Goal: Information Seeking & Learning: Learn about a topic

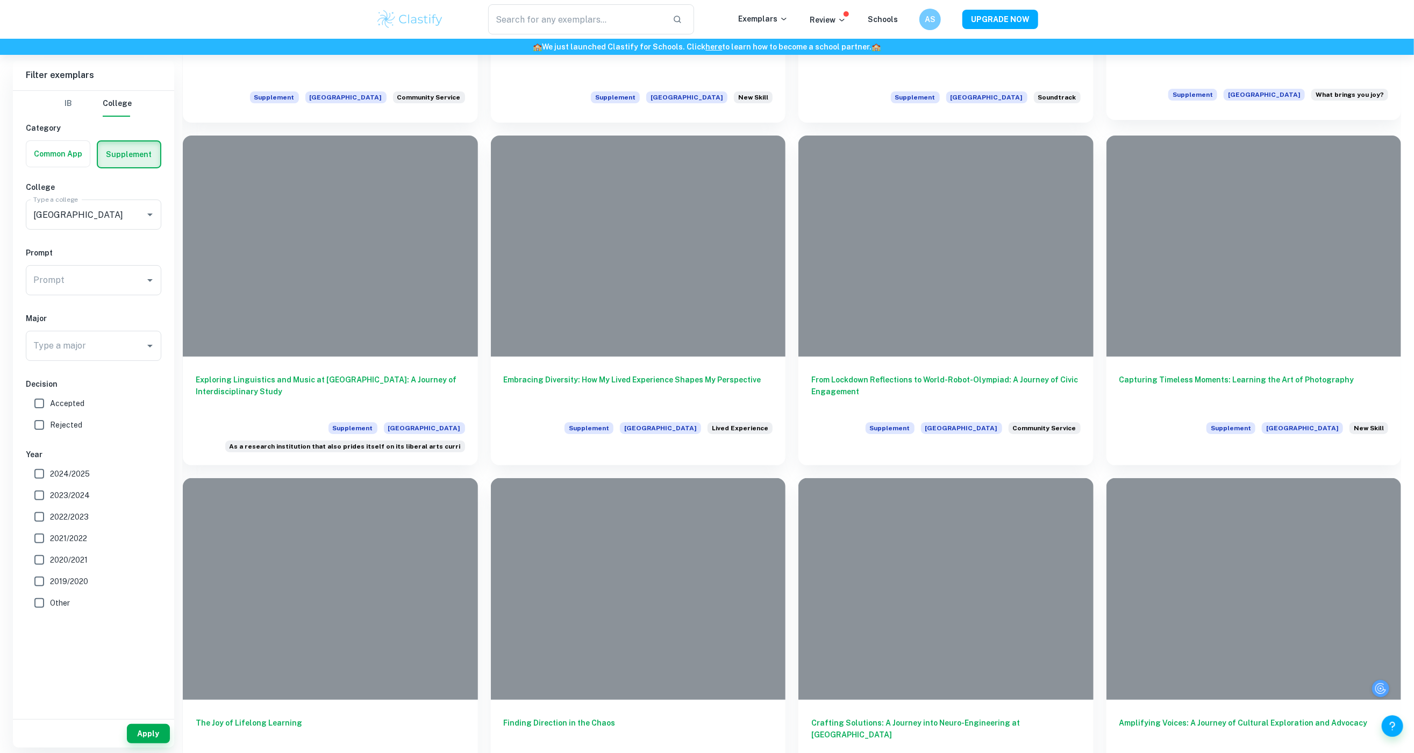
scroll to position [3568, 0]
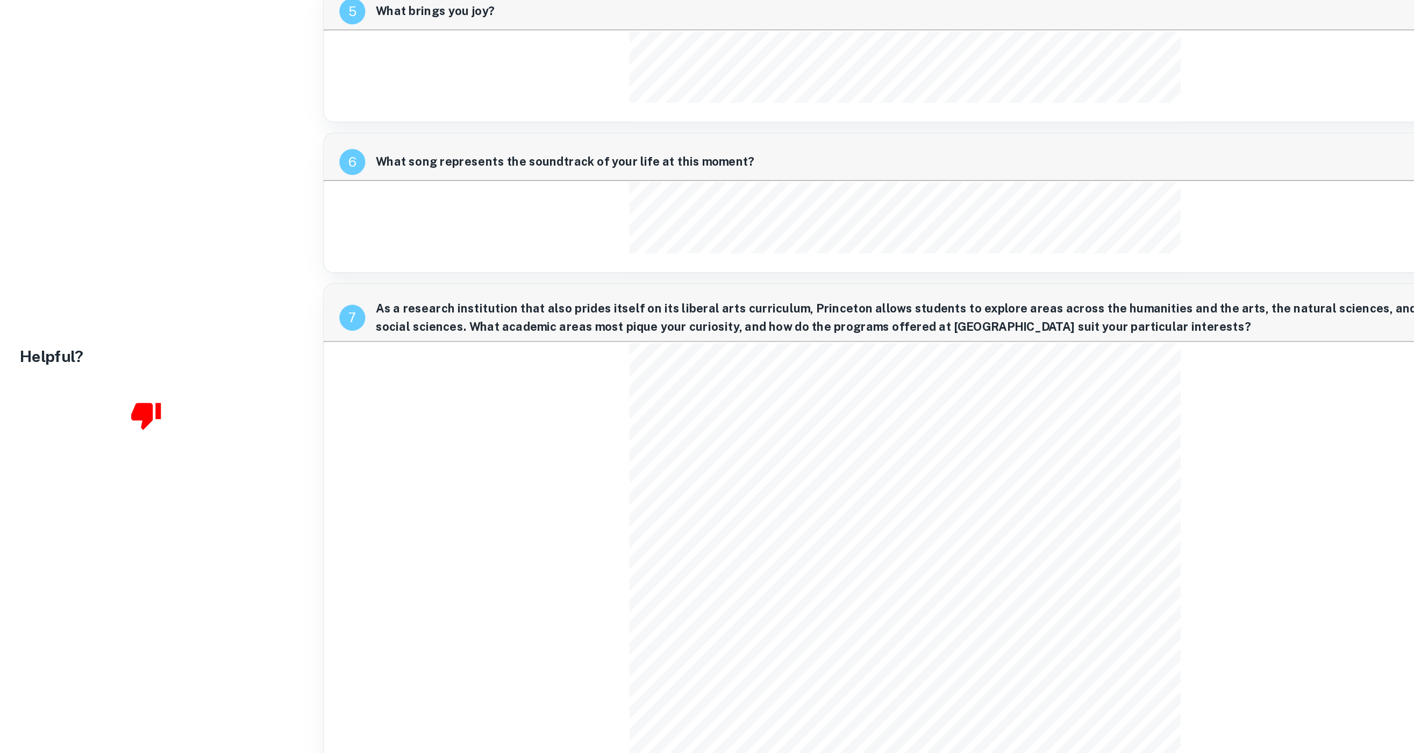
scroll to position [1065, 16]
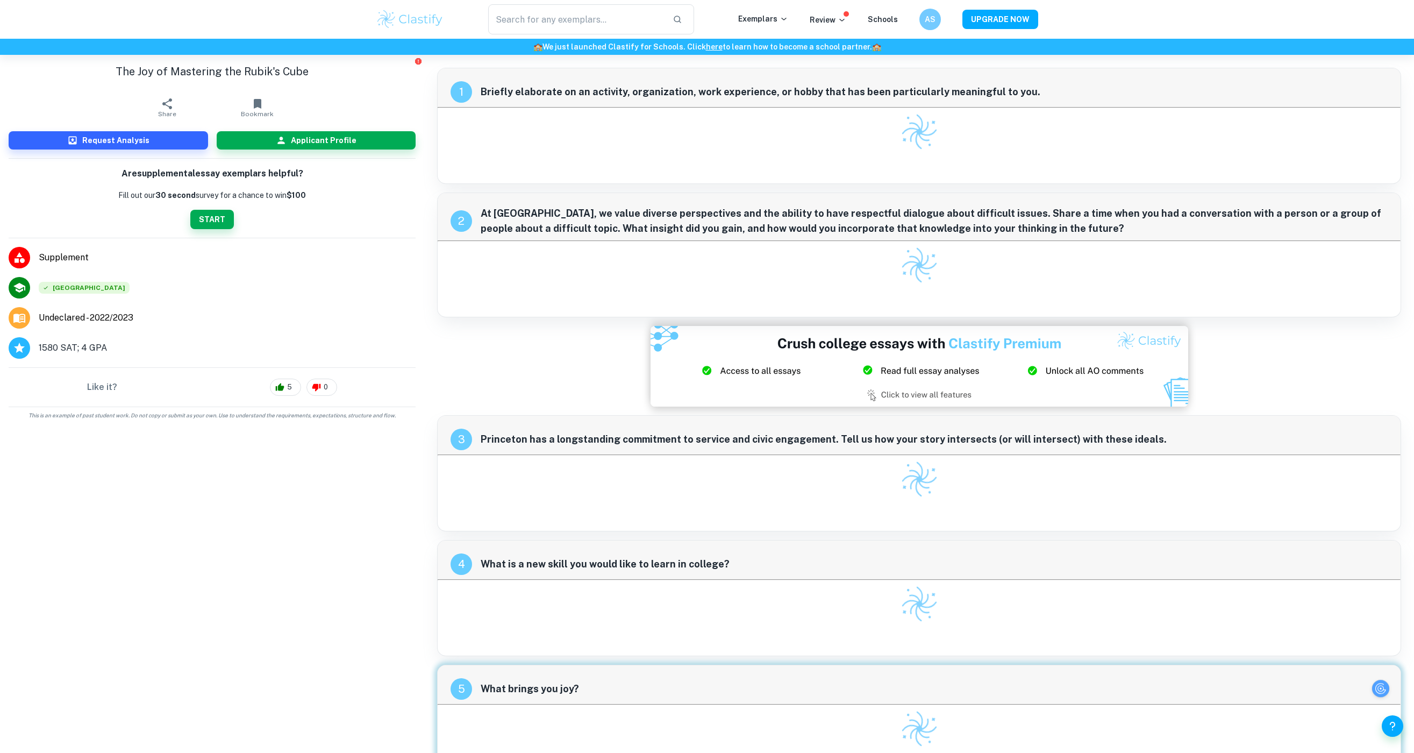
checkbox input "true"
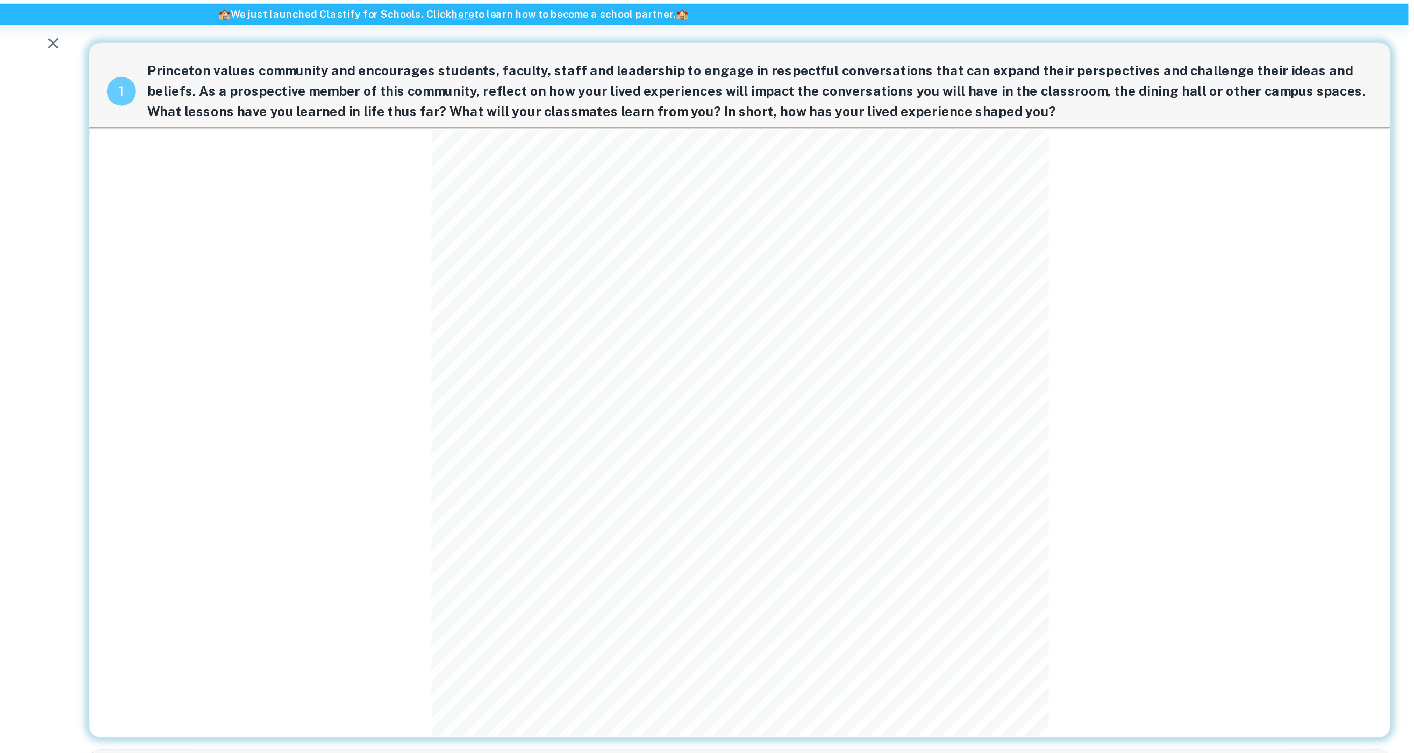
scroll to position [0, 17]
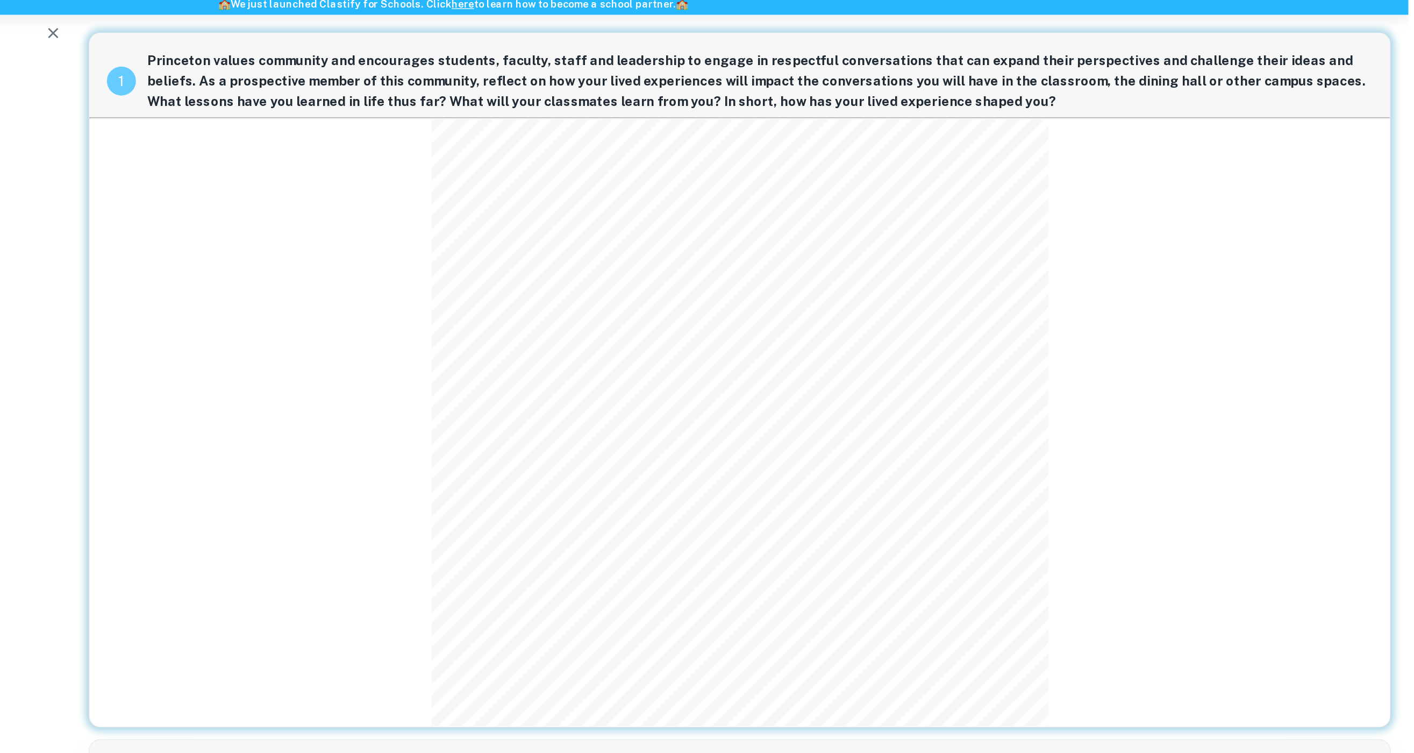
click at [1405, 69] on html "We value your privacy We use cookies to enhance your browsing experience, serve…" at bounding box center [707, 376] width 1414 height 753
click at [1160, 379] on div "1 Princeton values community and encourages students, faculty, staff and leader…" at bounding box center [919, 325] width 964 height 515
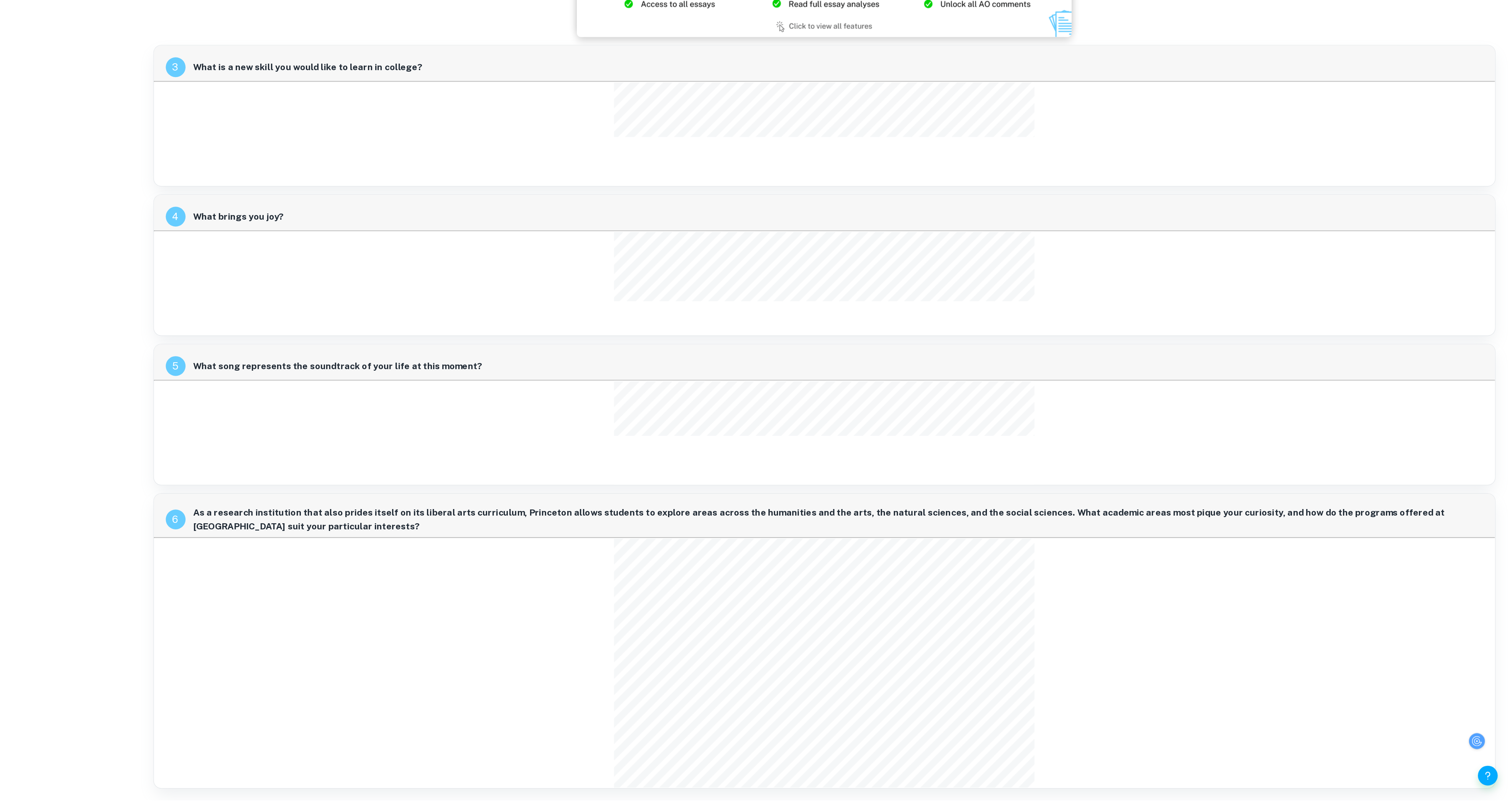
scroll to position [501, 17]
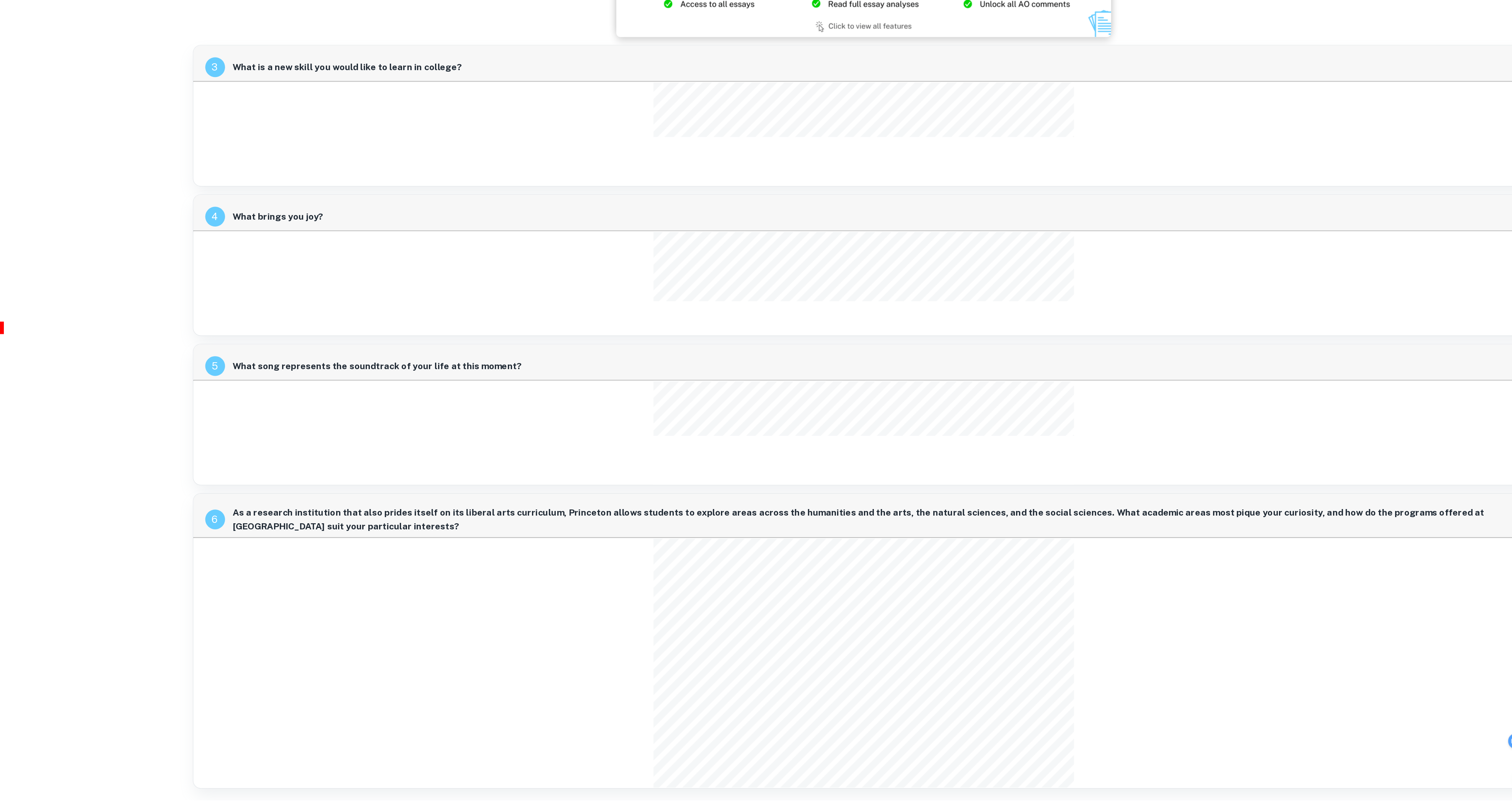
click at [412, 436] on div at bounding box center [227, 441] width 454 height 31
click at [1008, 463] on span "What song represents the soundtrack of your life at this moment?" at bounding box center [994, 468] width 999 height 11
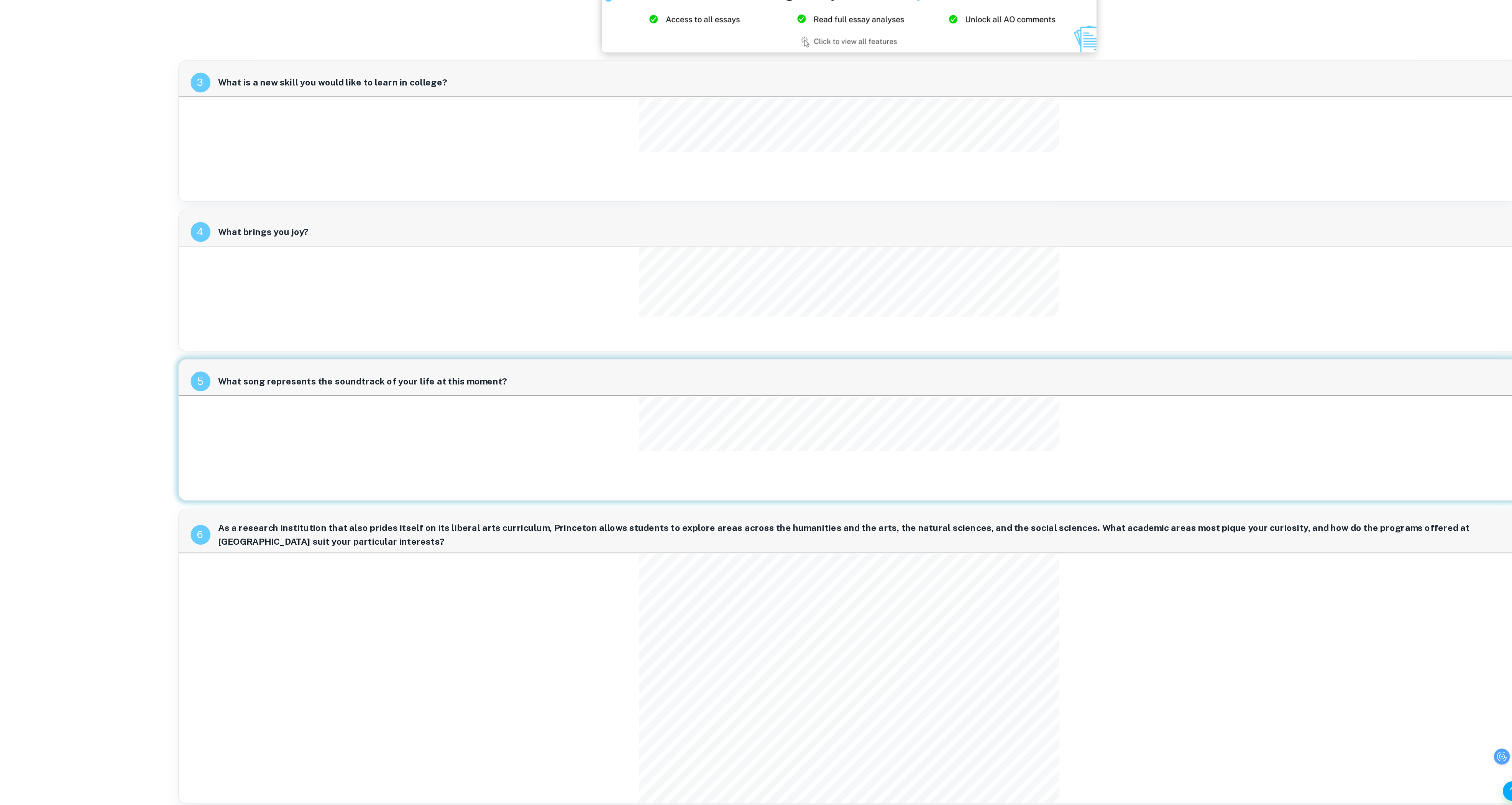
scroll to position [501, 17]
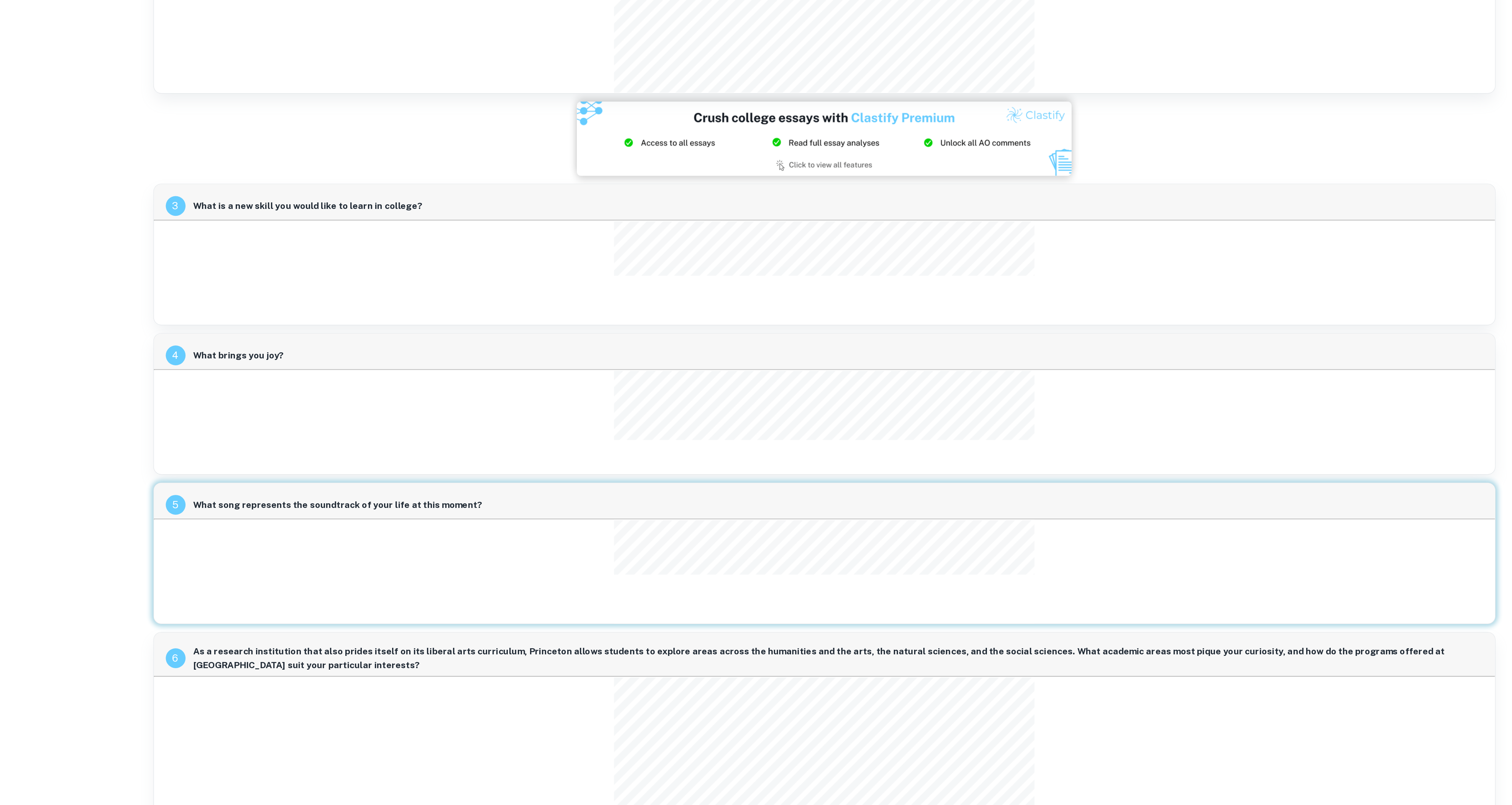
click at [1008, 504] on div "5 What song represents the soundtrack of your life at this moment?" at bounding box center [983, 506] width 1040 height 110
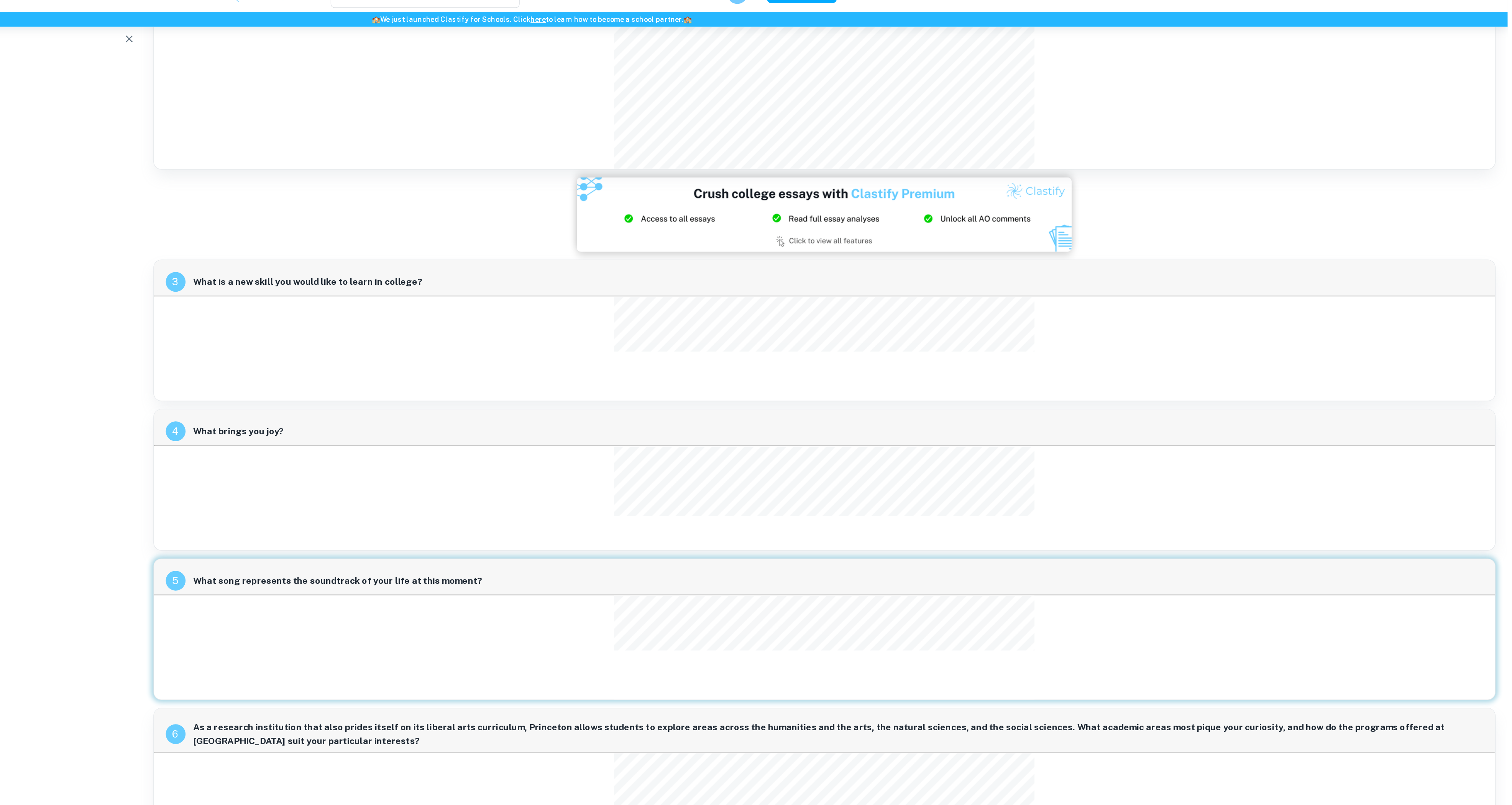
click at [667, 165] on picture at bounding box center [983, 185] width 1040 height 58
click at [1008, 166] on picture at bounding box center [983, 185] width 1040 height 58
drag, startPoint x: 1126, startPoint y: 423, endPoint x: 1114, endPoint y: 419, distance: 12.6
click at [1008, 419] on div at bounding box center [982, 404] width 326 height 81
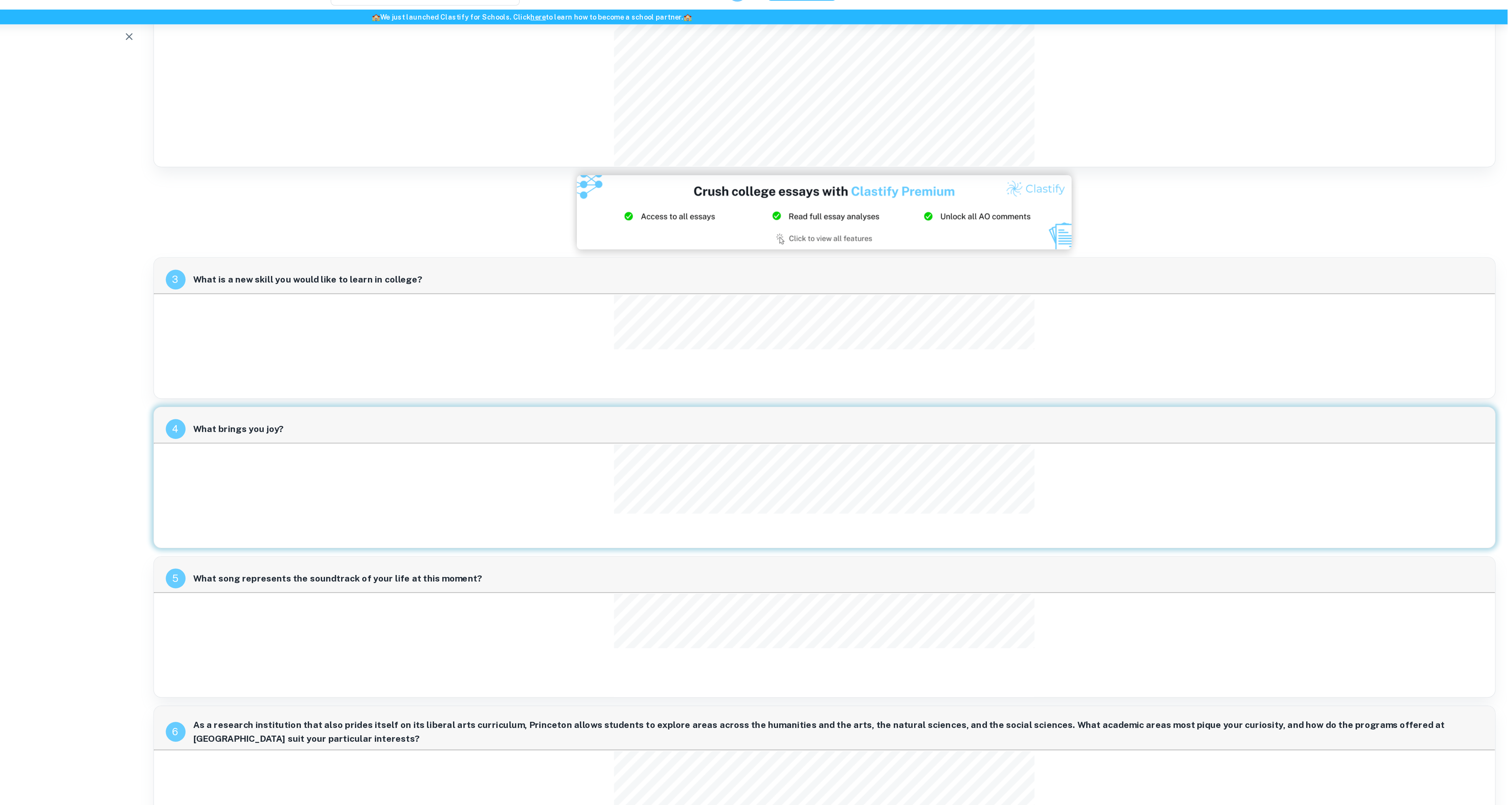
scroll to position [501, 17]
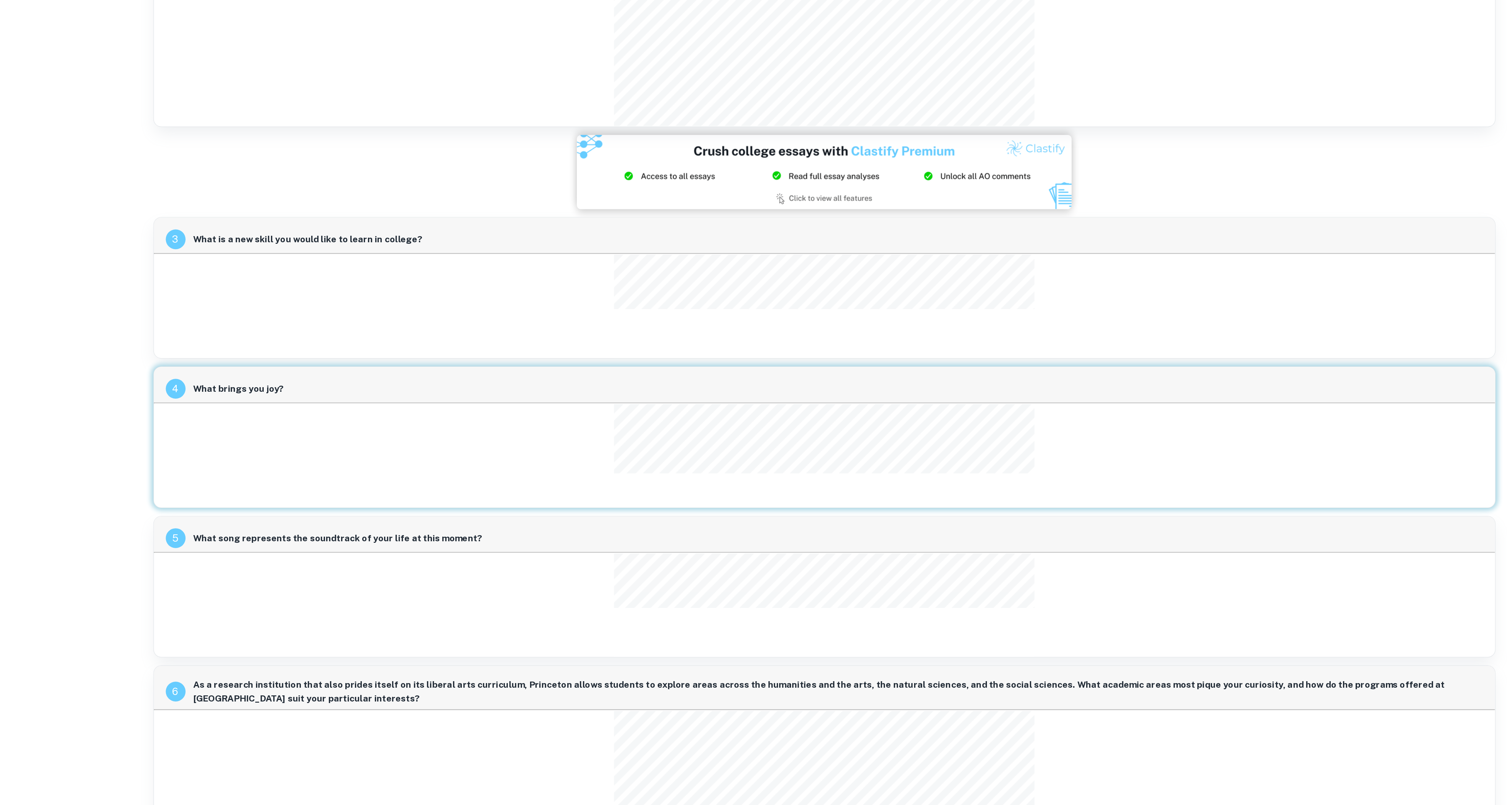
click at [566, 165] on picture at bounding box center [983, 185] width 1040 height 58
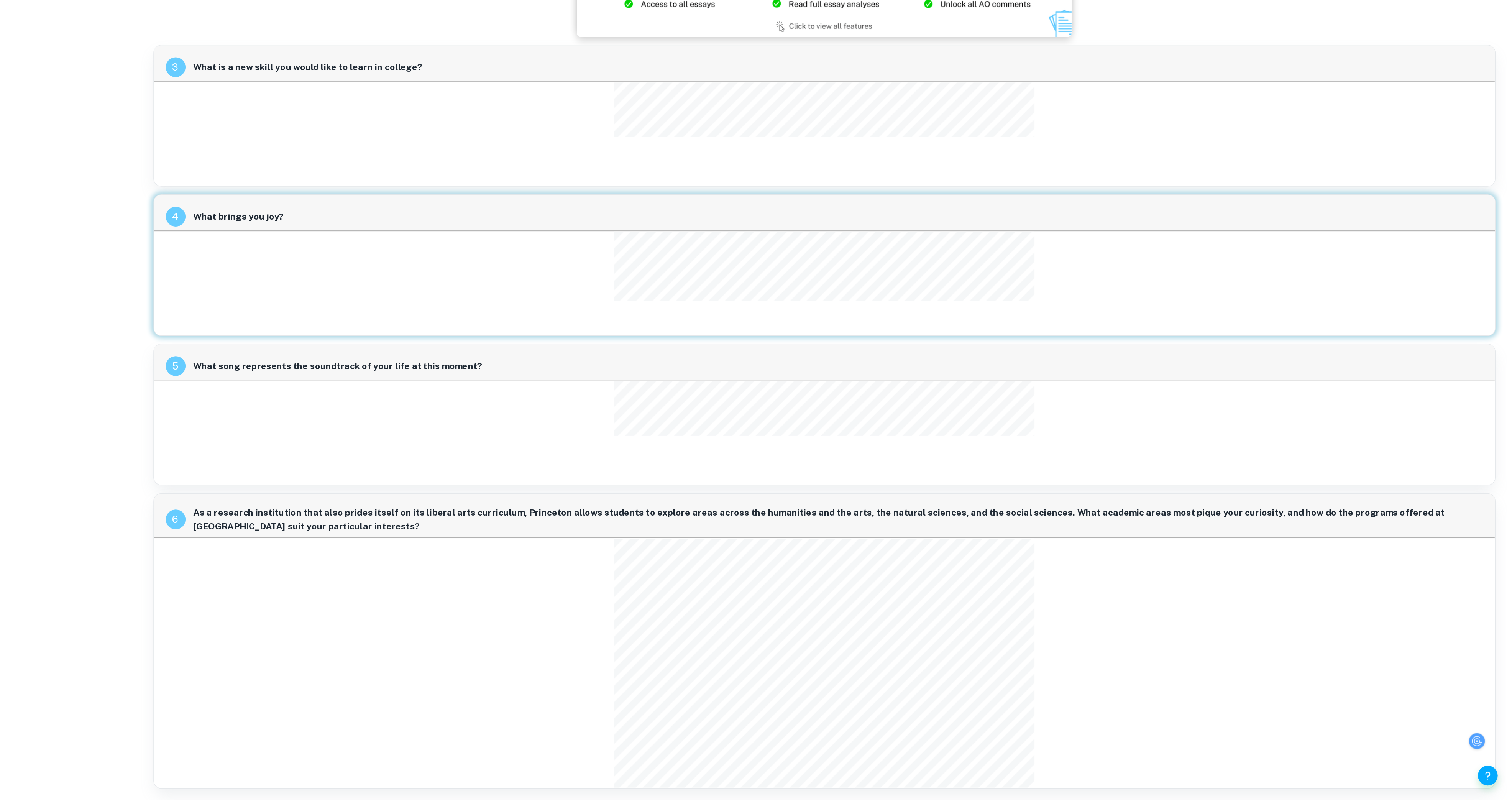
click at [436, 536] on div "Helpful?" at bounding box center [227, 422] width 454 height 766
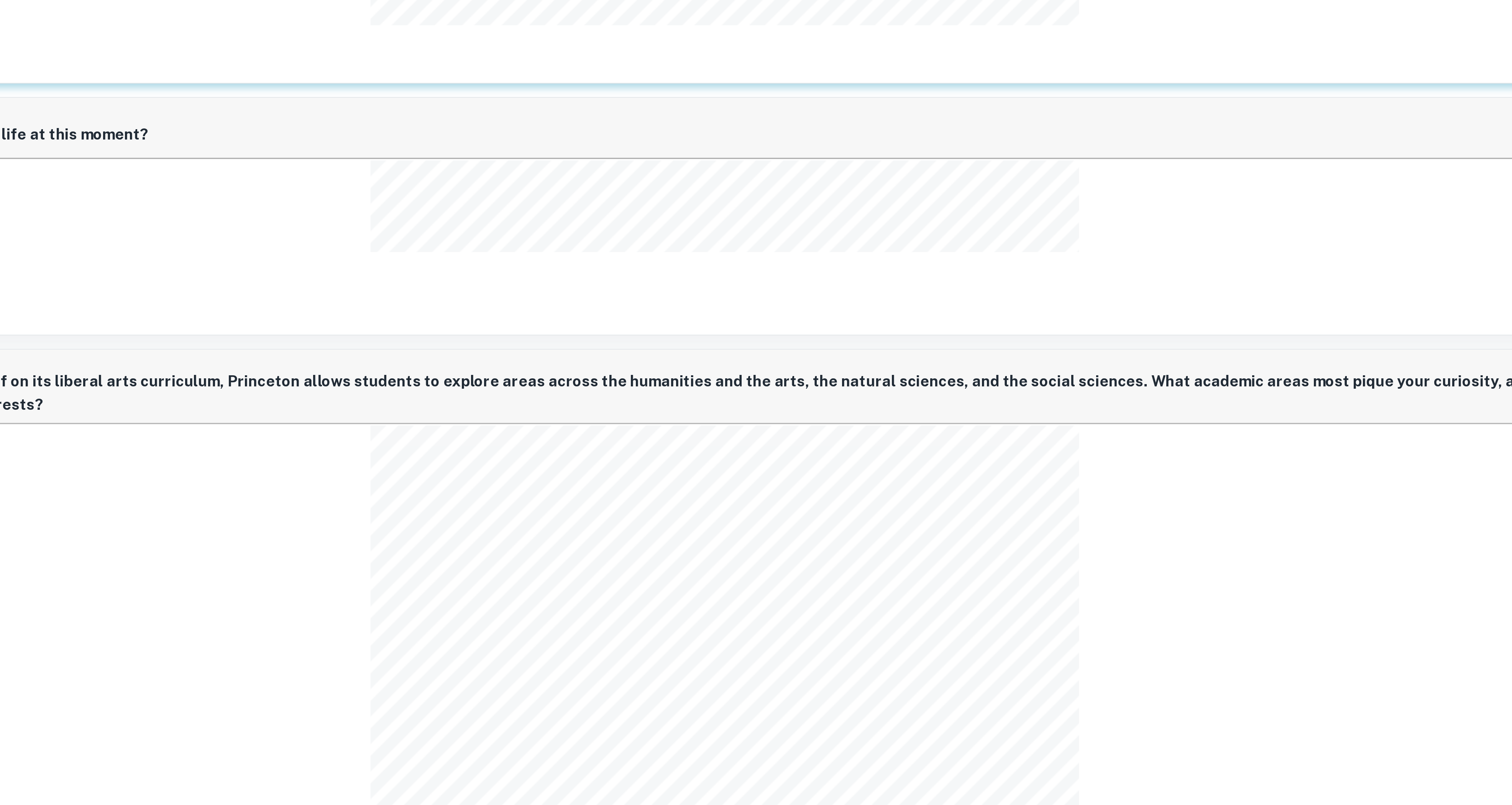
scroll to position [501, 17]
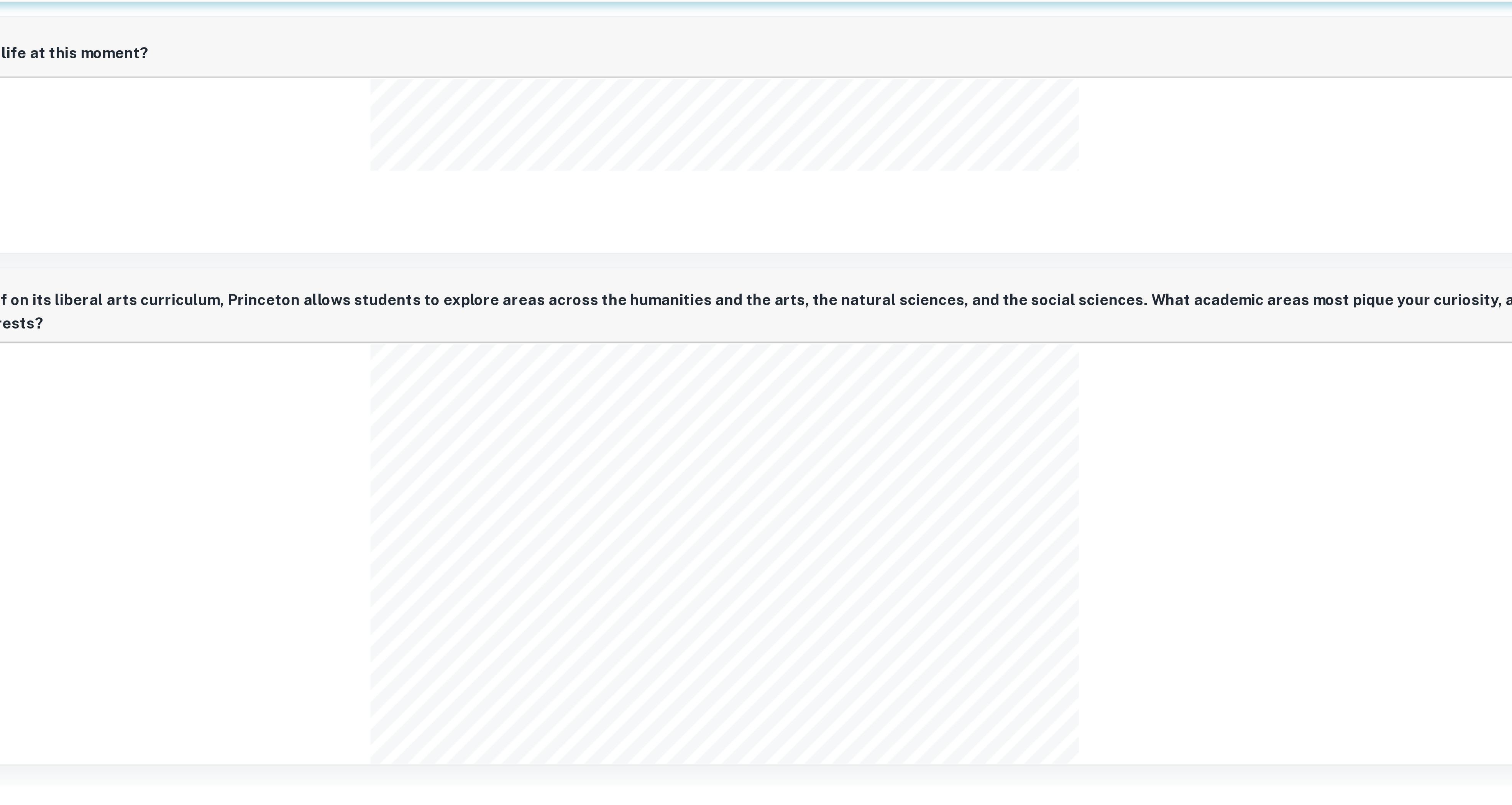
drag, startPoint x: 1187, startPoint y: 656, endPoint x: 1188, endPoint y: 646, distance: 10.0
click at [1008, 536] on div "6 As a research institution that also prides itself on its liberal arts curricu…" at bounding box center [983, 681] width 1040 height 229
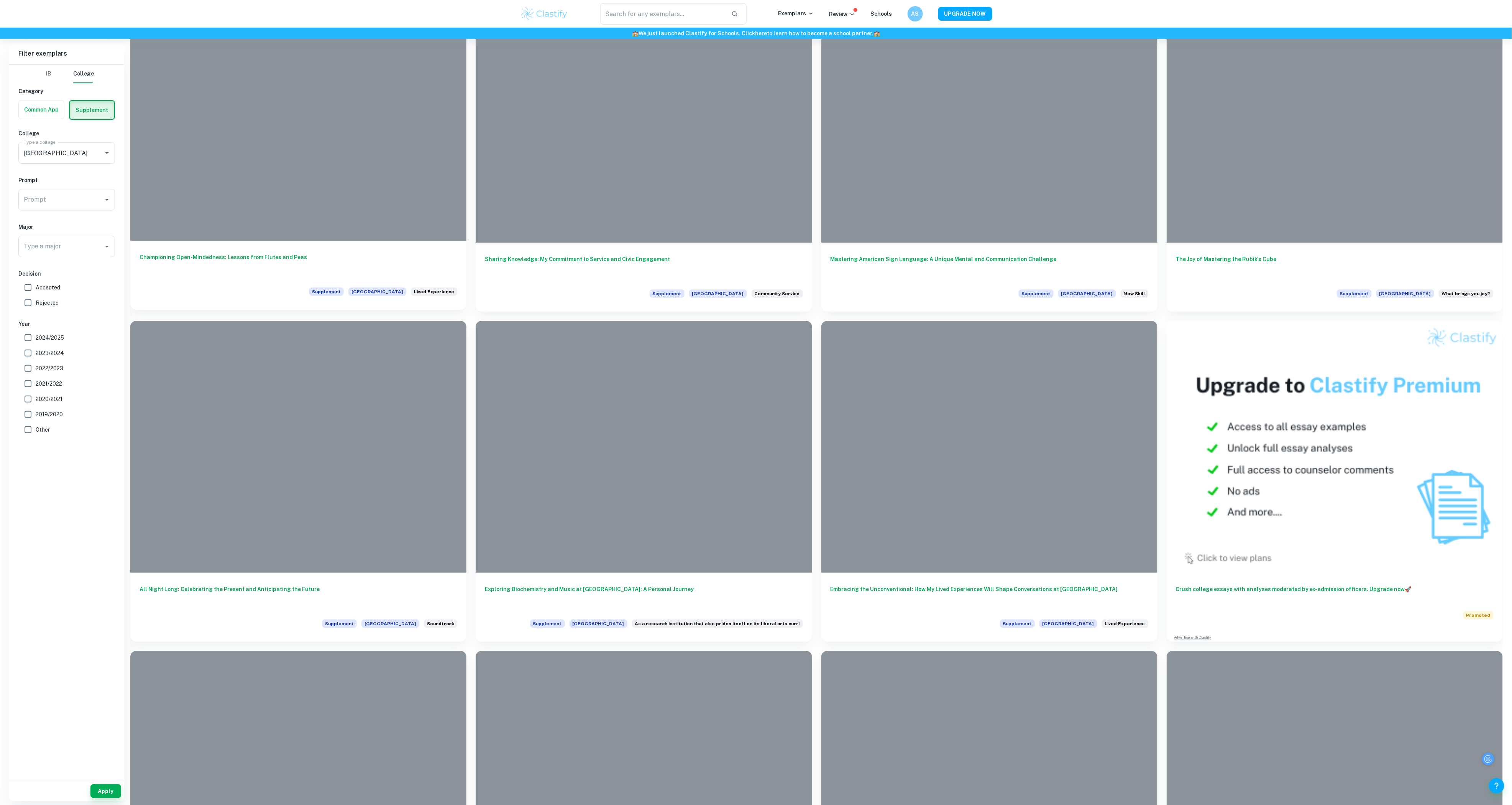
scroll to position [2498, 0]
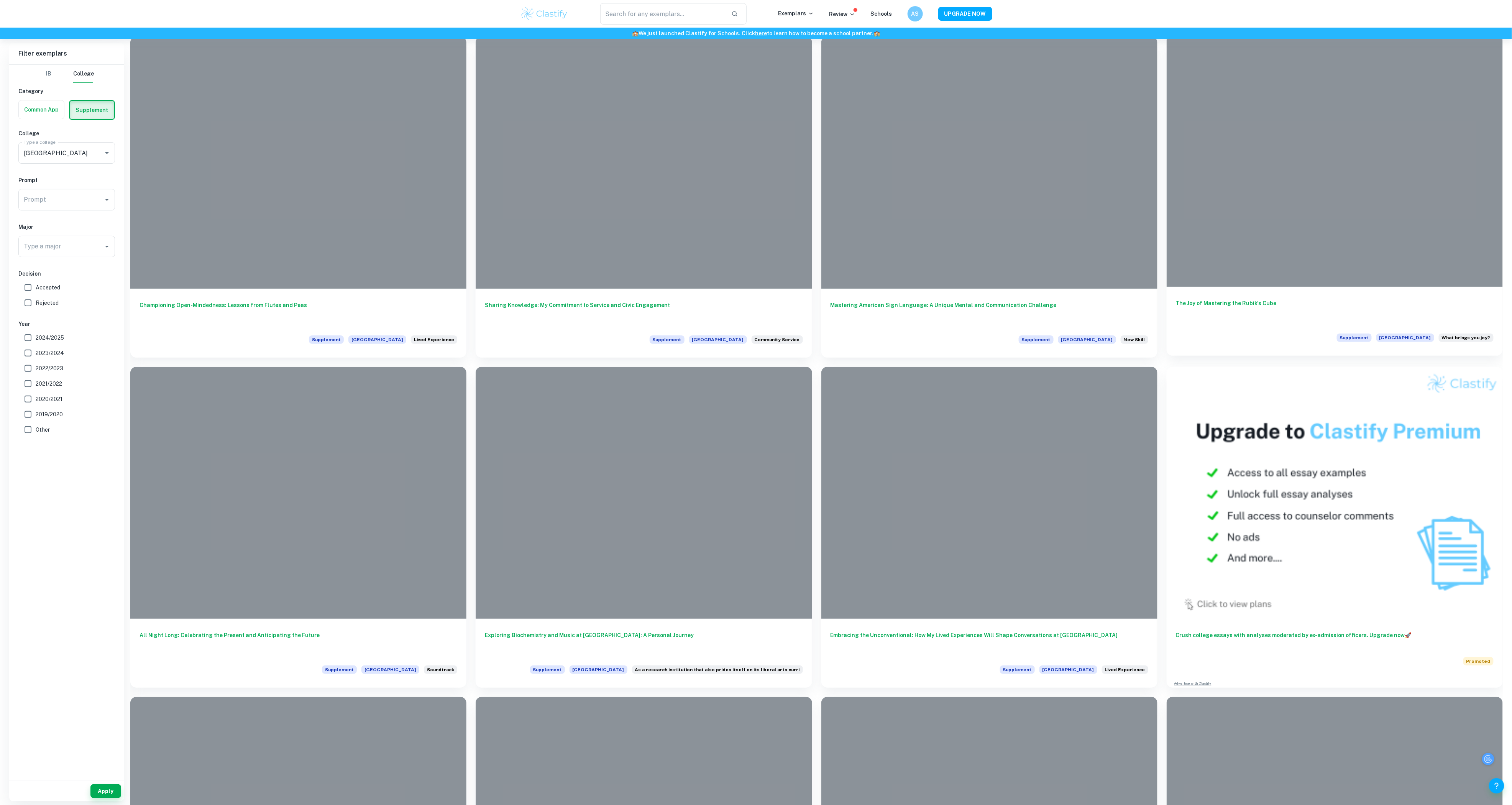
drag, startPoint x: 1149, startPoint y: 158, endPoint x: 1225, endPoint y: 120, distance: 85.0
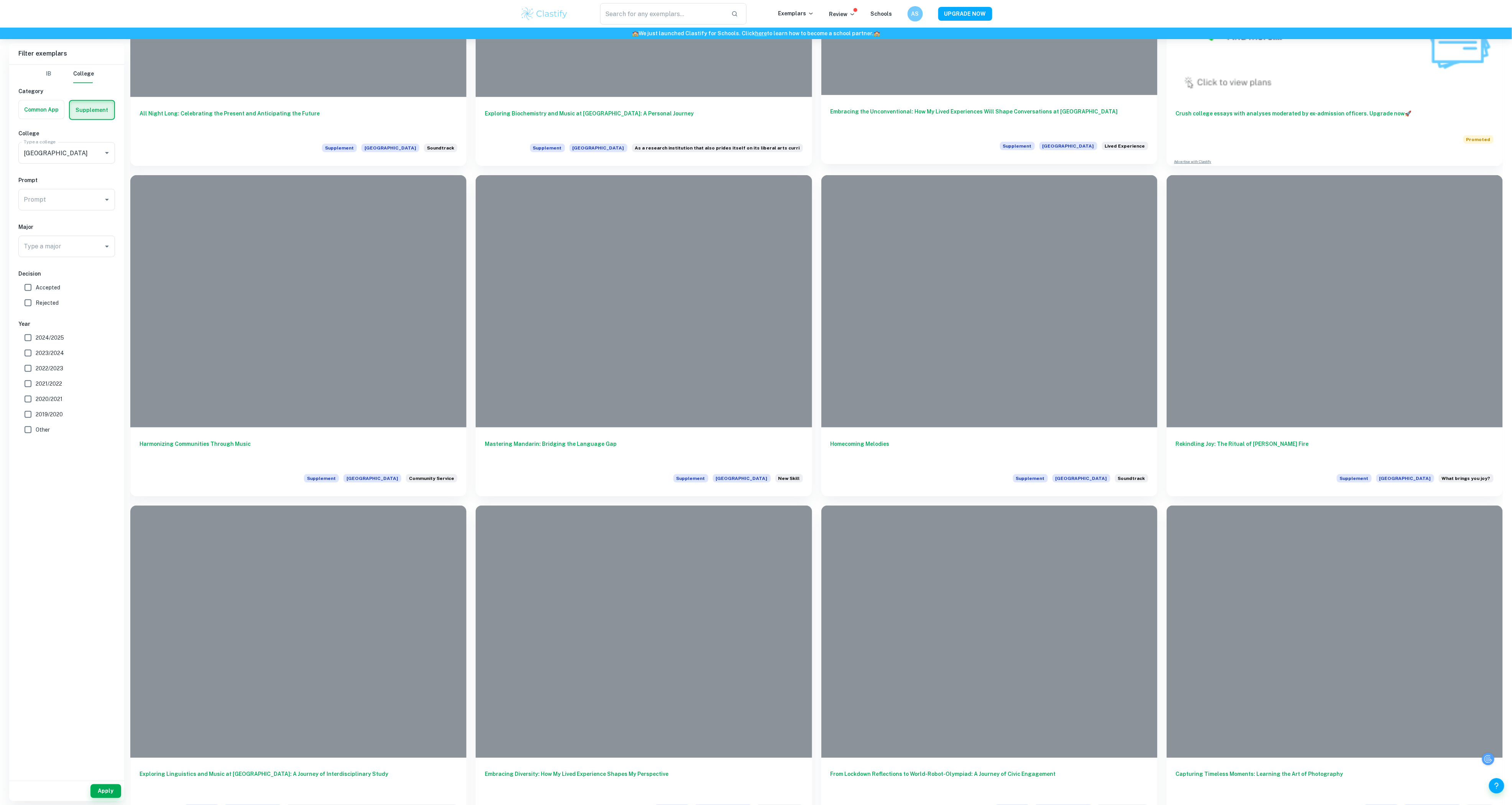
scroll to position [3058, 0]
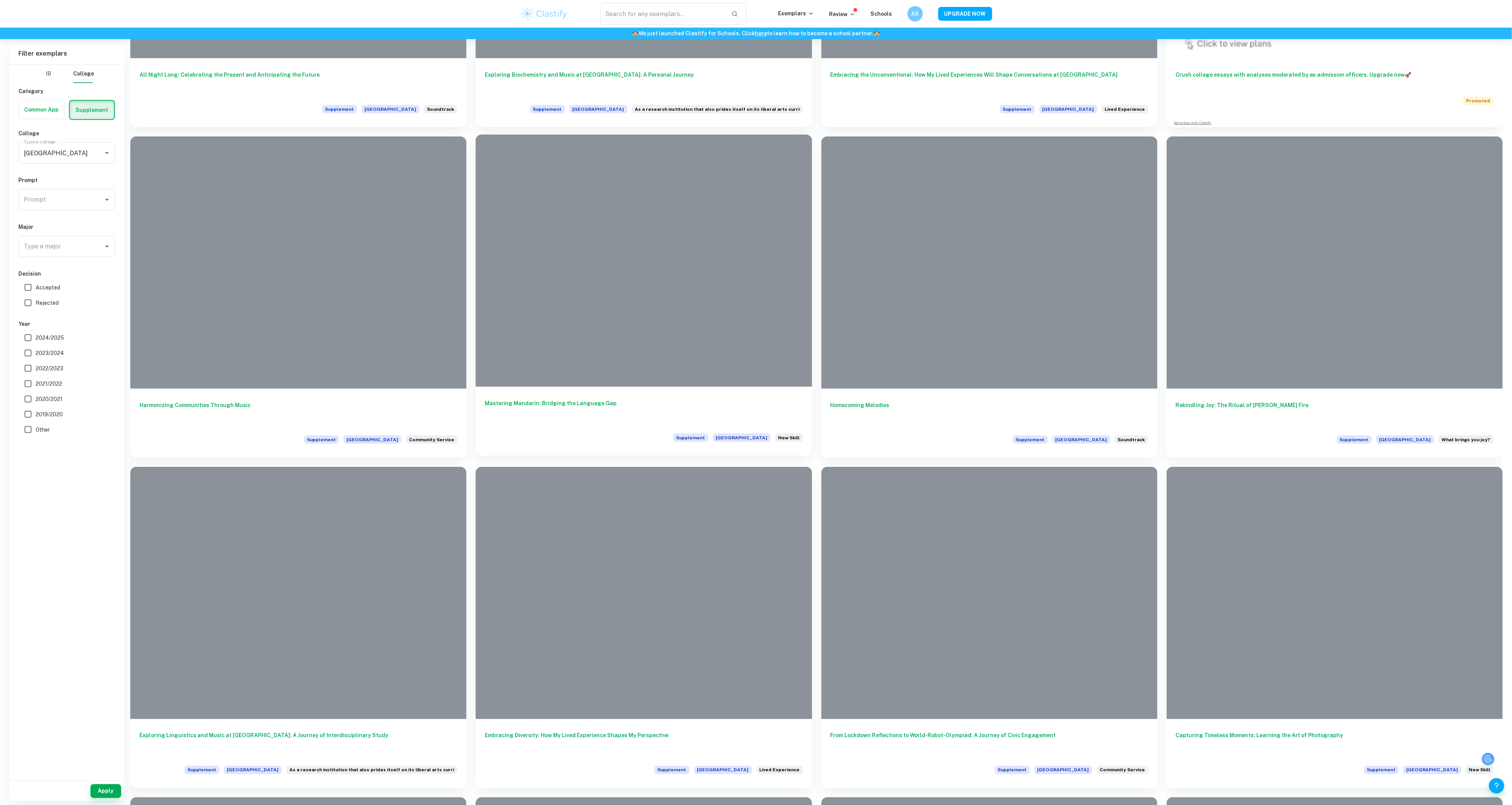
drag, startPoint x: 413, startPoint y: 276, endPoint x: 605, endPoint y: 205, distance: 204.7
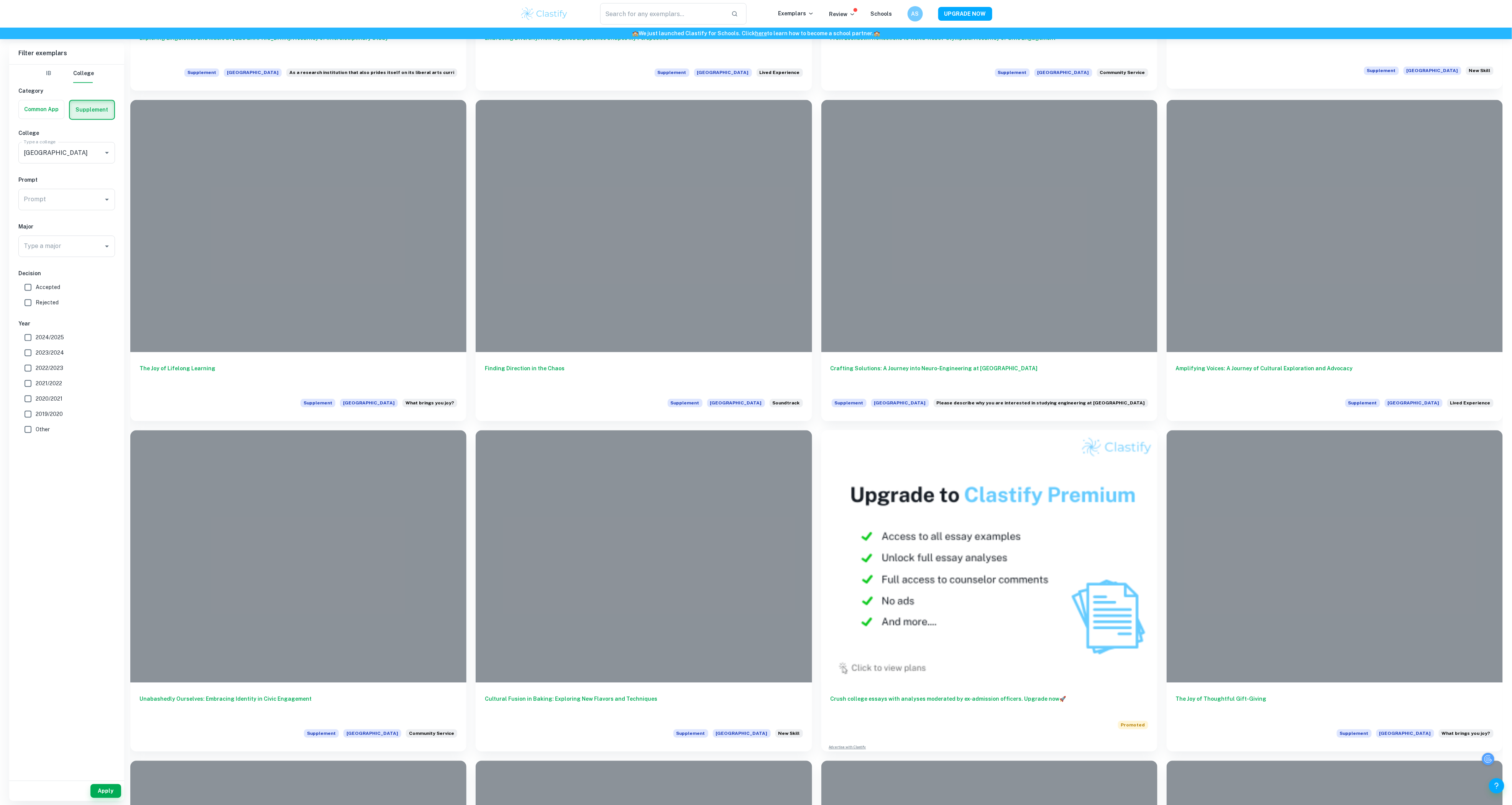
scroll to position [3782, 0]
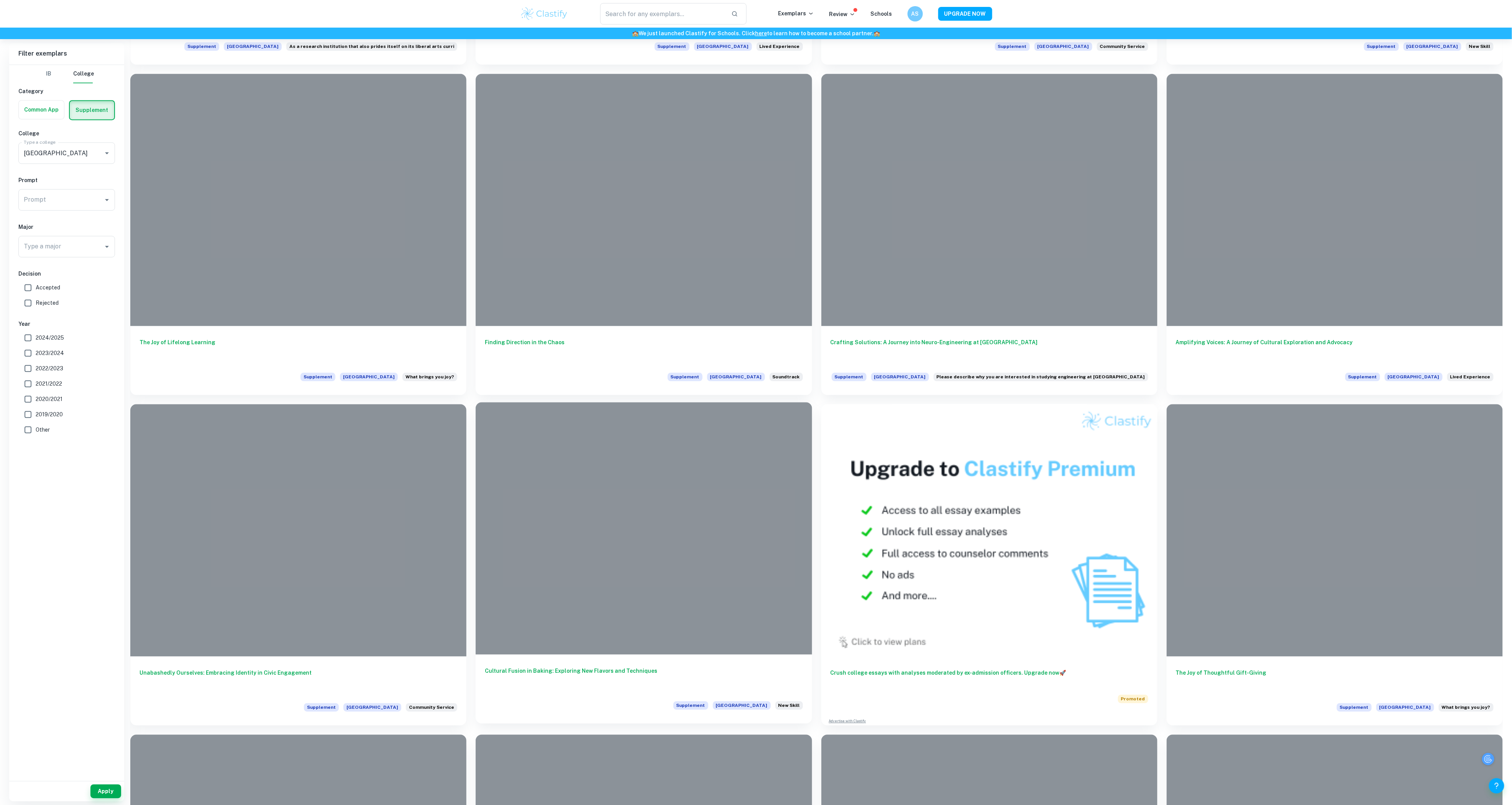
drag, startPoint x: 386, startPoint y: 483, endPoint x: 635, endPoint y: 476, distance: 249.1
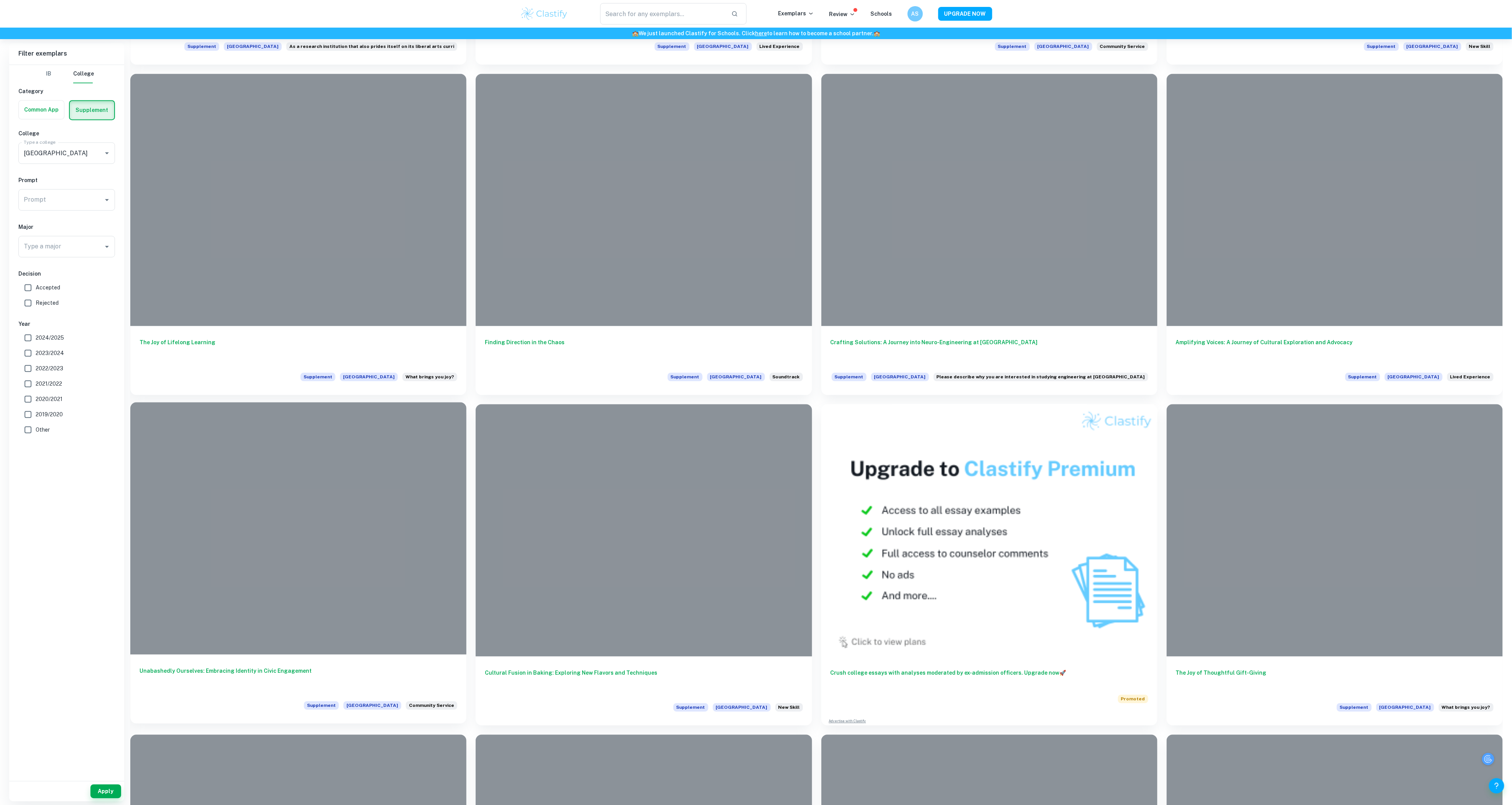
drag, startPoint x: 635, startPoint y: 476, endPoint x: 329, endPoint y: 504, distance: 307.3
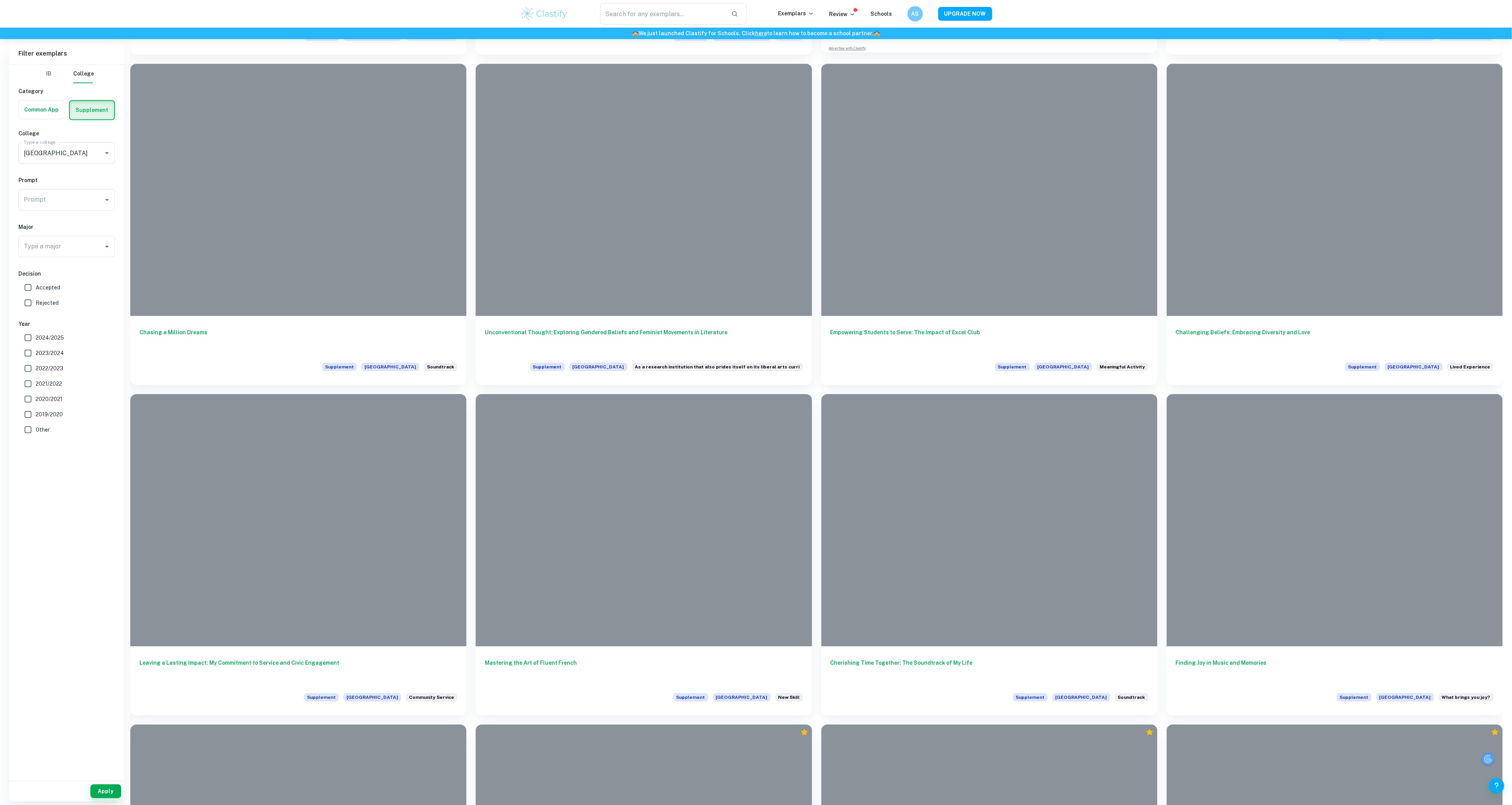
scroll to position [4464, 0]
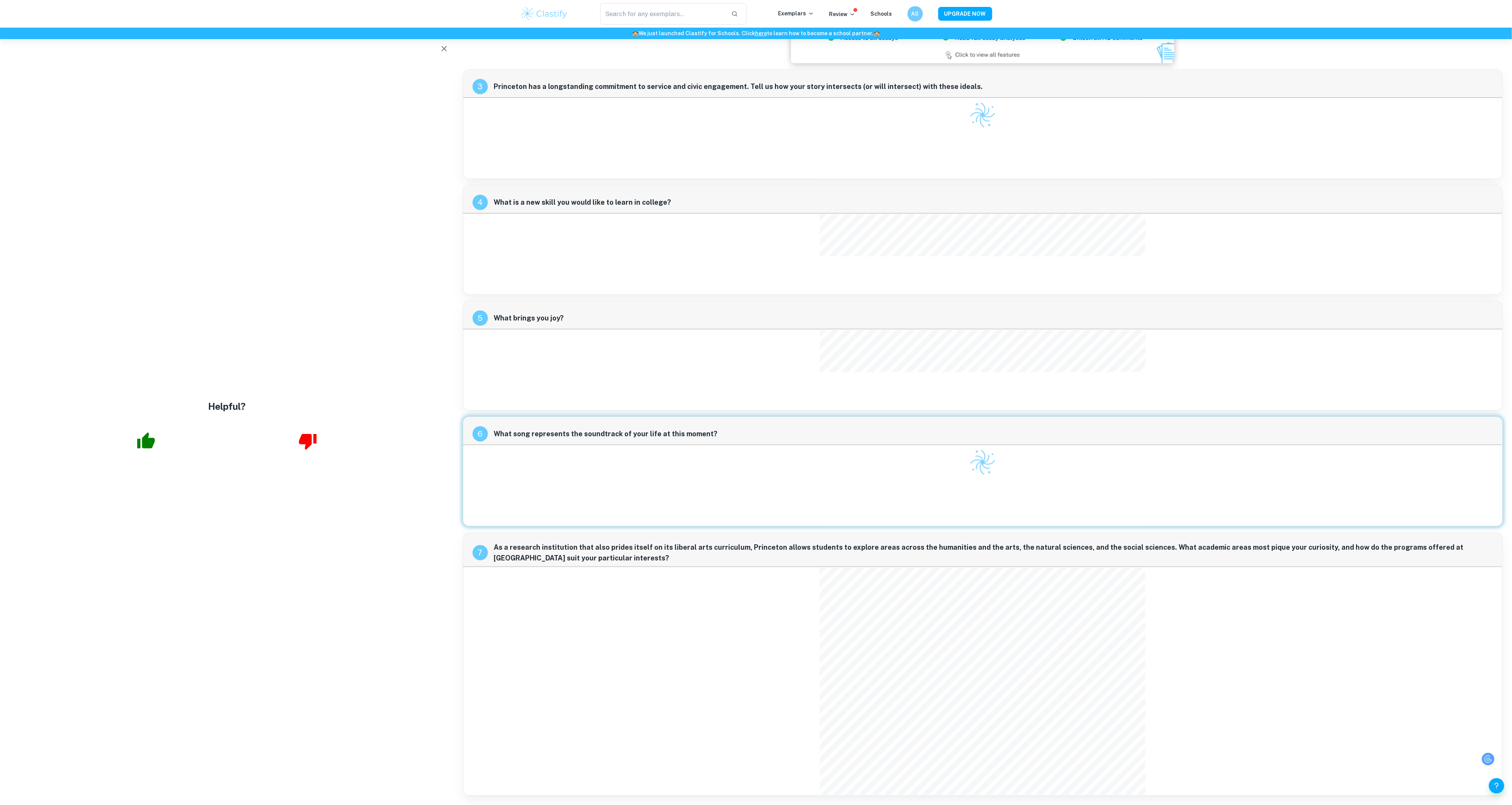
scroll to position [342, 0]
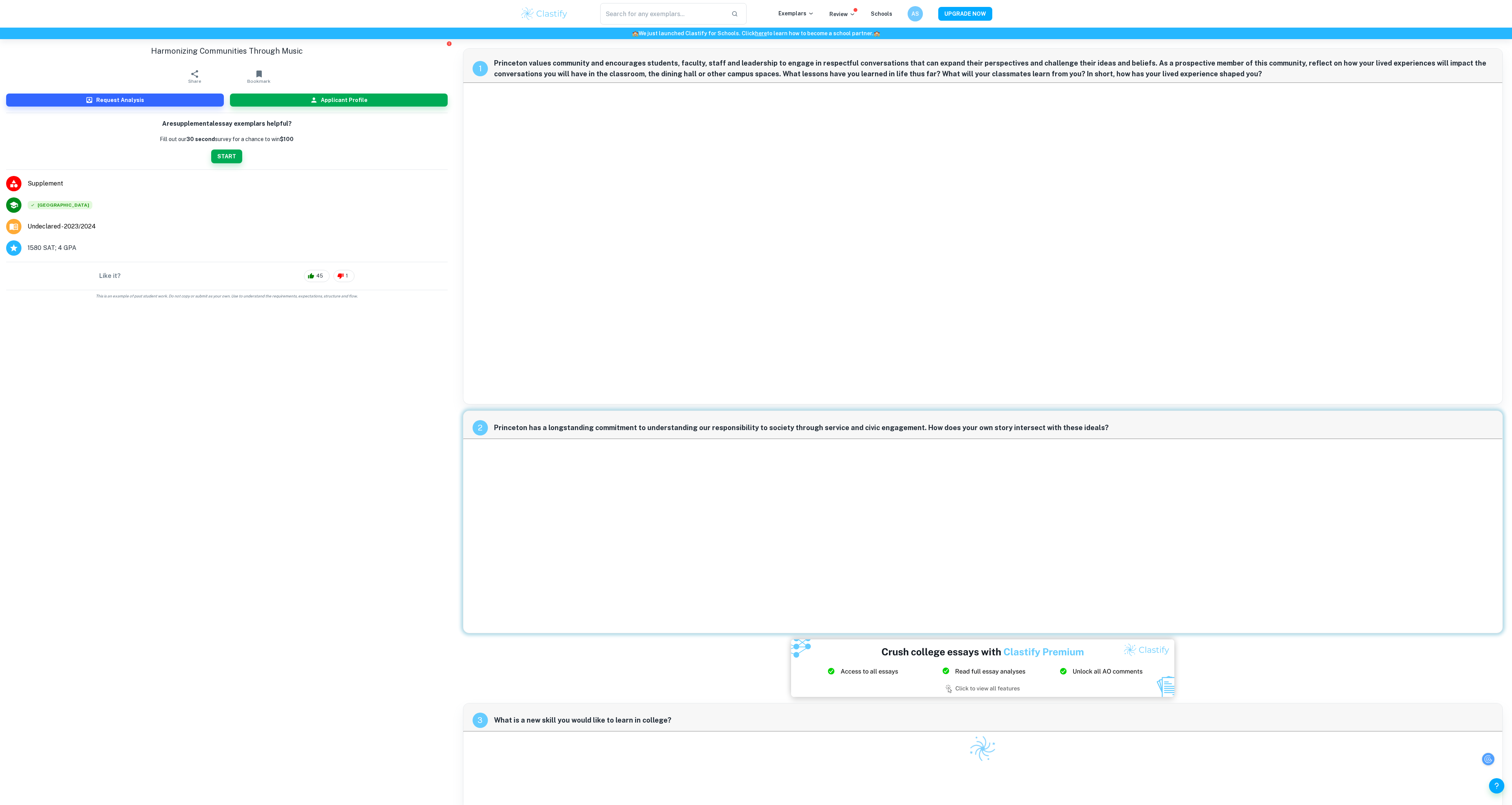
checkbox input "true"
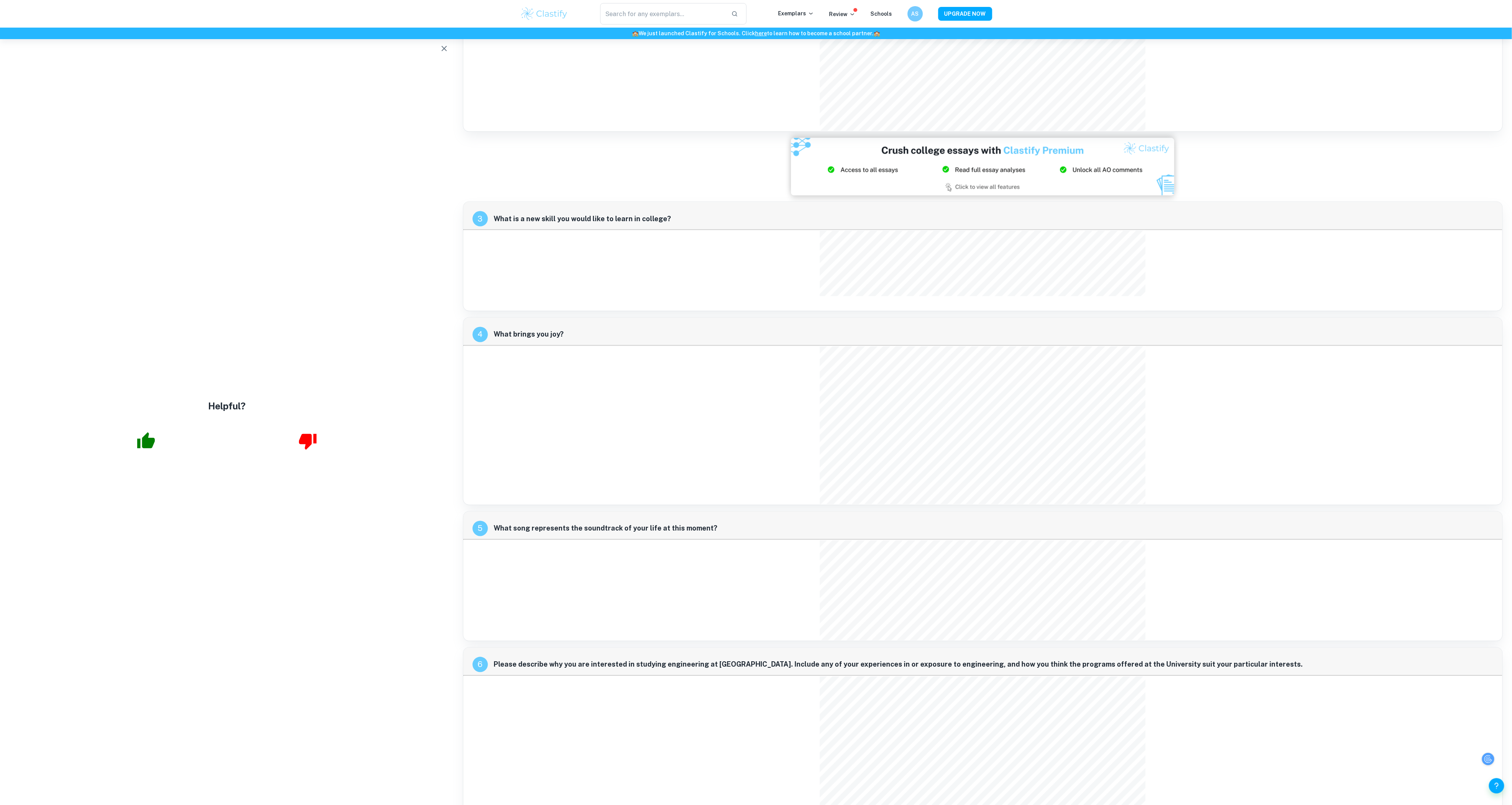
scroll to position [1157, 4]
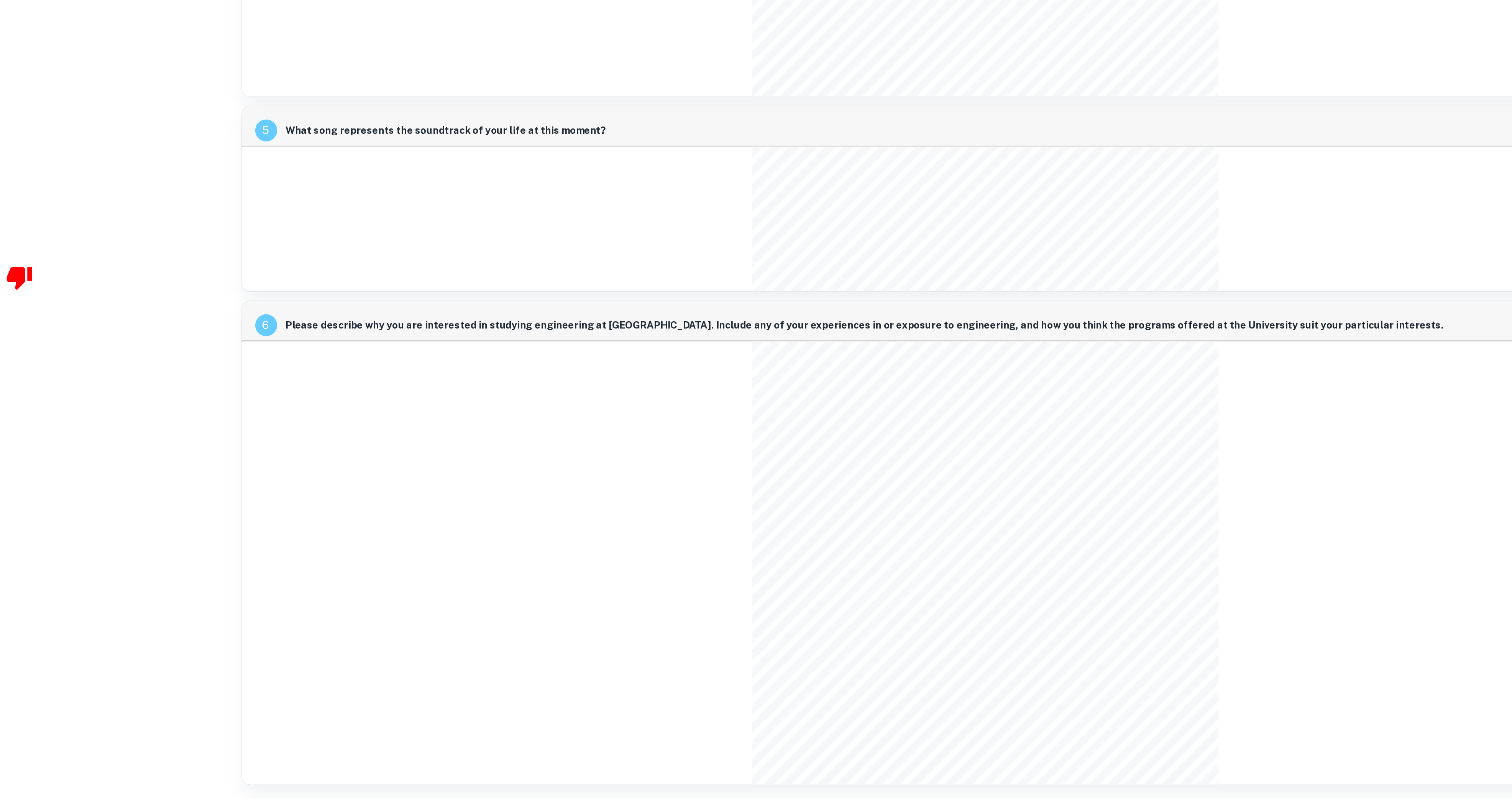
click at [527, 628] on div "6 Please describe why you are interested in studying engineering at Princeton. …" at bounding box center [983, 627] width 1040 height 339
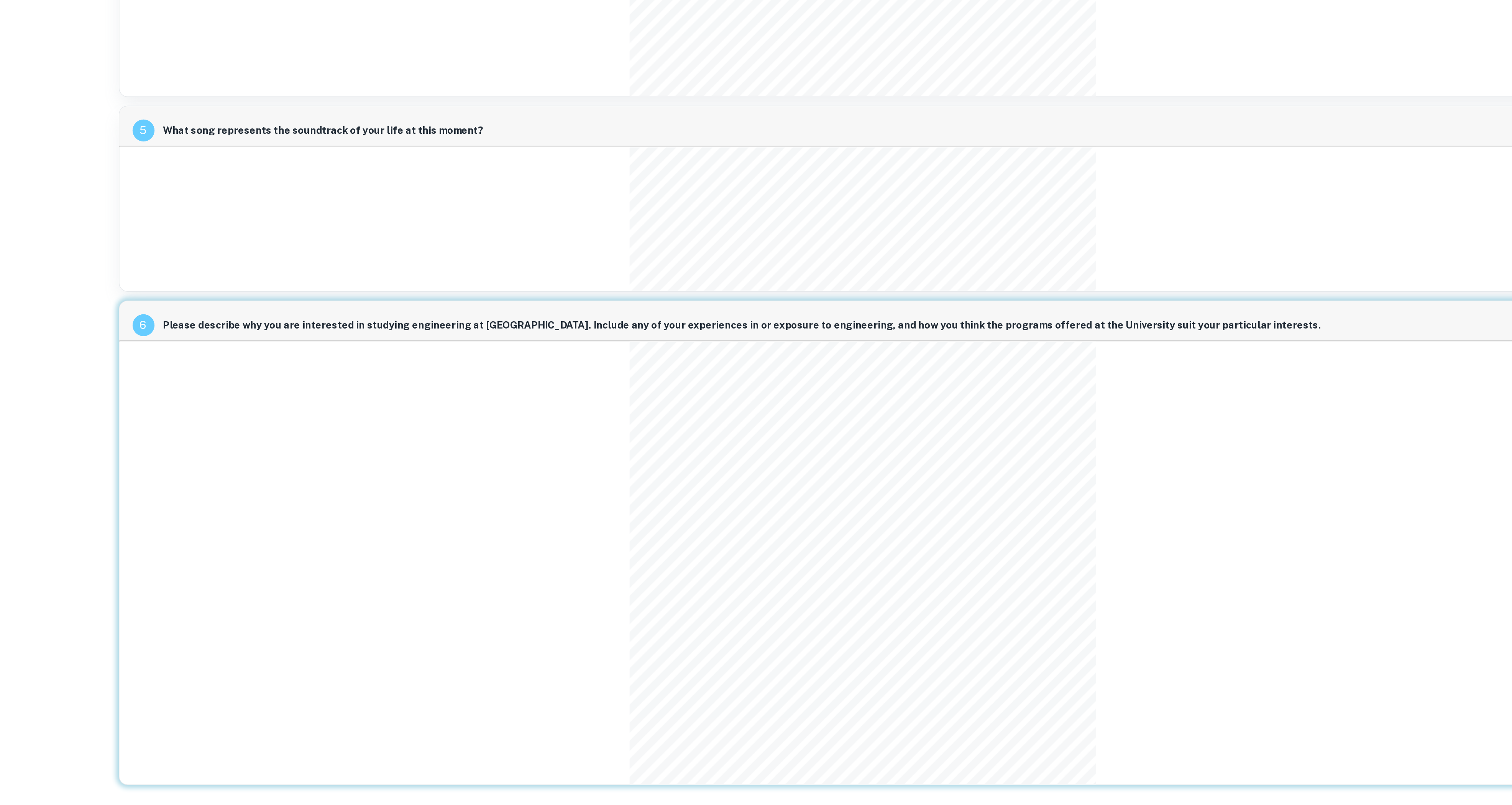
scroll to position [1157, 4]
click at [1334, 359] on div "5 What song represents the soundtrack of your life at this moment?" at bounding box center [983, 386] width 1040 height 130
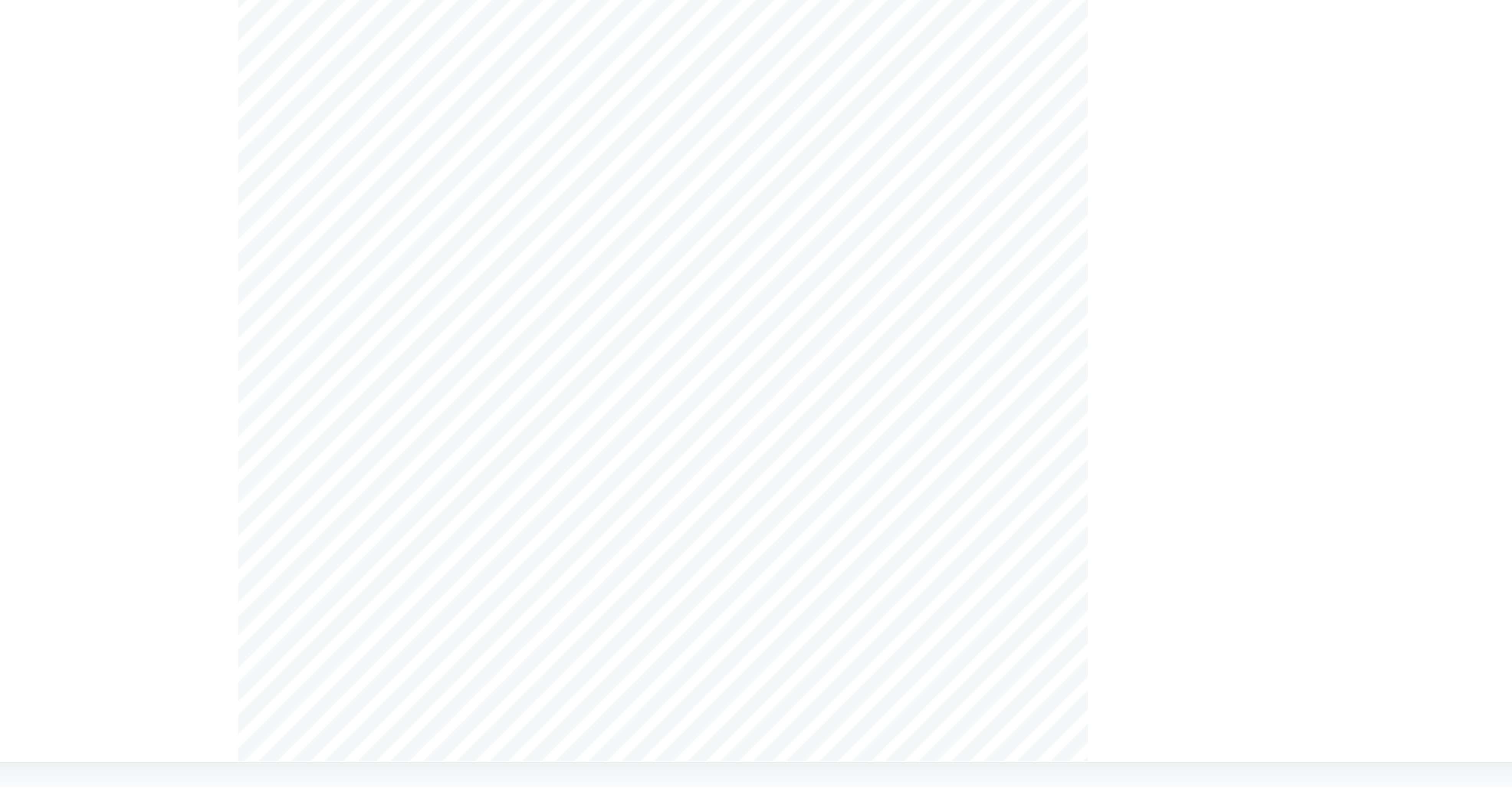
scroll to position [1157, 4]
click at [1193, 545] on div "6 Please describe why you are interested in studying engineering at Princeton. …" at bounding box center [983, 627] width 1040 height 339
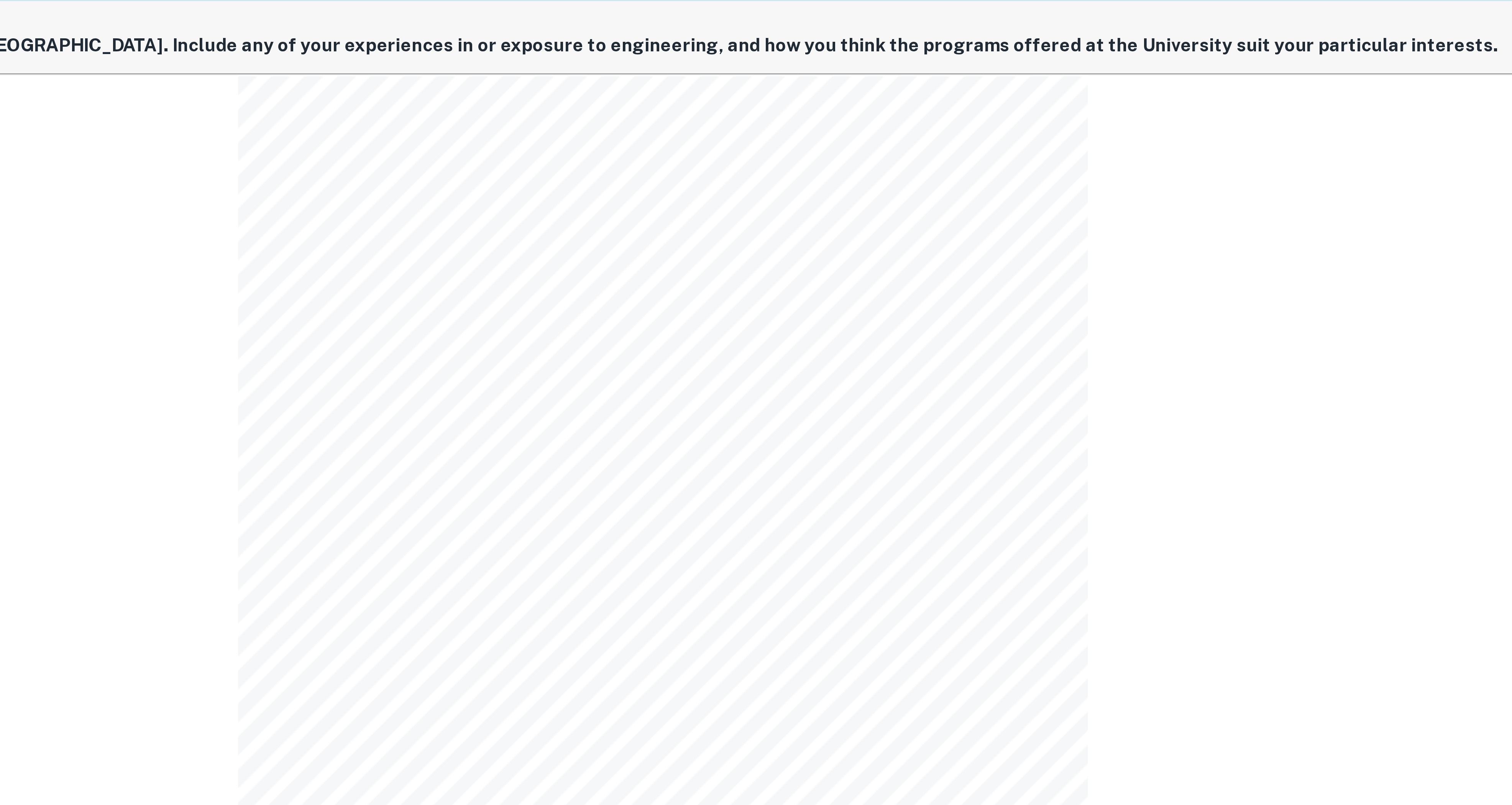
scroll to position [1157, 4]
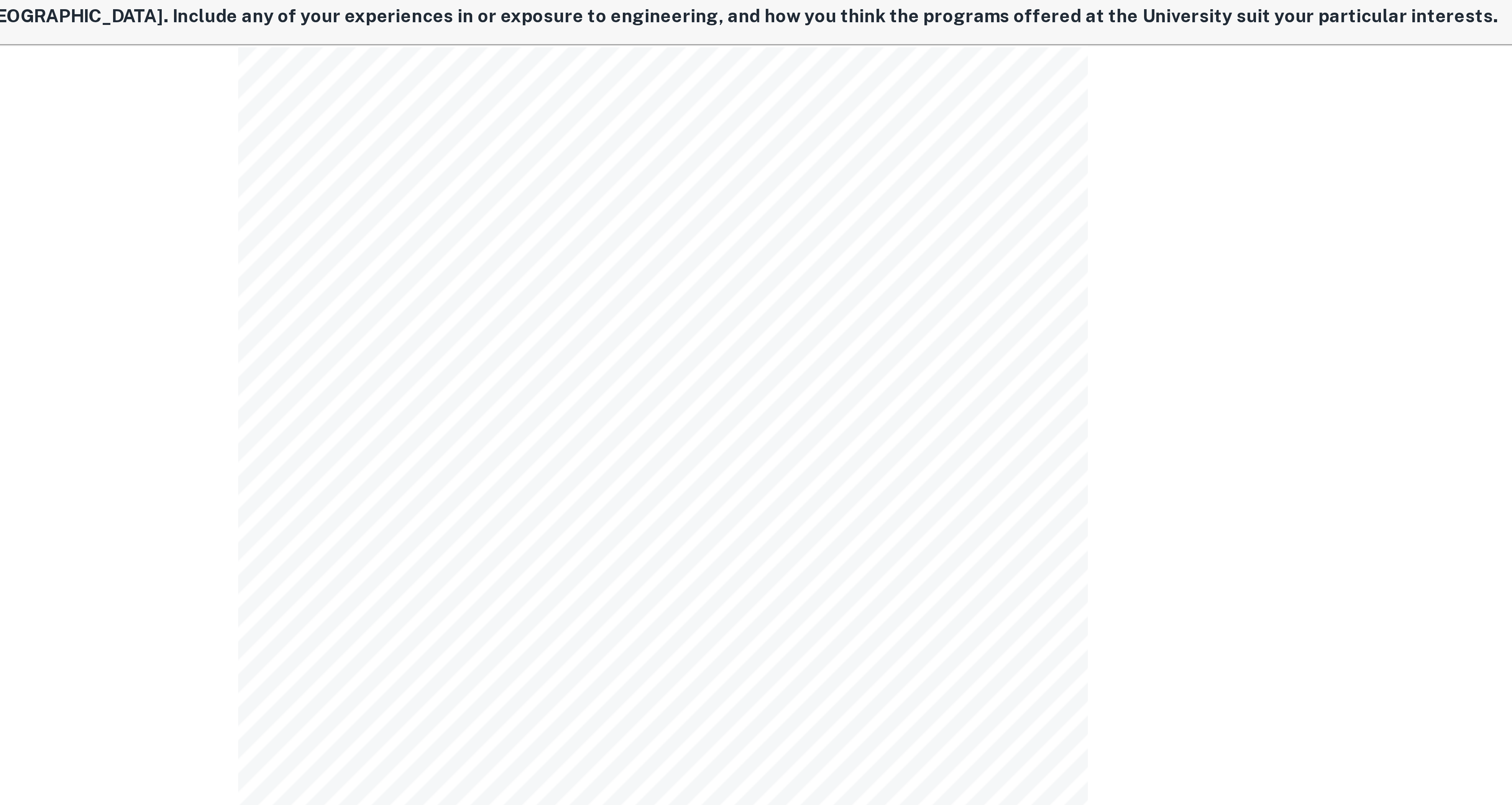
click at [1179, 636] on div "6 Please describe why you are interested in studying engineering at Princeton. …" at bounding box center [983, 627] width 1040 height 339
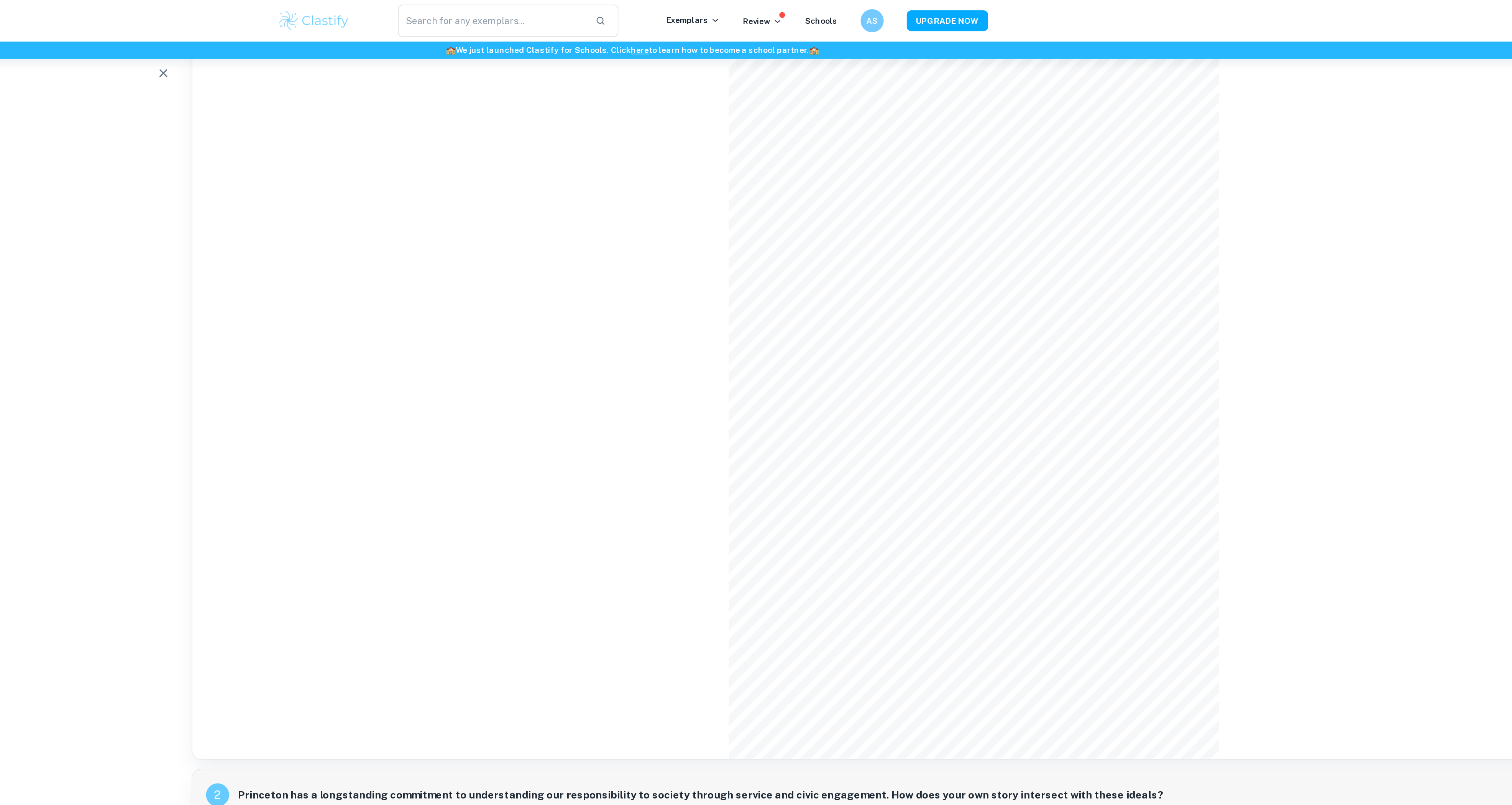
scroll to position [178, 1]
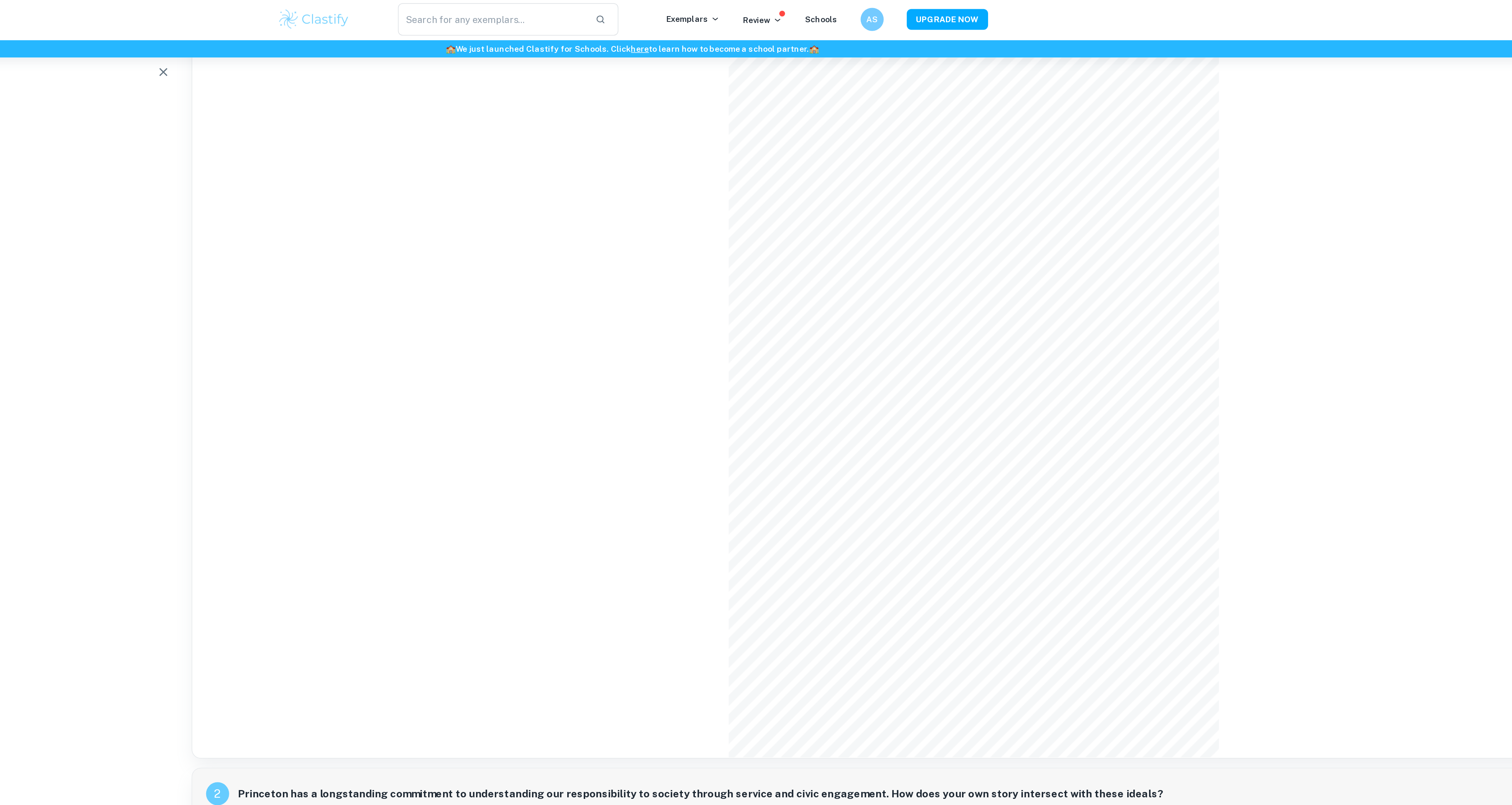
click at [1252, 378] on div "1 Princeton values community and encourages students, faculty, staff and leader…" at bounding box center [983, 188] width 1040 height 634
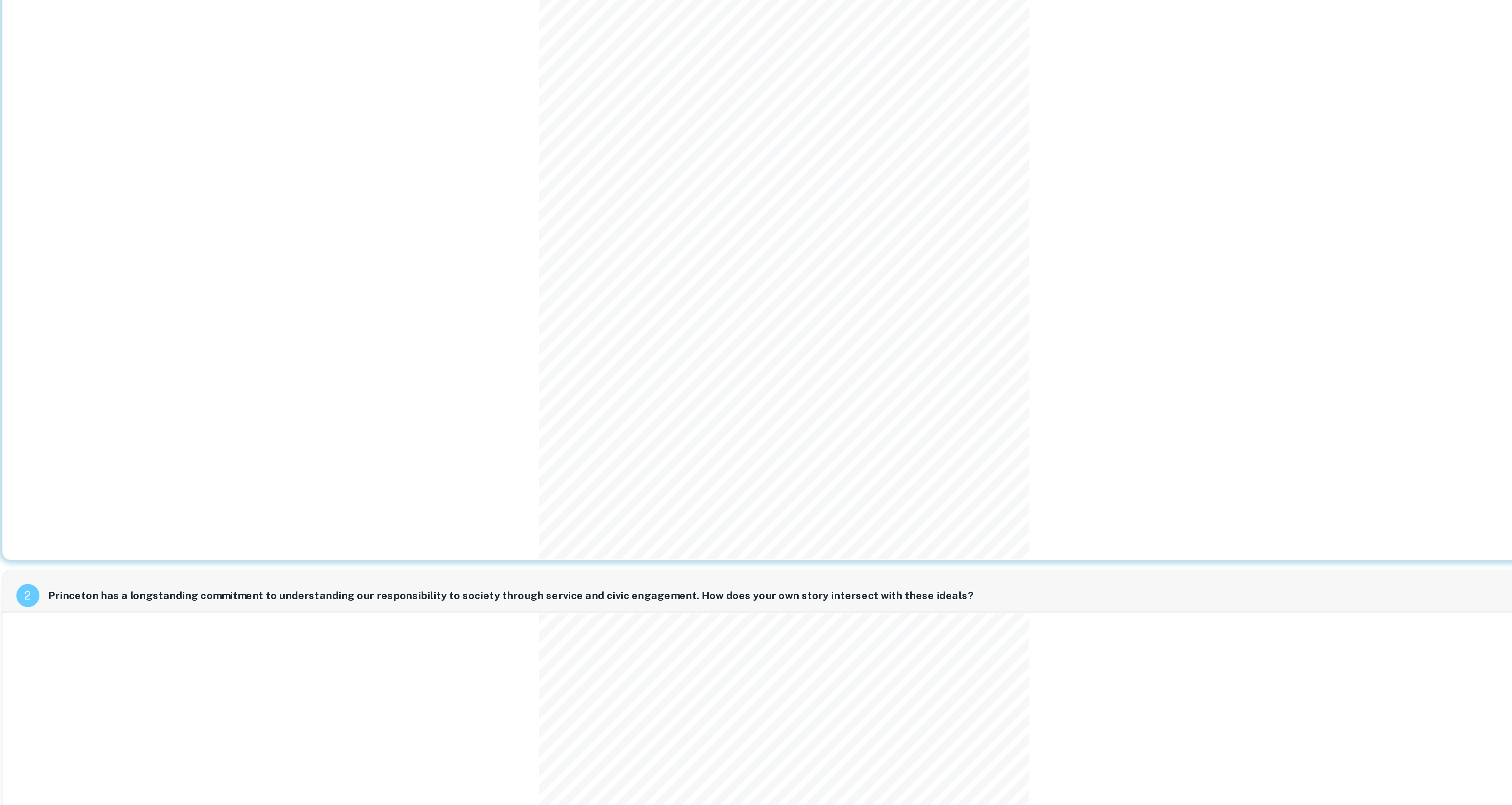
scroll to position [79, 1]
click at [1317, 528] on div "1 Princeton values community and encourages students, faculty, staff and leader…" at bounding box center [983, 286] width 1040 height 634
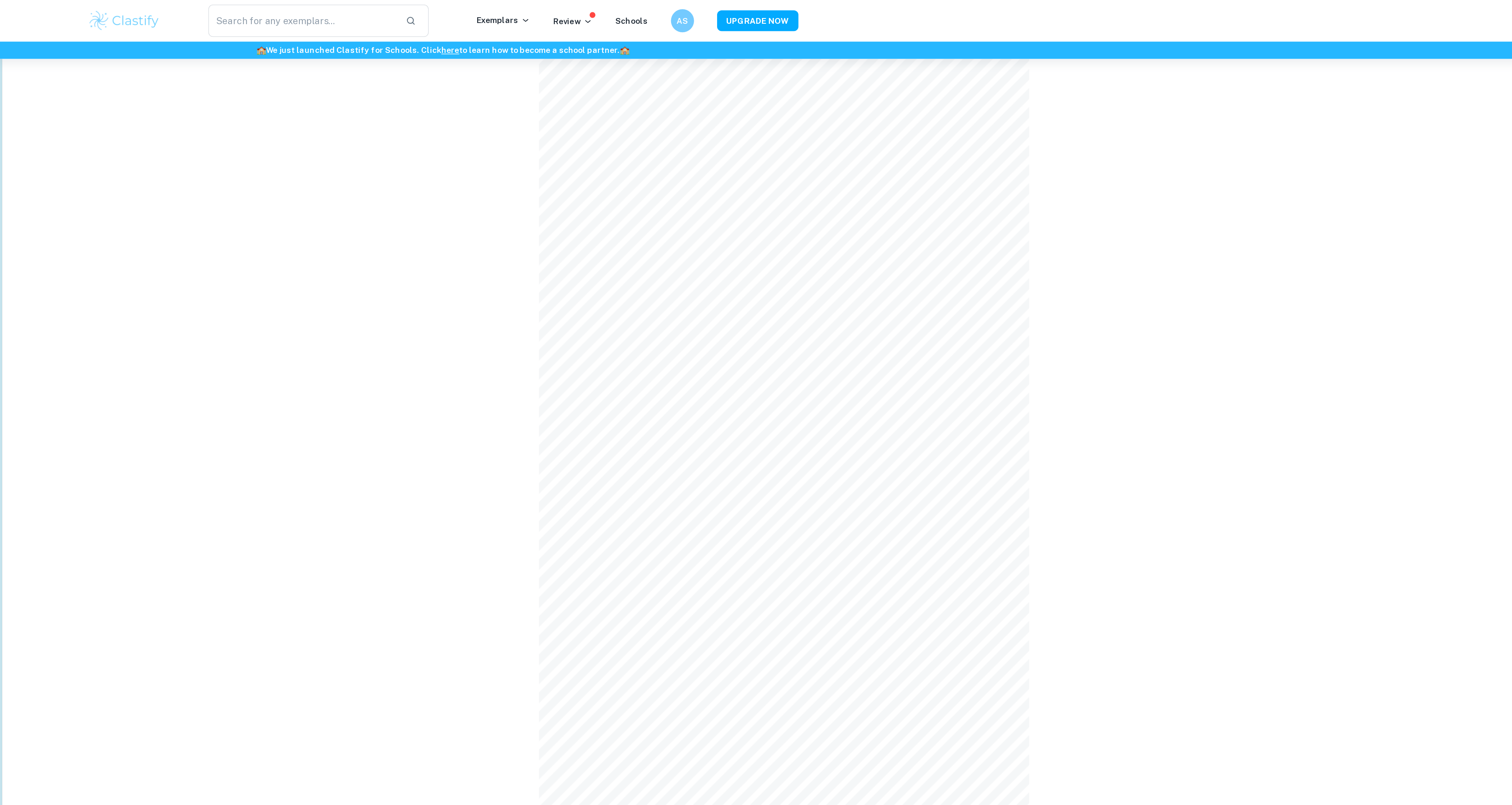
click at [1253, 184] on div "1 Princeton values community and encourages students, faculty, staff and leader…" at bounding box center [983, 286] width 1040 height 634
click at [1166, 493] on div "1 Princeton values community and encourages students, faculty, staff and leader…" at bounding box center [983, 286] width 1040 height 634
click at [701, 270] on div "1 Princeton values community and encourages students, faculty, staff and leader…" at bounding box center [983, 286] width 1040 height 634
click at [1207, 227] on div "1 Princeton values community and encourages students, faculty, staff and leader…" at bounding box center [983, 286] width 1040 height 634
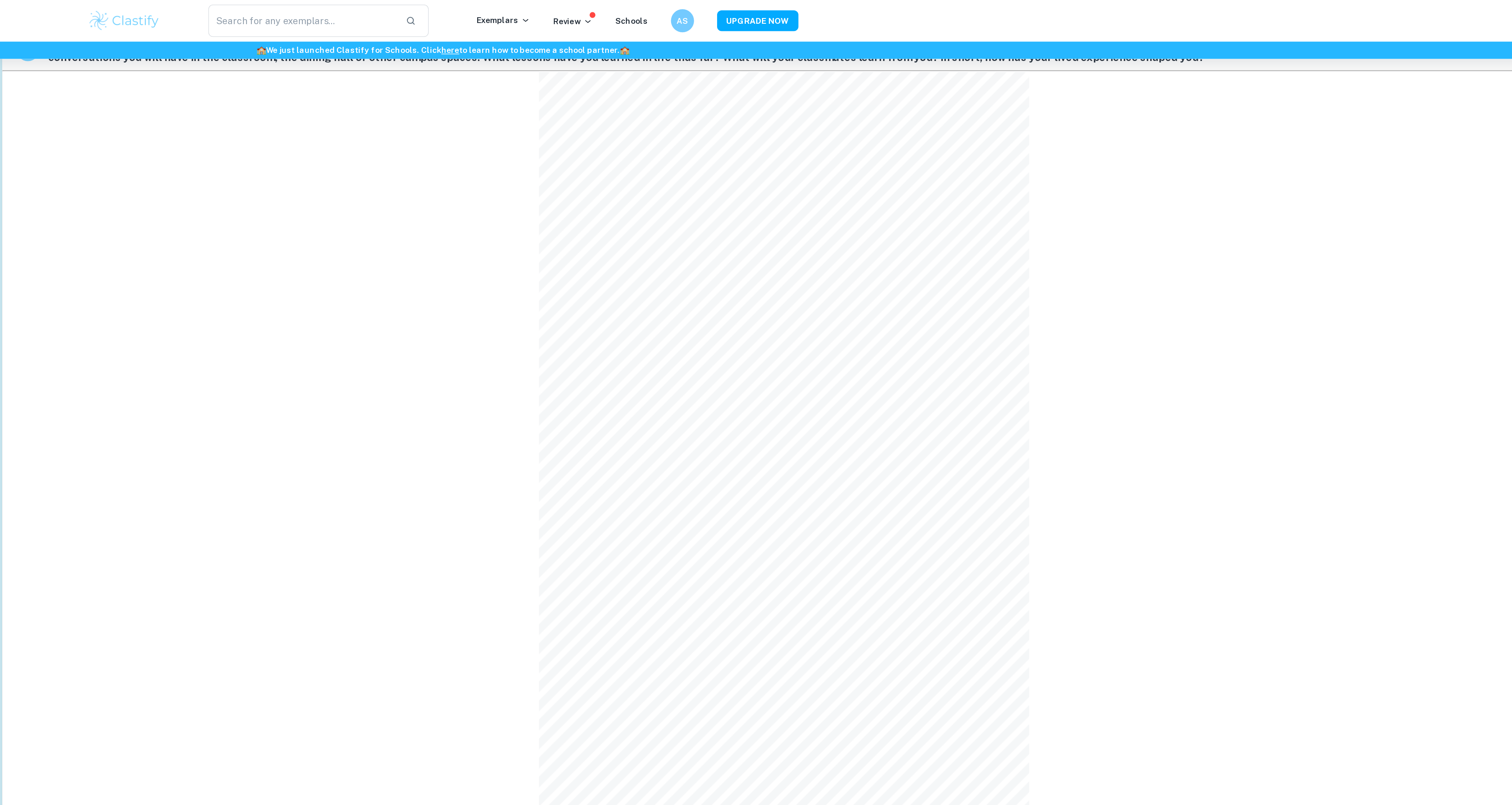
scroll to position [0, 1]
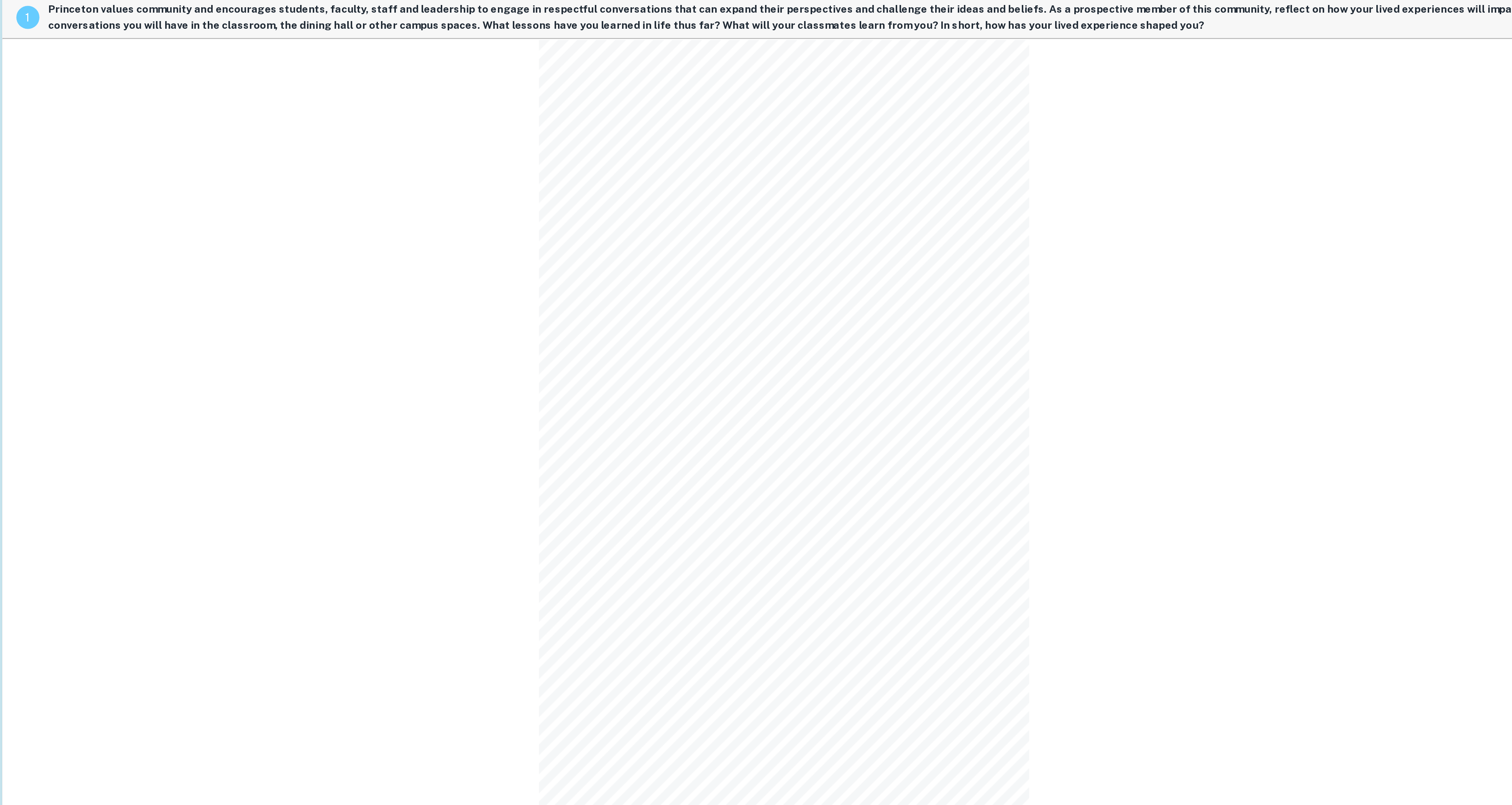
click at [1250, 369] on div "1 Princeton values community and encourages students, faculty, staff and leader…" at bounding box center [983, 365] width 1040 height 634
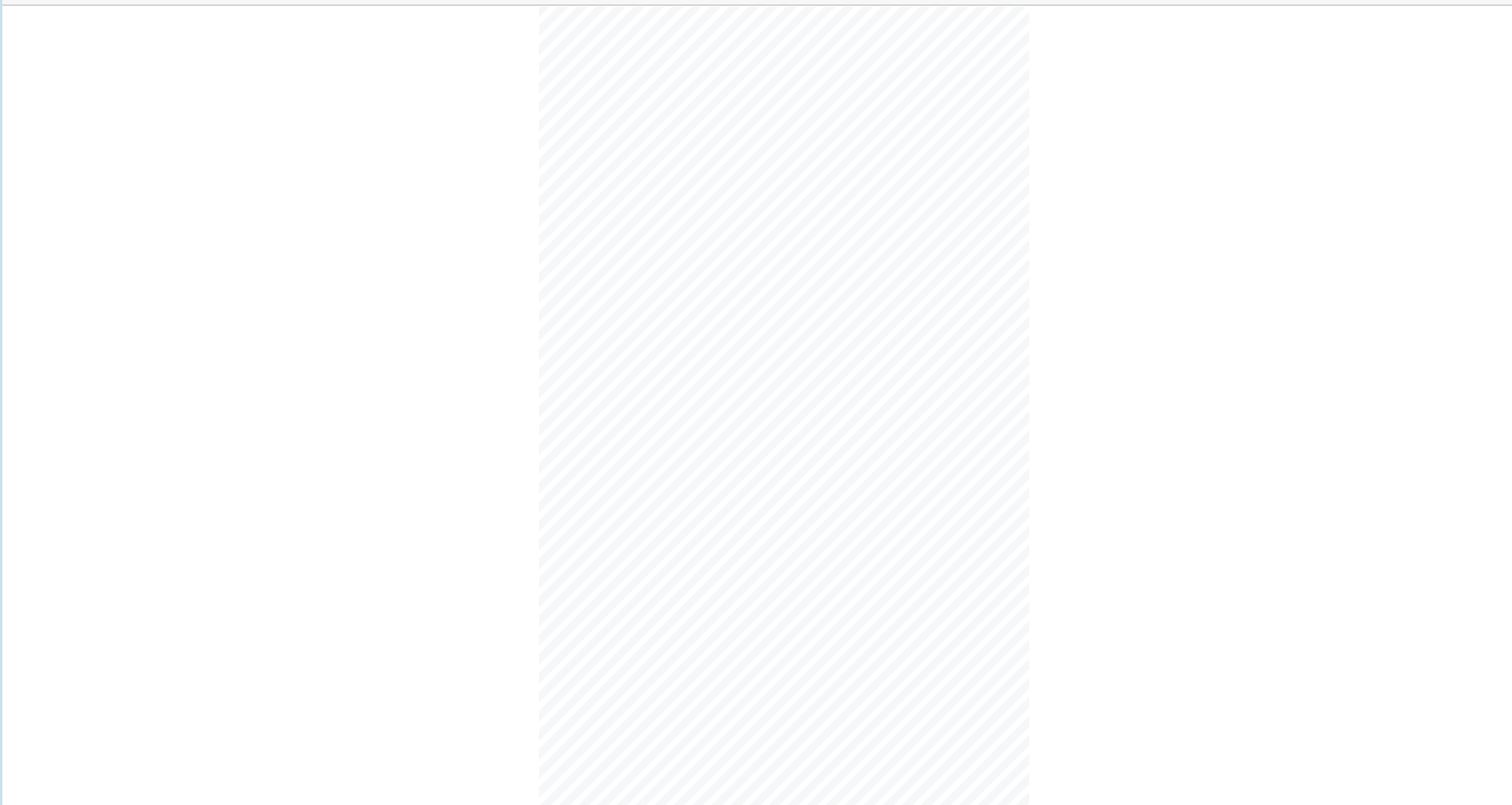
click at [1255, 404] on div "1 Princeton values community and encourages students, faculty, staff and leader…" at bounding box center [983, 365] width 1040 height 634
click at [1180, 566] on div "1 Princeton values community and encourages students, faculty, staff and leader…" at bounding box center [983, 365] width 1040 height 634
click at [1293, 392] on div "1 Princeton values community and encourages students, faculty, staff and leader…" at bounding box center [983, 365] width 1040 height 634
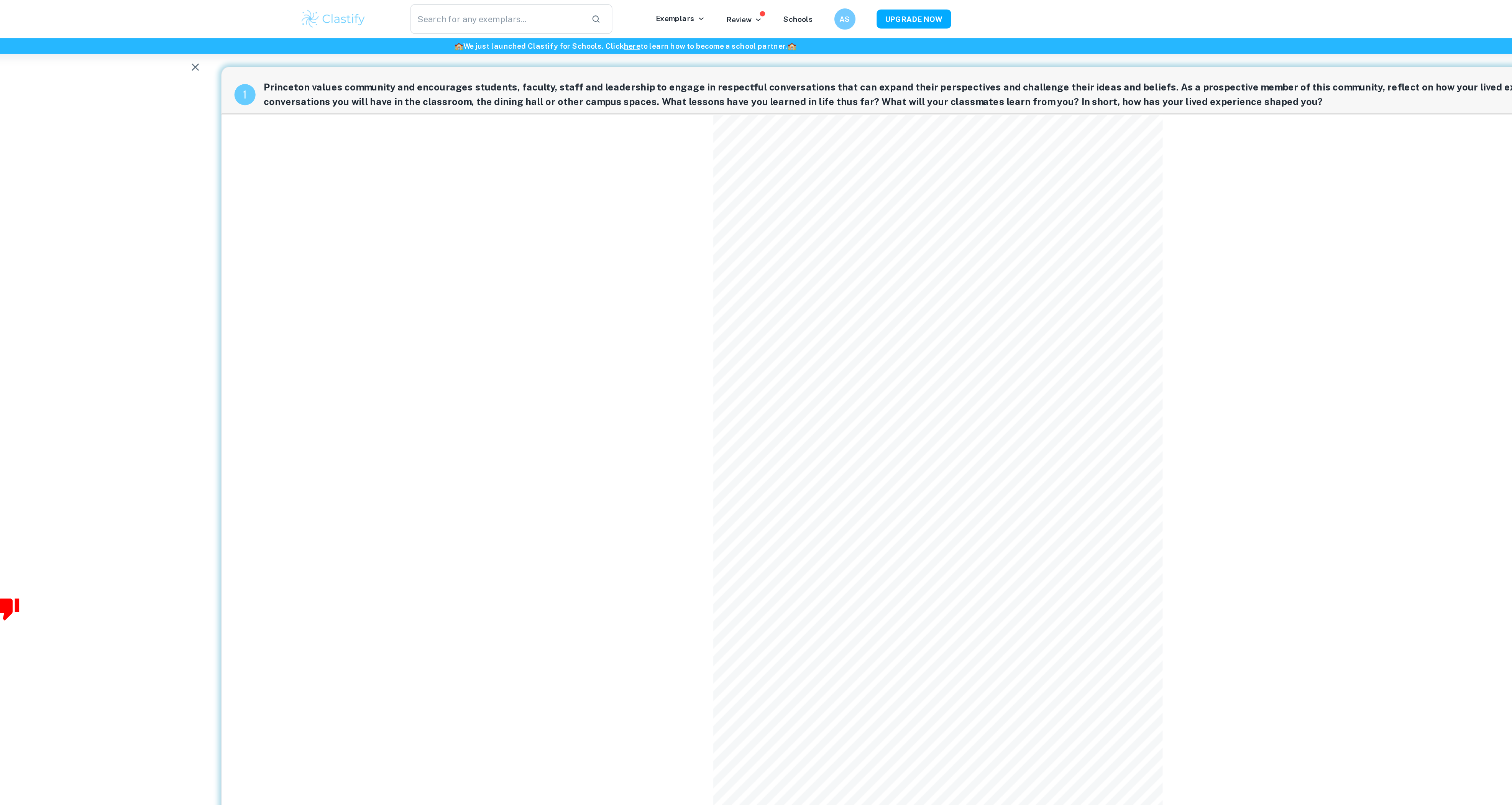
click at [1200, 324] on div "1 Princeton values community and encourages students, faculty, staff and leader…" at bounding box center [983, 365] width 1040 height 634
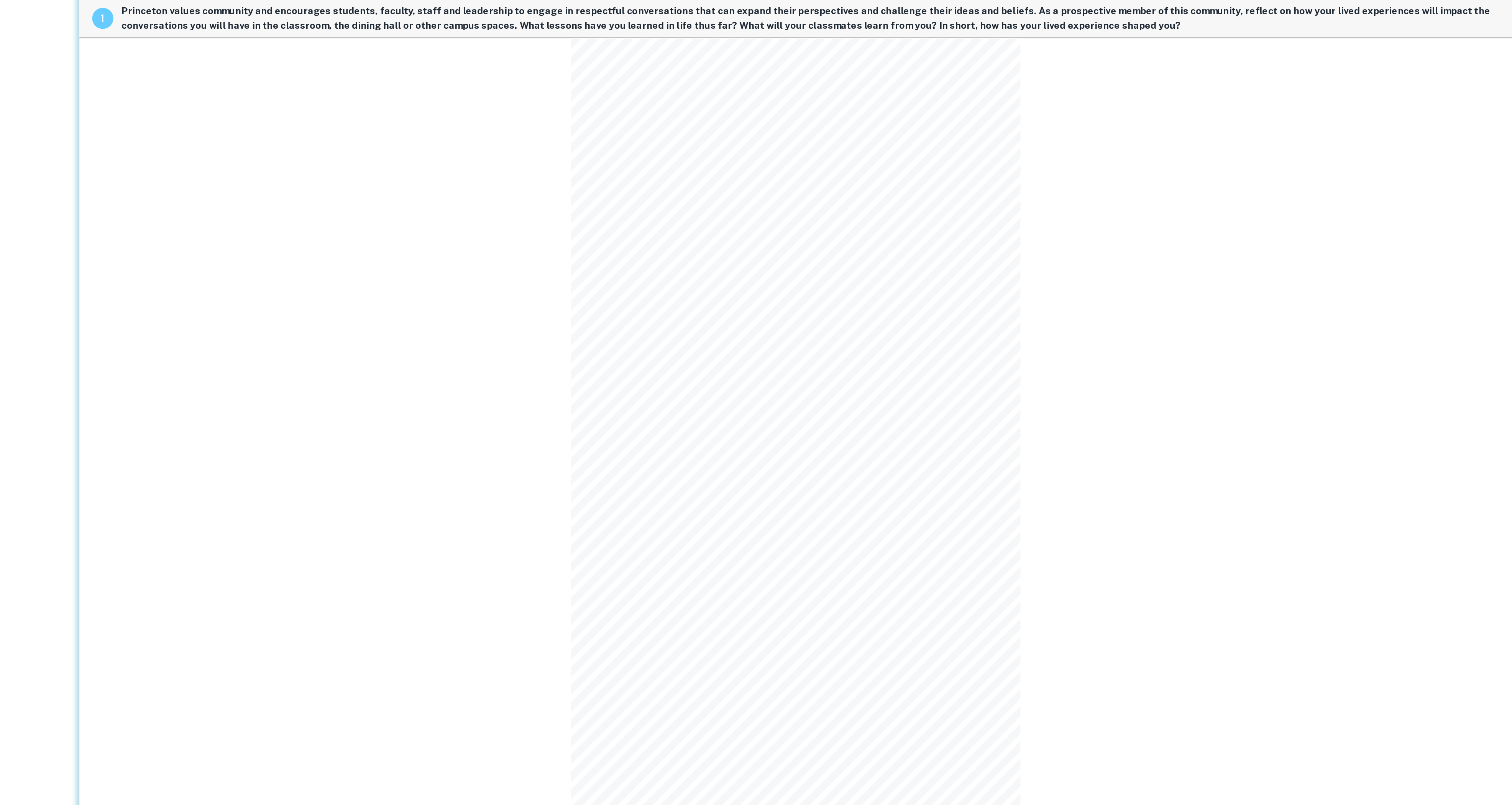
click at [1201, 609] on div "1 Princeton values community and encourages students, faculty, staff and leader…" at bounding box center [983, 365] width 1040 height 634
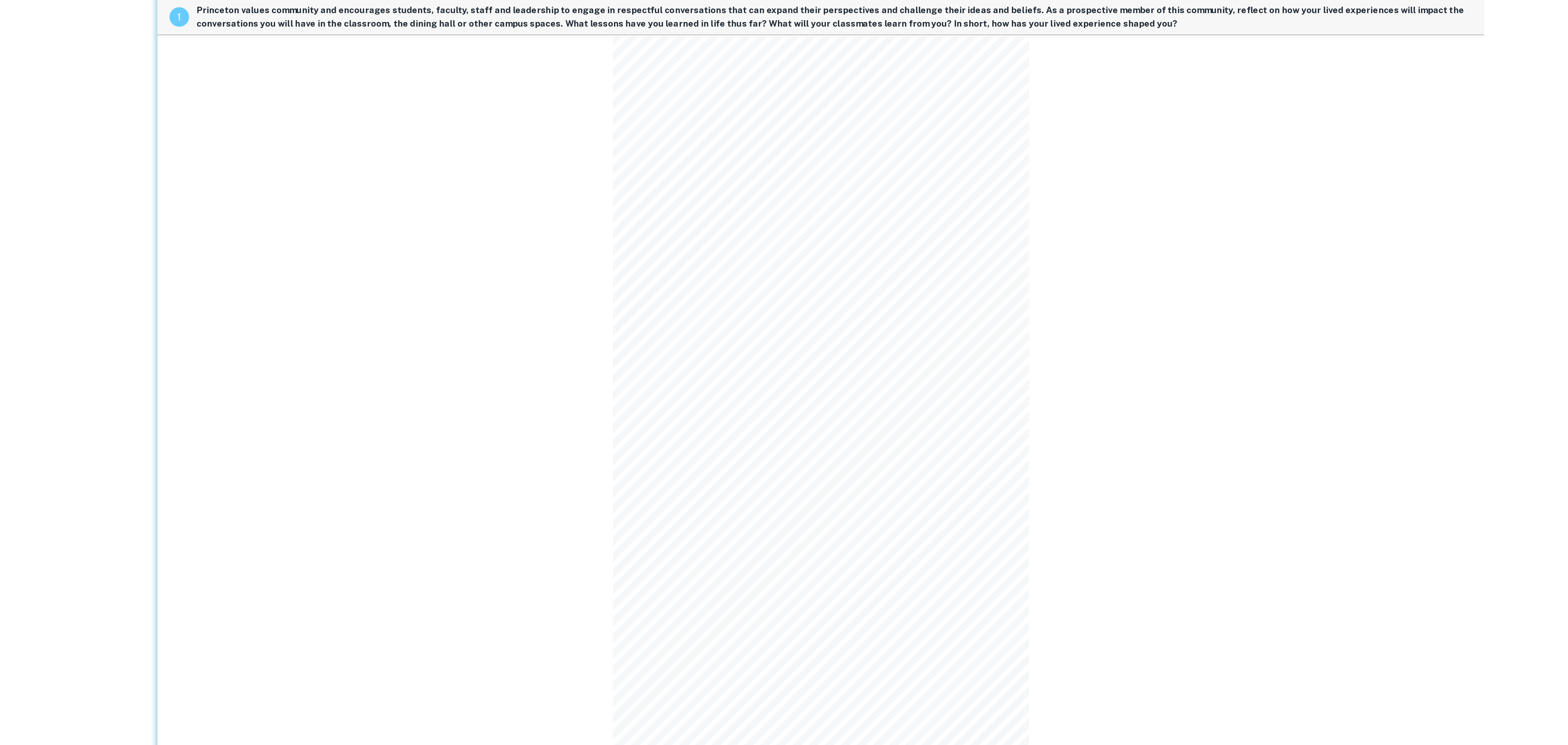
scroll to position [0, 0]
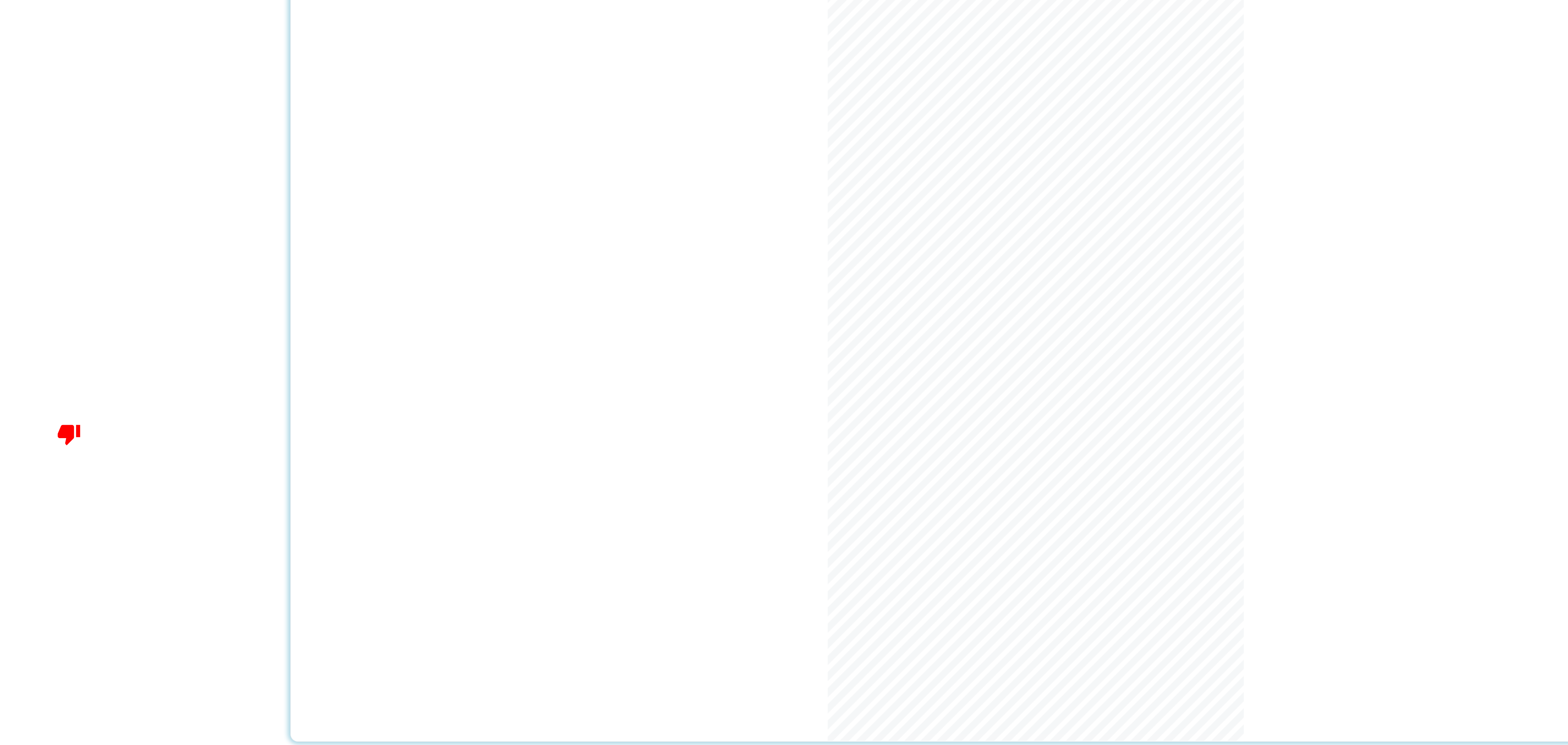
click at [1266, 309] on div "1 Princeton values community and encourages students, faculty, staff and leader…" at bounding box center [1018, 338] width 1080 height 587
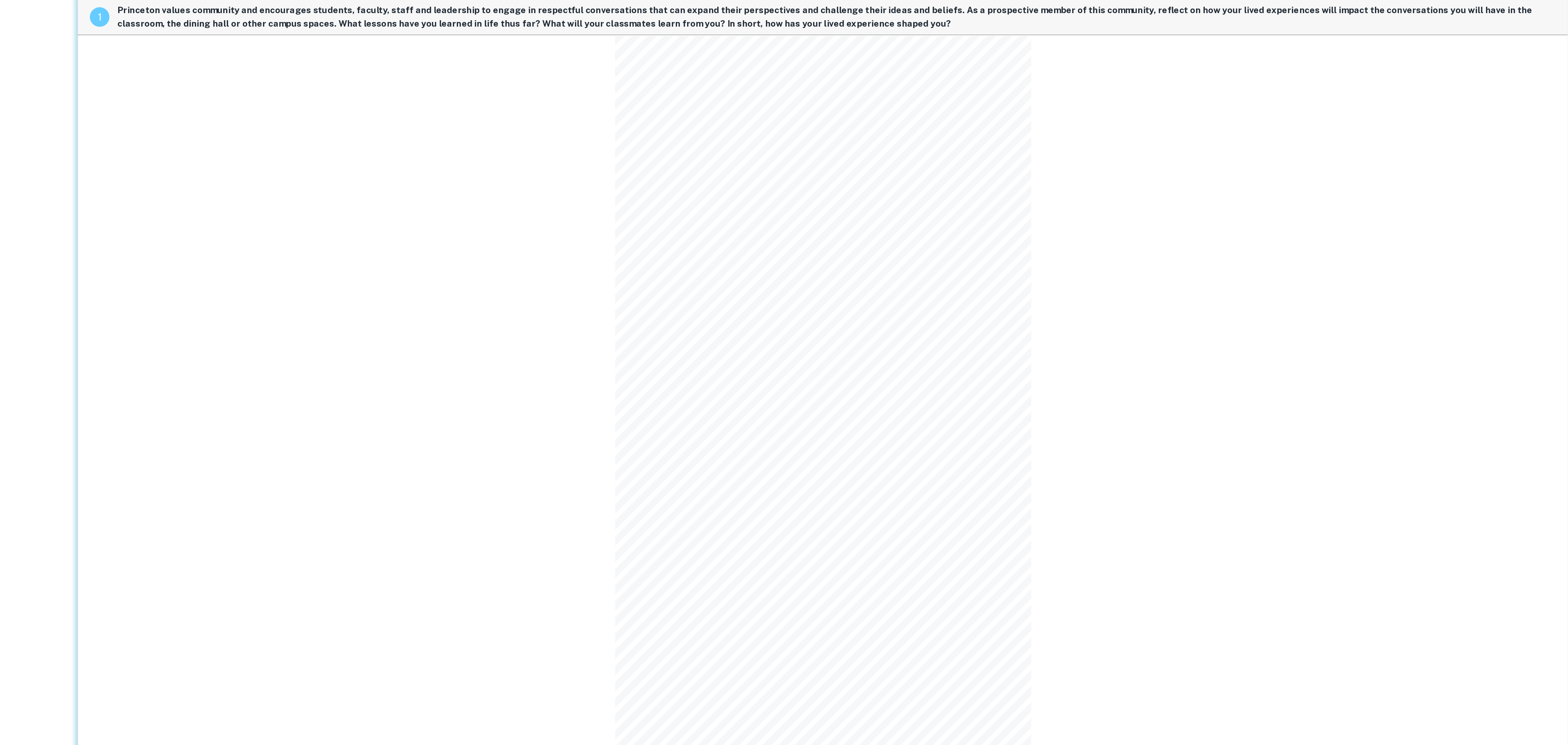
click at [768, 227] on div "1 Princeton values community and encourages students, faculty, staff and leader…" at bounding box center [1018, 338] width 1080 height 587
click at [1356, 443] on div "1 Princeton values community and encourages students, faculty, staff and leader…" at bounding box center [1018, 338] width 1080 height 587
click at [1248, 182] on div "1 Princeton values community and encourages students, faculty, staff and leader…" at bounding box center [1018, 338] width 1080 height 587
click at [1368, 528] on div "1 Princeton values community and encourages students, faculty, staff and leader…" at bounding box center [1018, 338] width 1080 height 587
click at [1300, 352] on div "1 Princeton values community and encourages students, faculty, staff and leader…" at bounding box center [1018, 338] width 1080 height 587
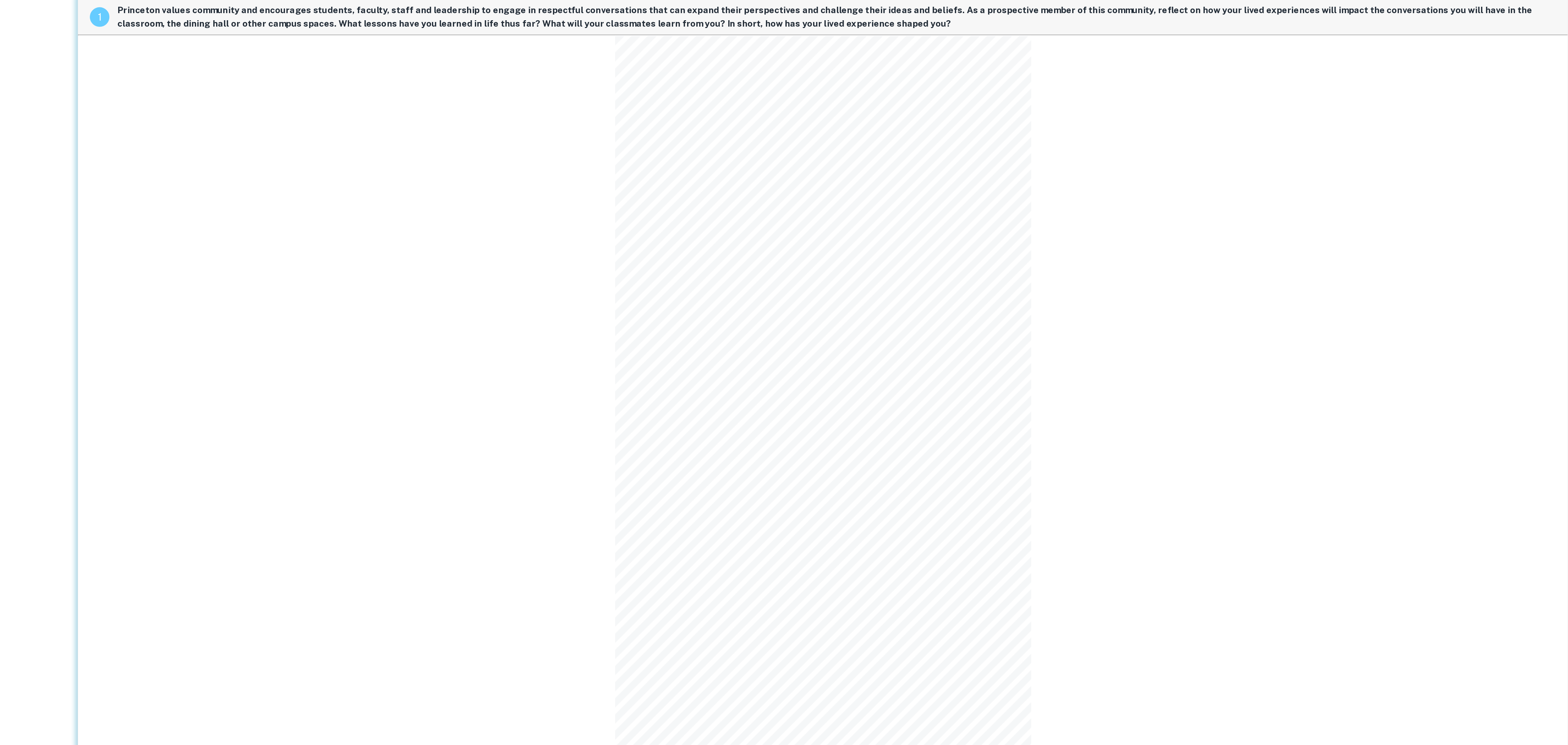
click at [740, 422] on div "1 Princeton values community and encourages students, faculty, staff and leader…" at bounding box center [1018, 338] width 1080 height 587
click at [525, 469] on div "1 Princeton values community and encourages students, faculty, staff and leader…" at bounding box center [1018, 338] width 1080 height 587
click at [786, 395] on div "1 Princeton values community and encourages students, faculty, staff and leader…" at bounding box center [1018, 338] width 1080 height 587
click at [1400, 349] on div "1 Princeton values community and encourages students, faculty, staff and leader…" at bounding box center [1018, 338] width 1080 height 587
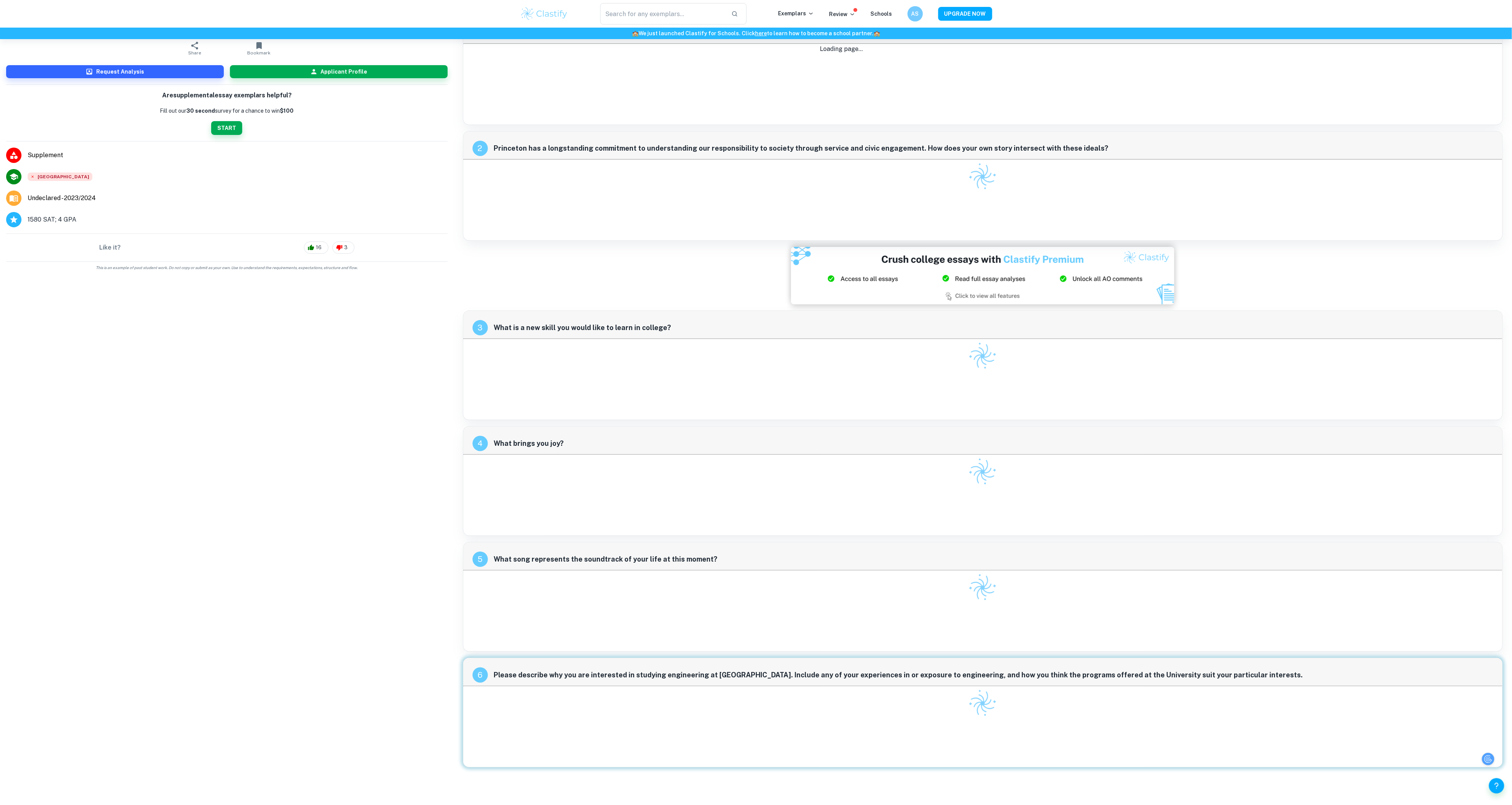
scroll to position [39, 0]
checkbox input "true"
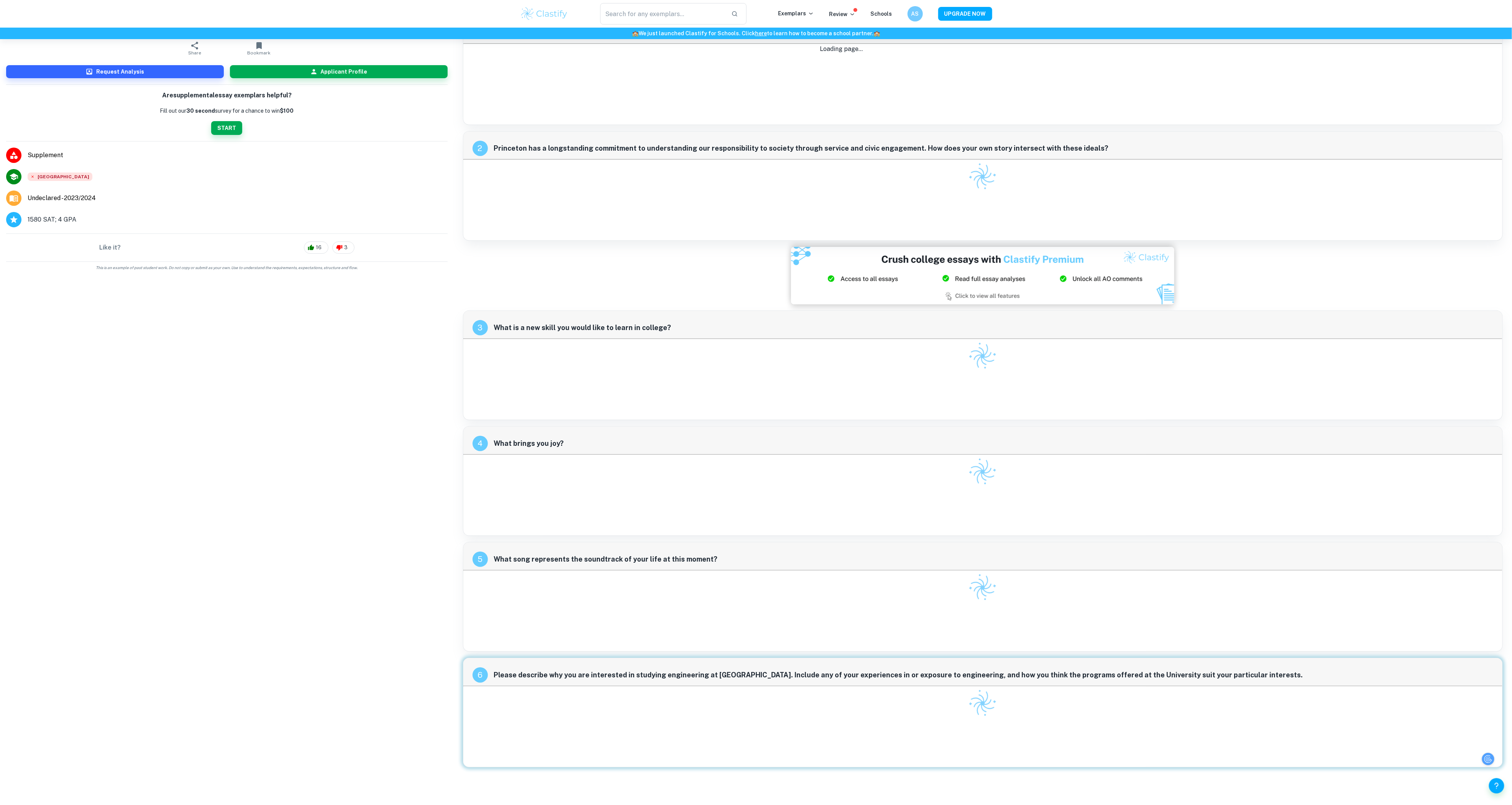
checkbox input "true"
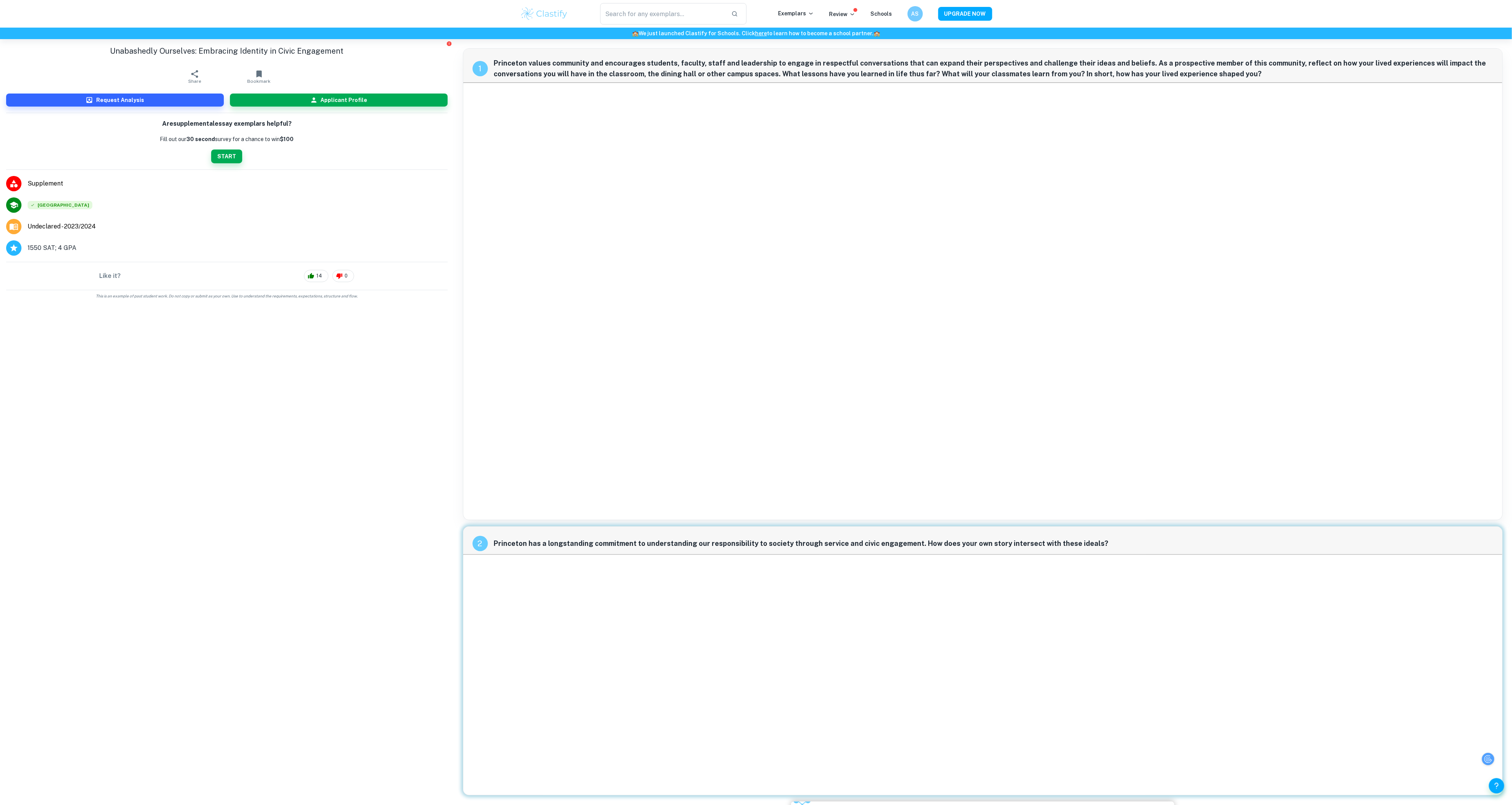
checkbox input "true"
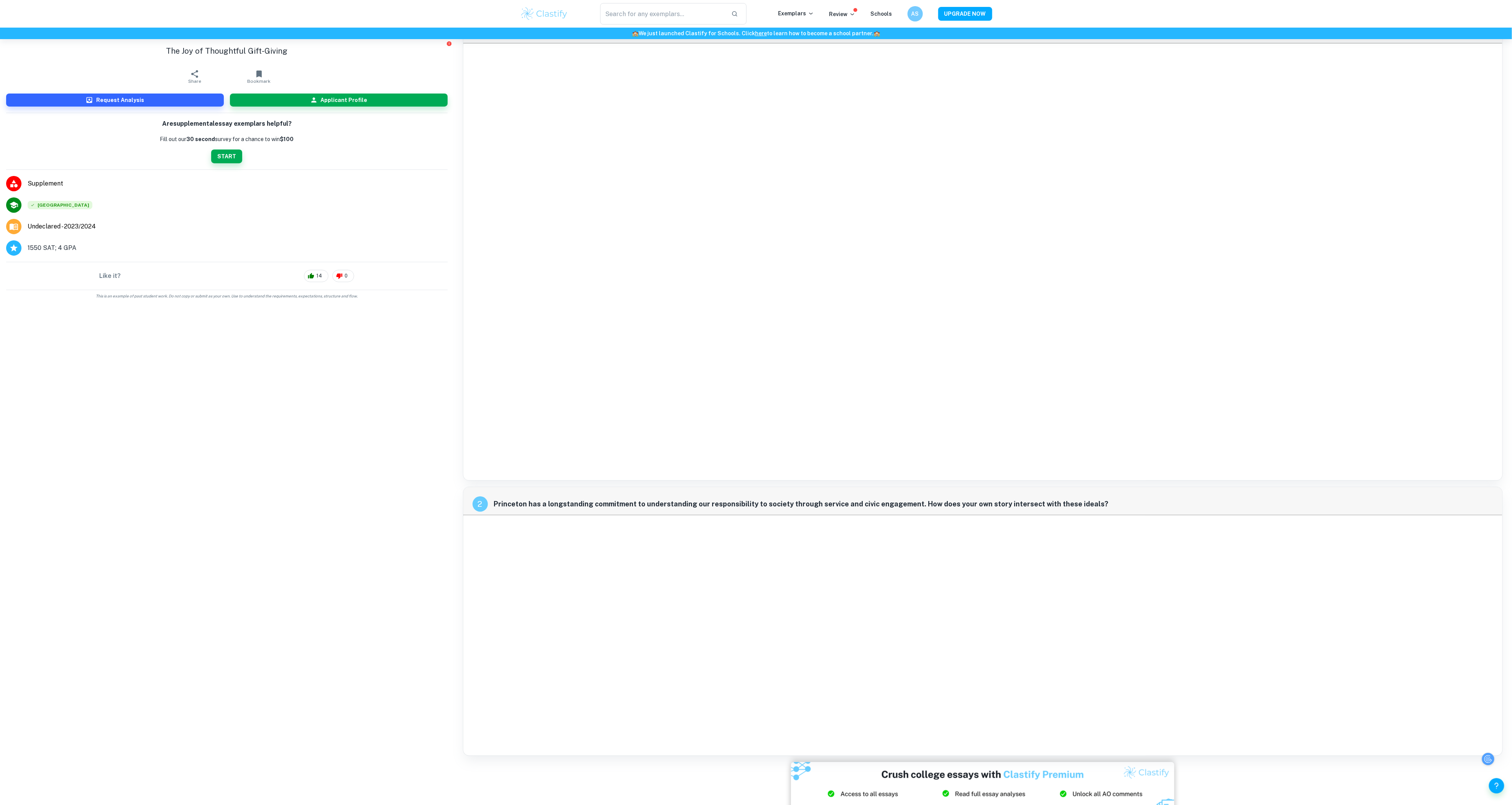
scroll to position [39, 0]
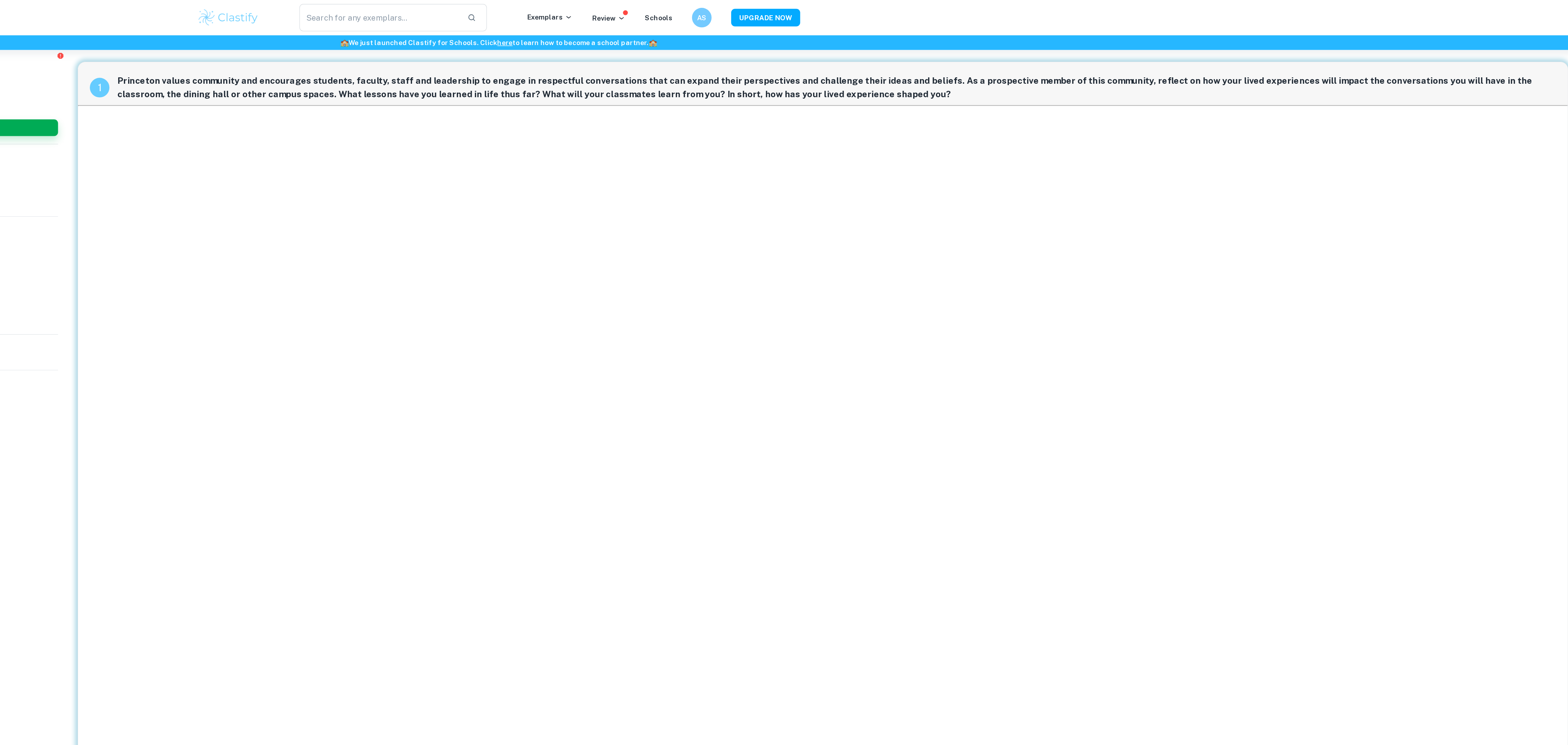
checkbox input "true"
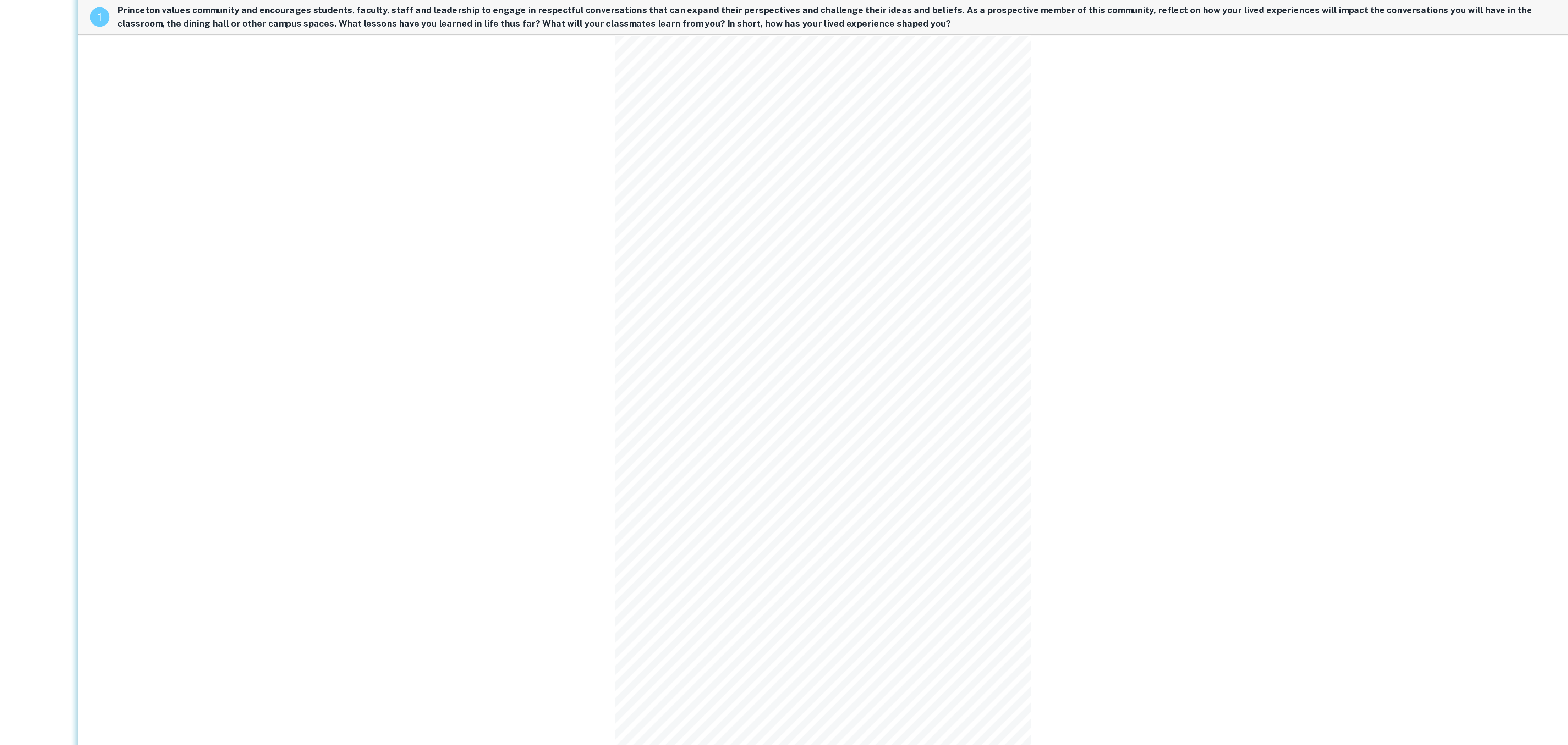
click at [1281, 261] on div "1 Princeton values community and encourages students, faculty, staff and leader…" at bounding box center [1018, 338] width 1080 height 587
click at [707, 242] on div "1 Princeton values community and encourages students, faculty, staff and leader…" at bounding box center [1018, 338] width 1080 height 587
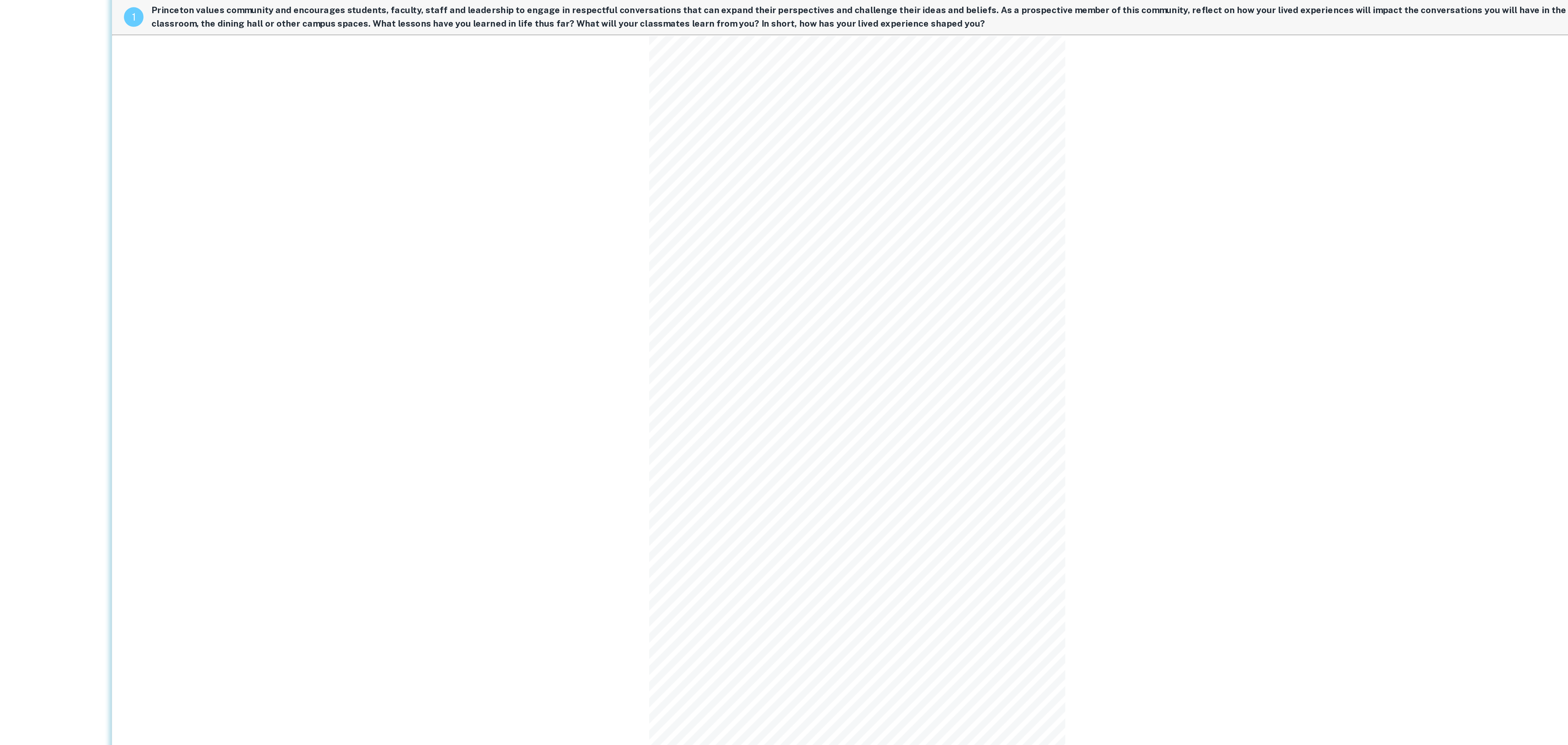
click at [693, 288] on div "1 Princeton values community and encourages students, faculty, staff and leader…" at bounding box center [1018, 338] width 1080 height 587
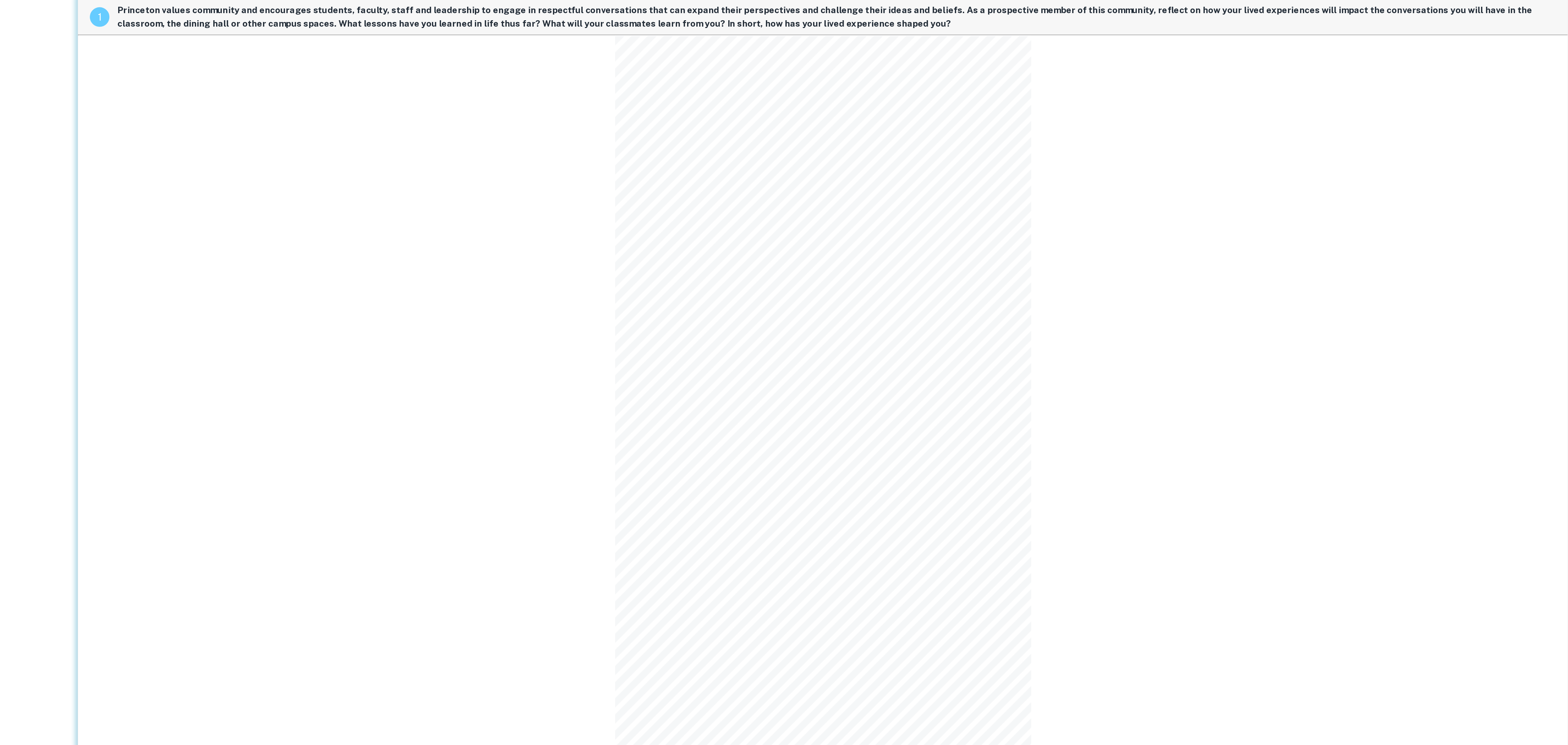
click at [1271, 303] on div "1 Princeton values community and encourages students, faculty, staff and leader…" at bounding box center [1018, 338] width 1080 height 587
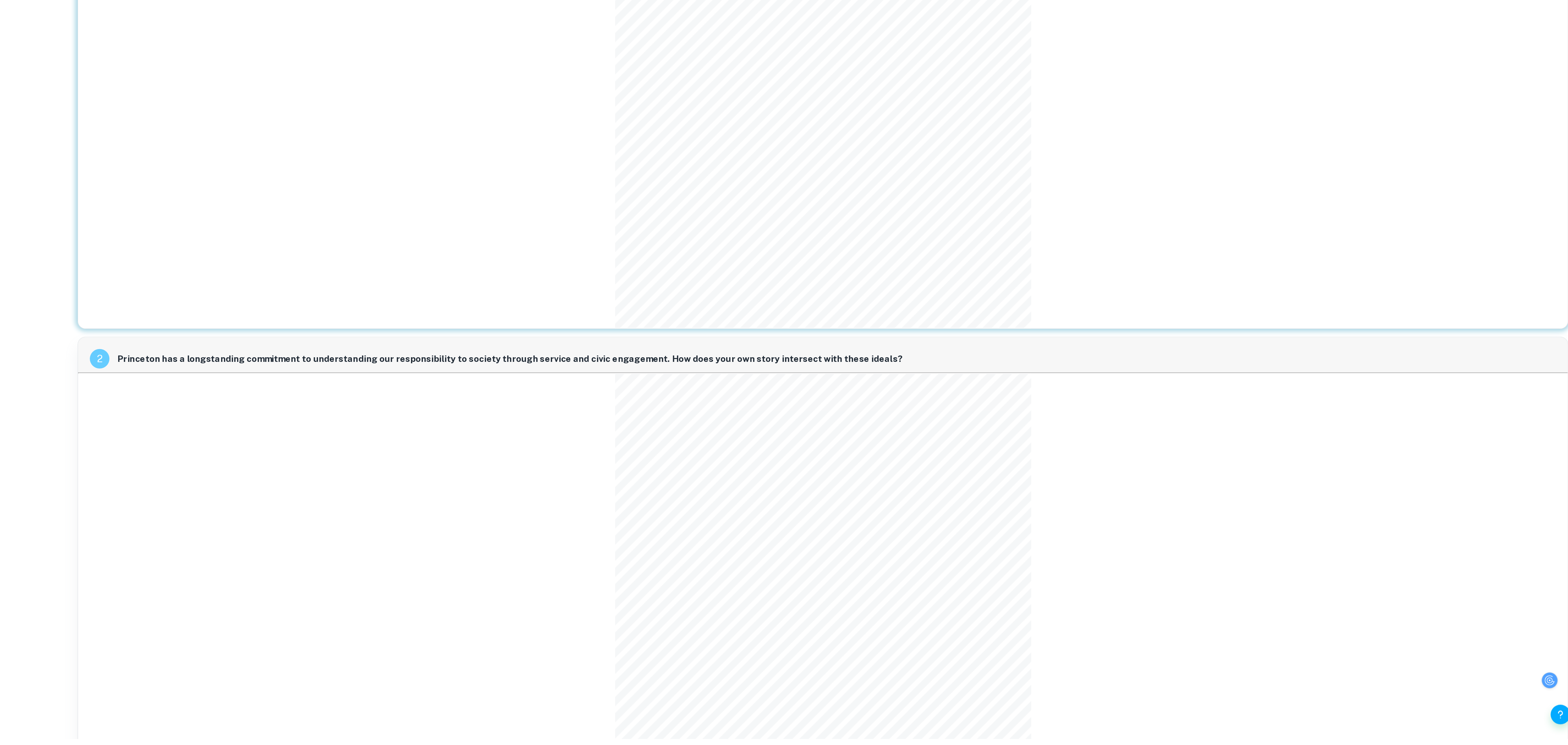
click at [705, 560] on div "2 Princeton has a longstanding commitment to understanding our responsibility t…" at bounding box center [1018, 637] width 1080 height 367
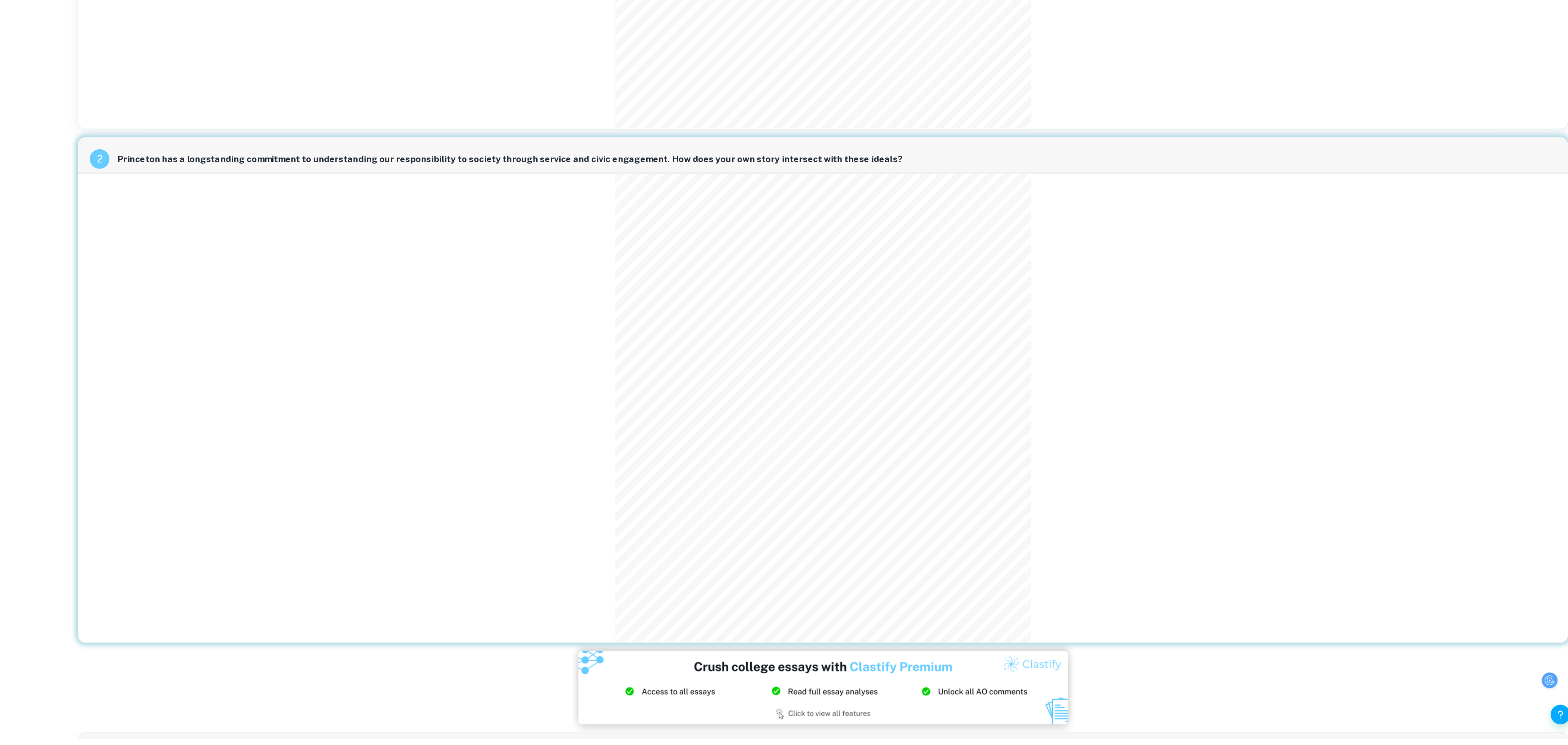
click at [449, 398] on div "Helpful?" at bounding box center [235, 391] width 470 height 709
click at [720, 307] on div "1 Princeton values community and encourages students, faculty, staff and leader…" at bounding box center [1019, 591] width 1092 height 1761
click at [820, 403] on div "2 Princeton has a longstanding commitment to understanding our responsibility t…" at bounding box center [1018, 492] width 1080 height 367
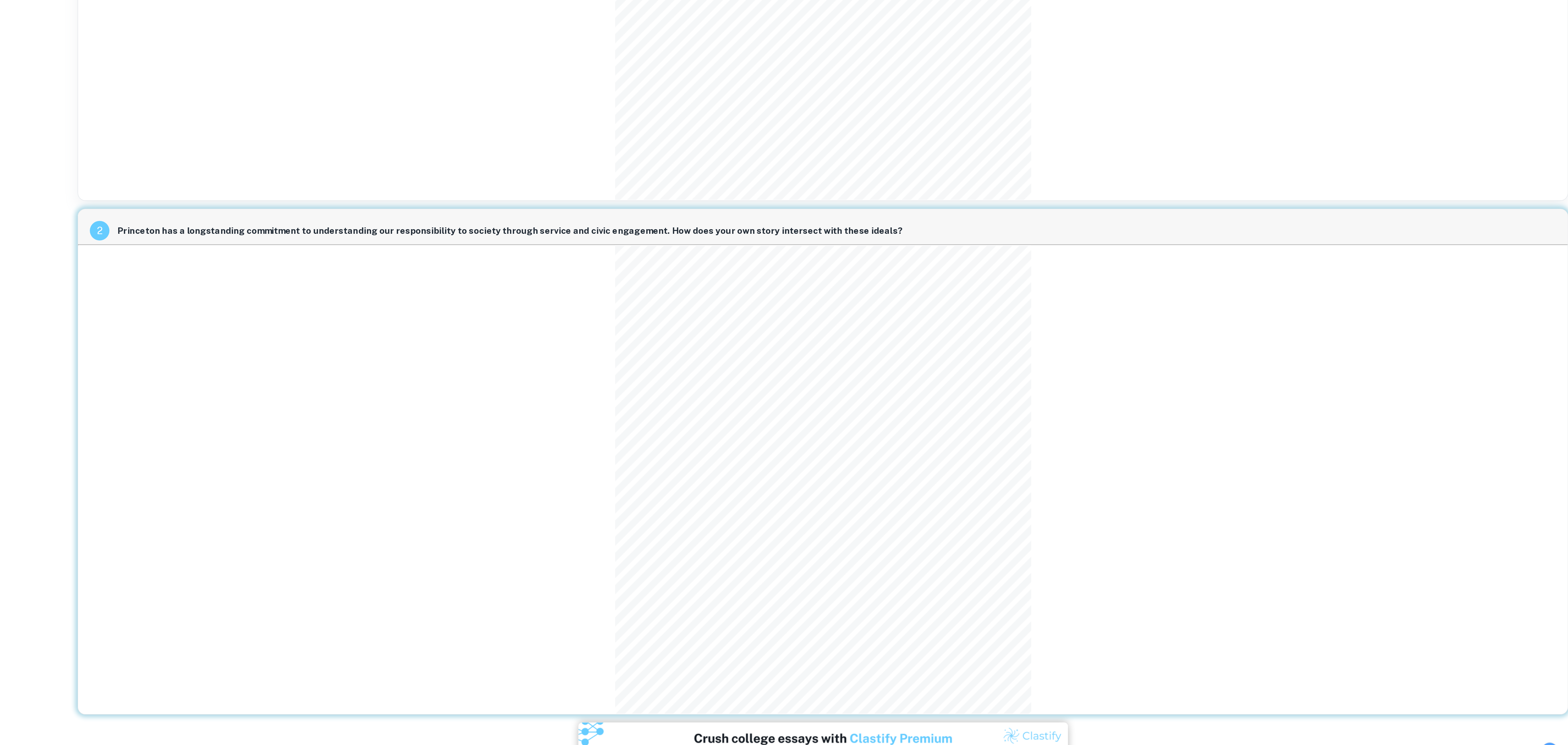
click at [810, 455] on div "2 Princeton has a longstanding commitment to understanding our responsibility t…" at bounding box center [1018, 493] width 1080 height 367
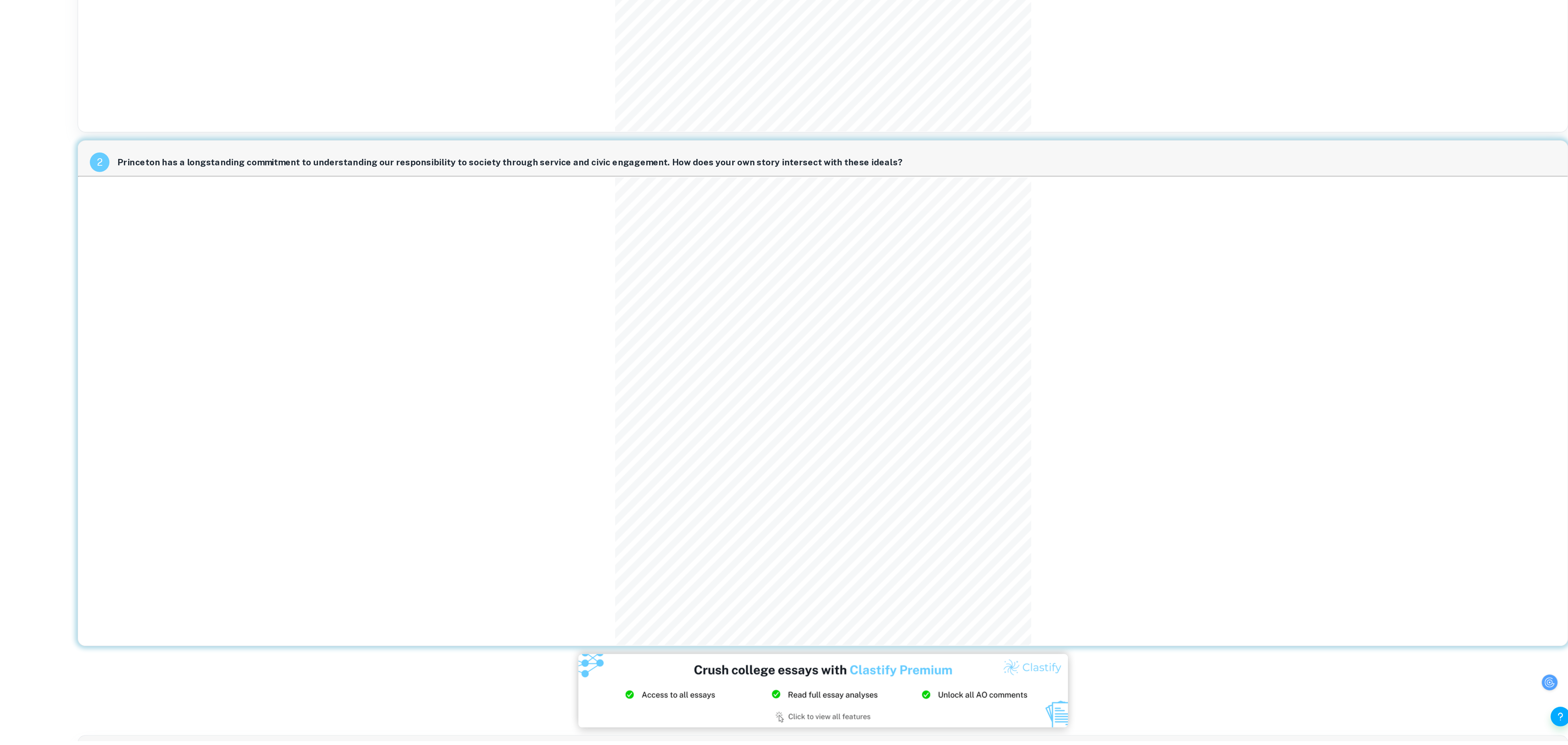
click at [764, 423] on div "2 Princeton has a longstanding commitment to understanding our responsibility t…" at bounding box center [1018, 493] width 1080 height 367
click at [851, 412] on div "2 Princeton has a longstanding commitment to understanding our responsibility t…" at bounding box center [1018, 493] width 1080 height 367
click at [1459, 550] on div "2 Princeton has a longstanding commitment to understanding our responsibility t…" at bounding box center [1018, 492] width 1080 height 367
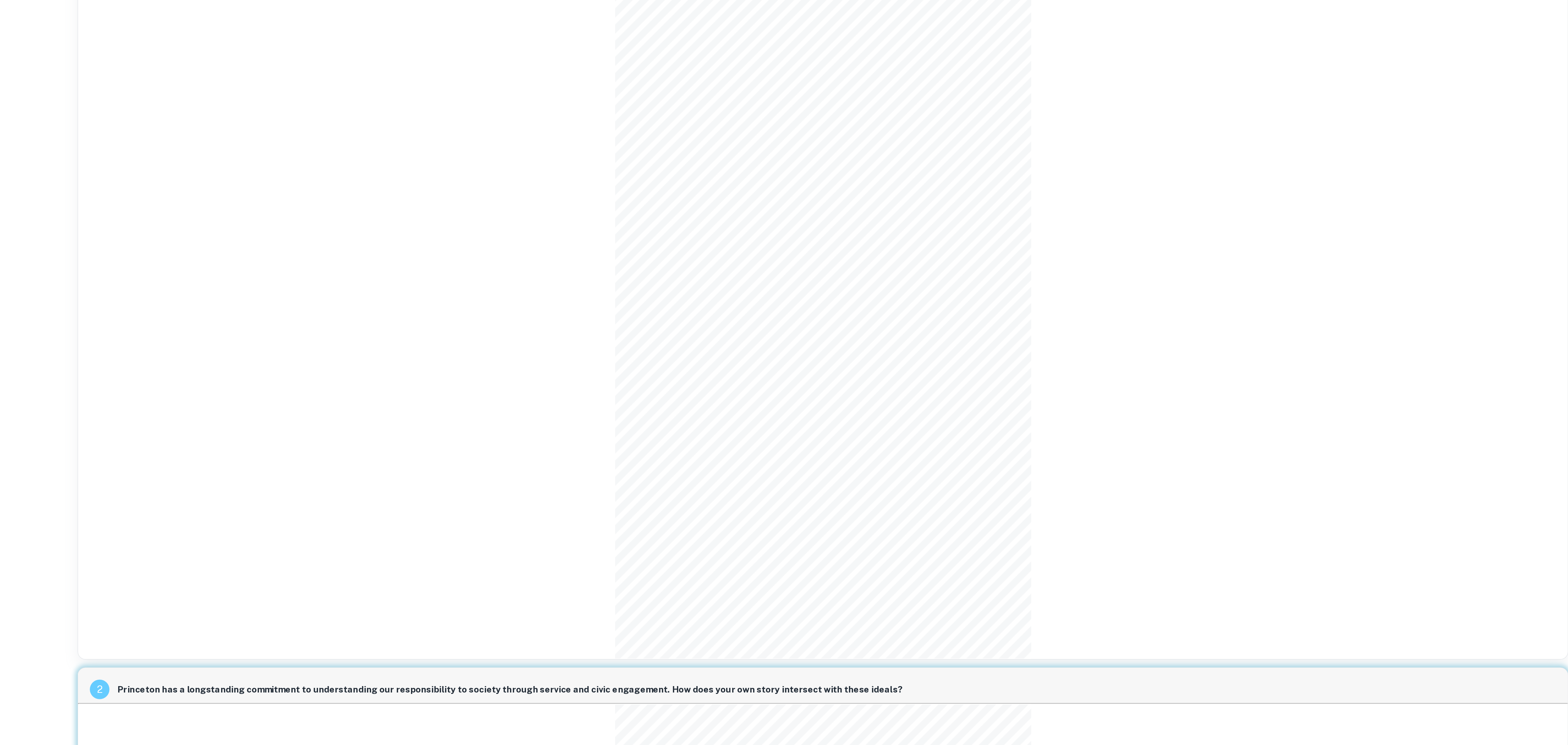
scroll to position [100, 0]
click at [746, 383] on div "1 Princeton values community and encourages students, faculty, staff and leader…" at bounding box center [1018, 238] width 1080 height 587
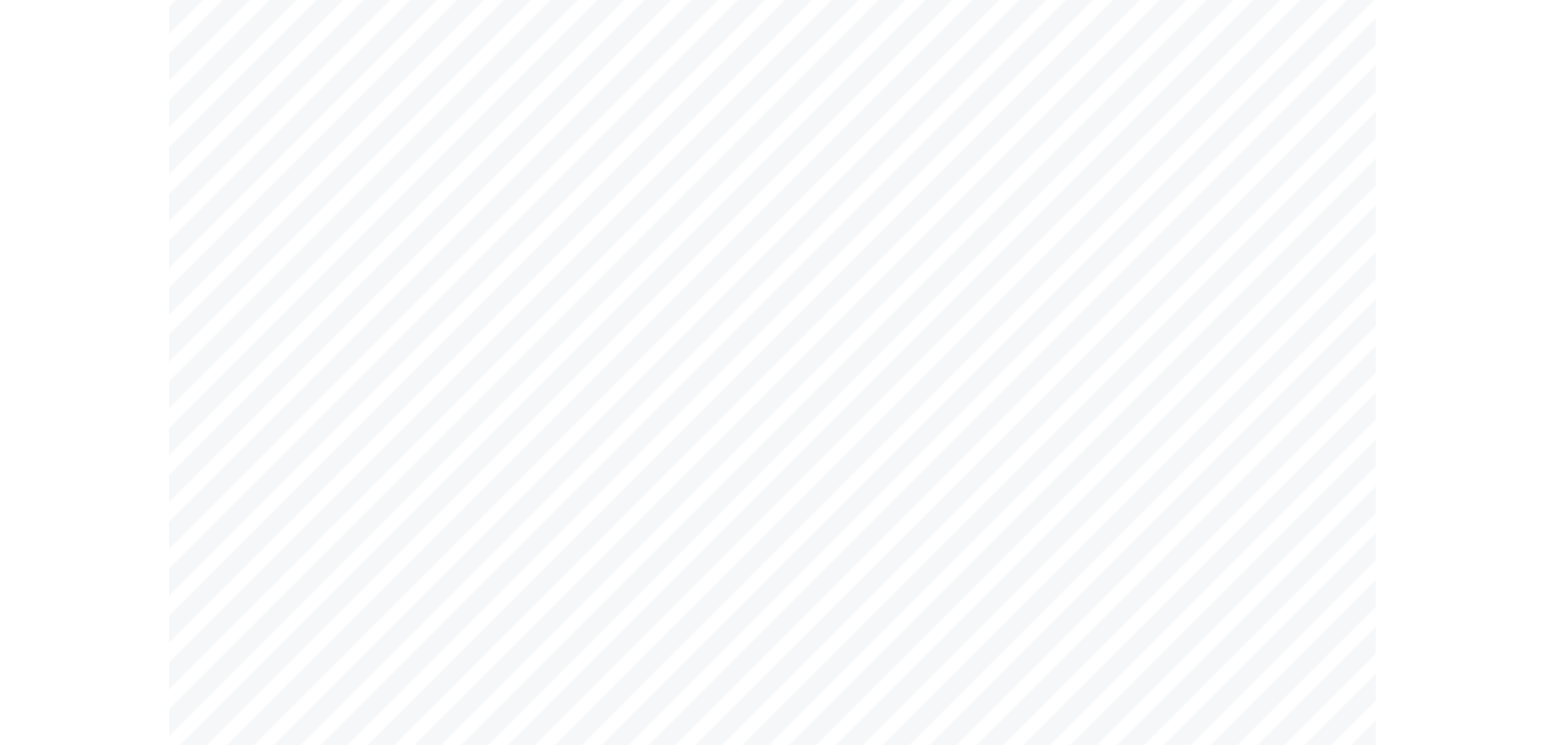
scroll to position [51, 0]
click at [1172, 308] on div "1 Princeton values community and encourages students, faculty, staff and leader…" at bounding box center [1018, 286] width 1080 height 587
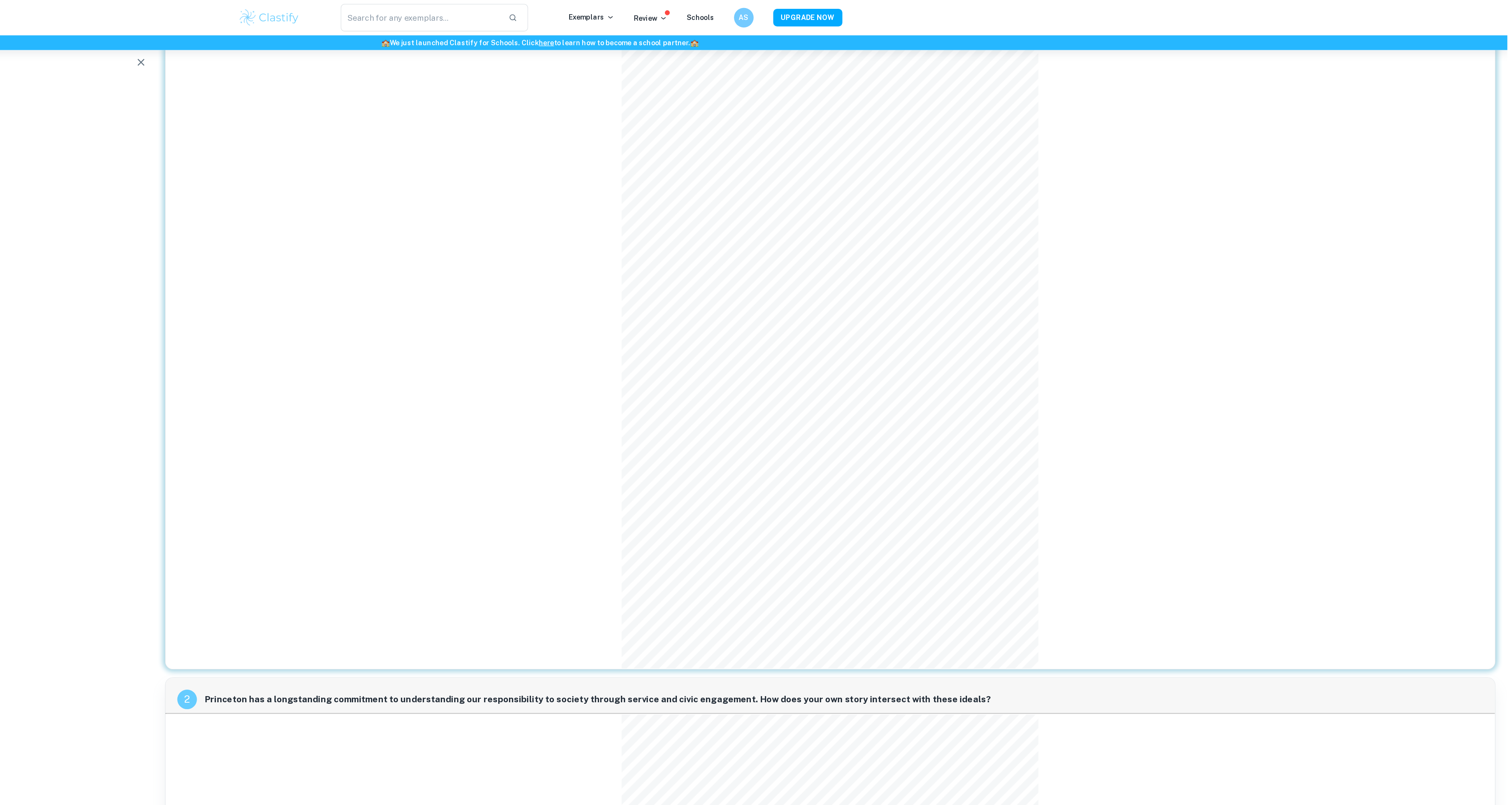
scroll to position [0, 0]
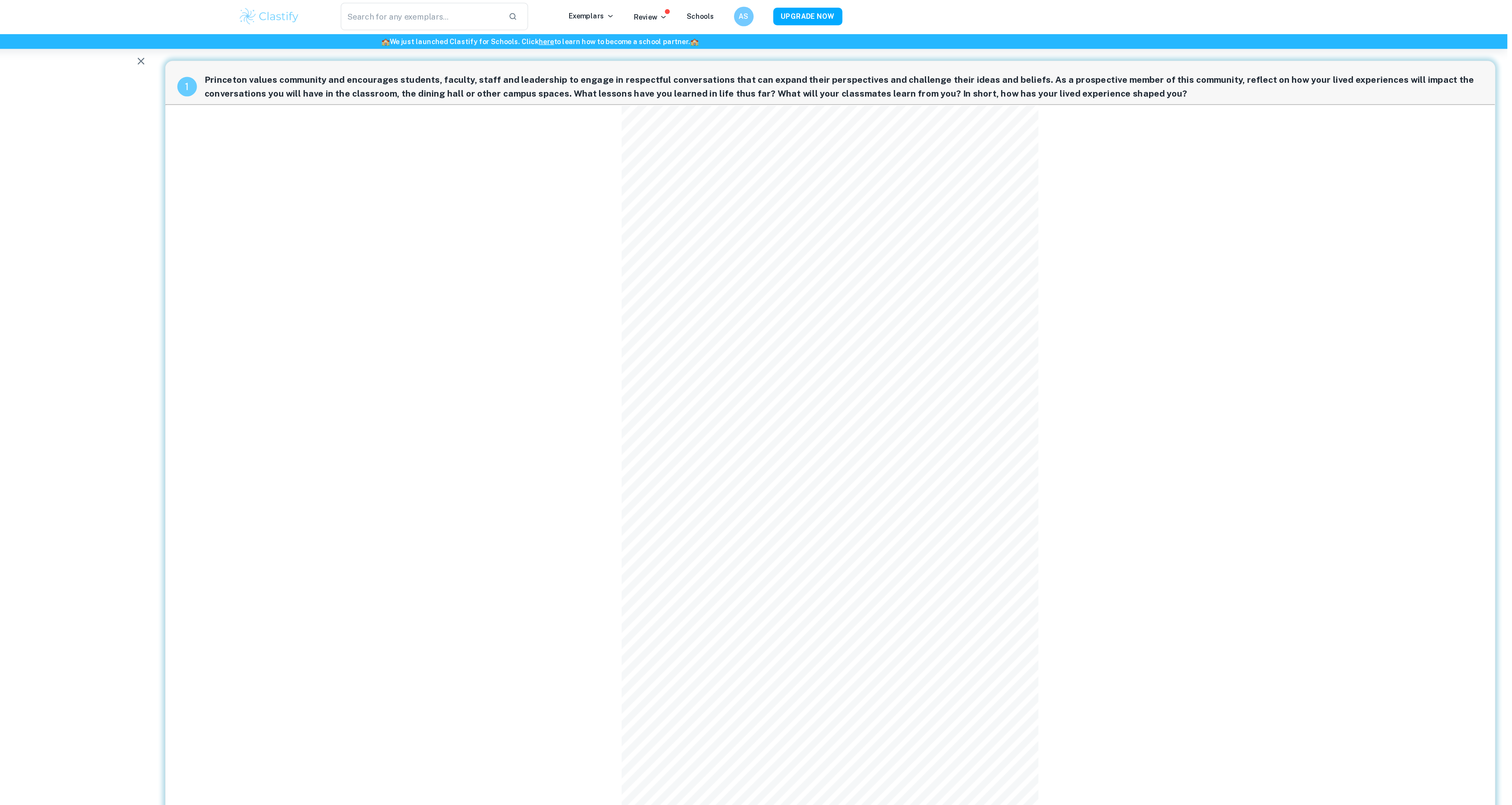
click at [641, 295] on div "1 Princeton values community and encourages students, faculty, staff and leader…" at bounding box center [983, 365] width 1040 height 634
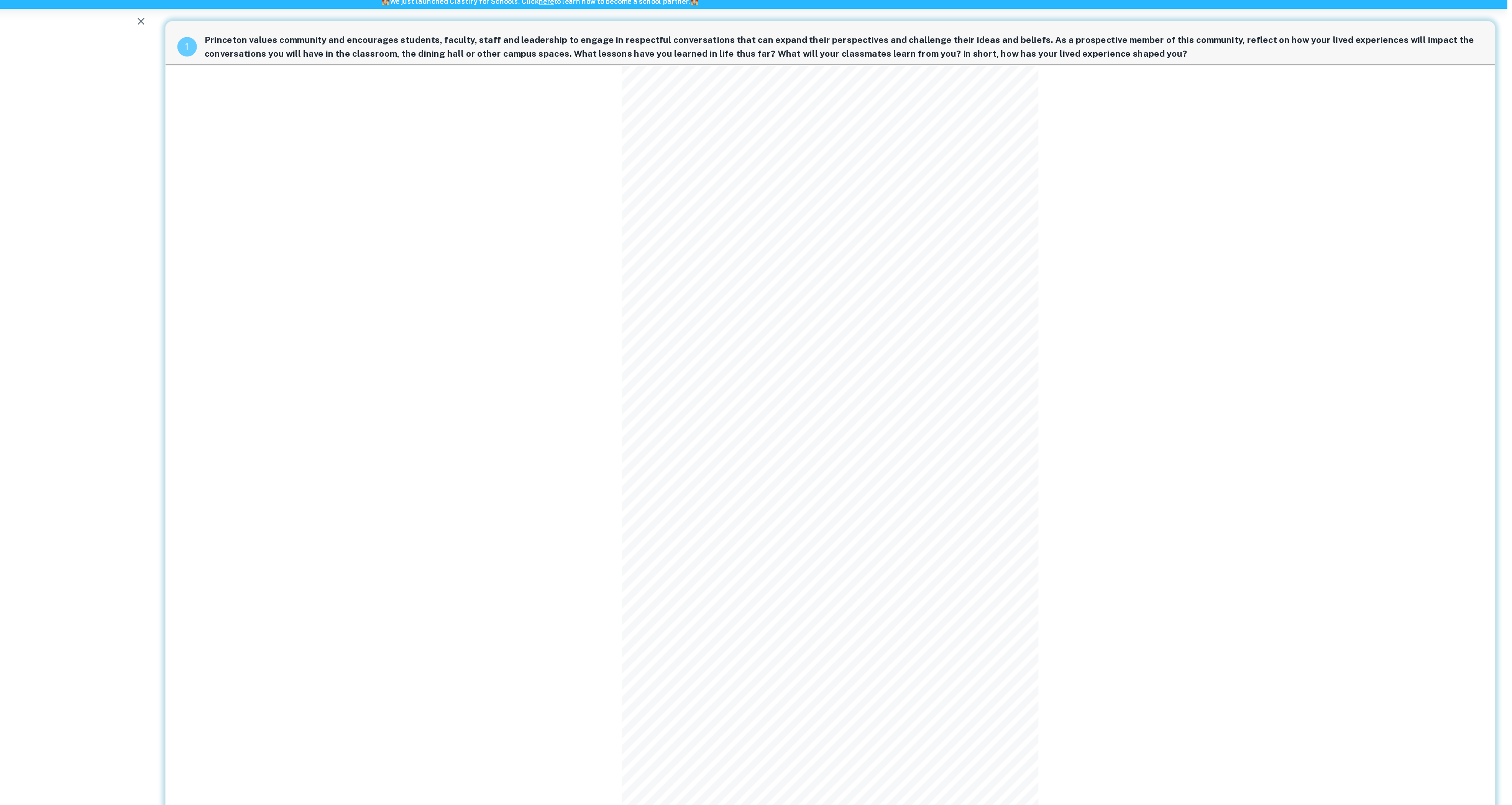
click at [1302, 255] on div "1 Princeton values community and encourages students, faculty, staff and leader…" at bounding box center [983, 365] width 1040 height 634
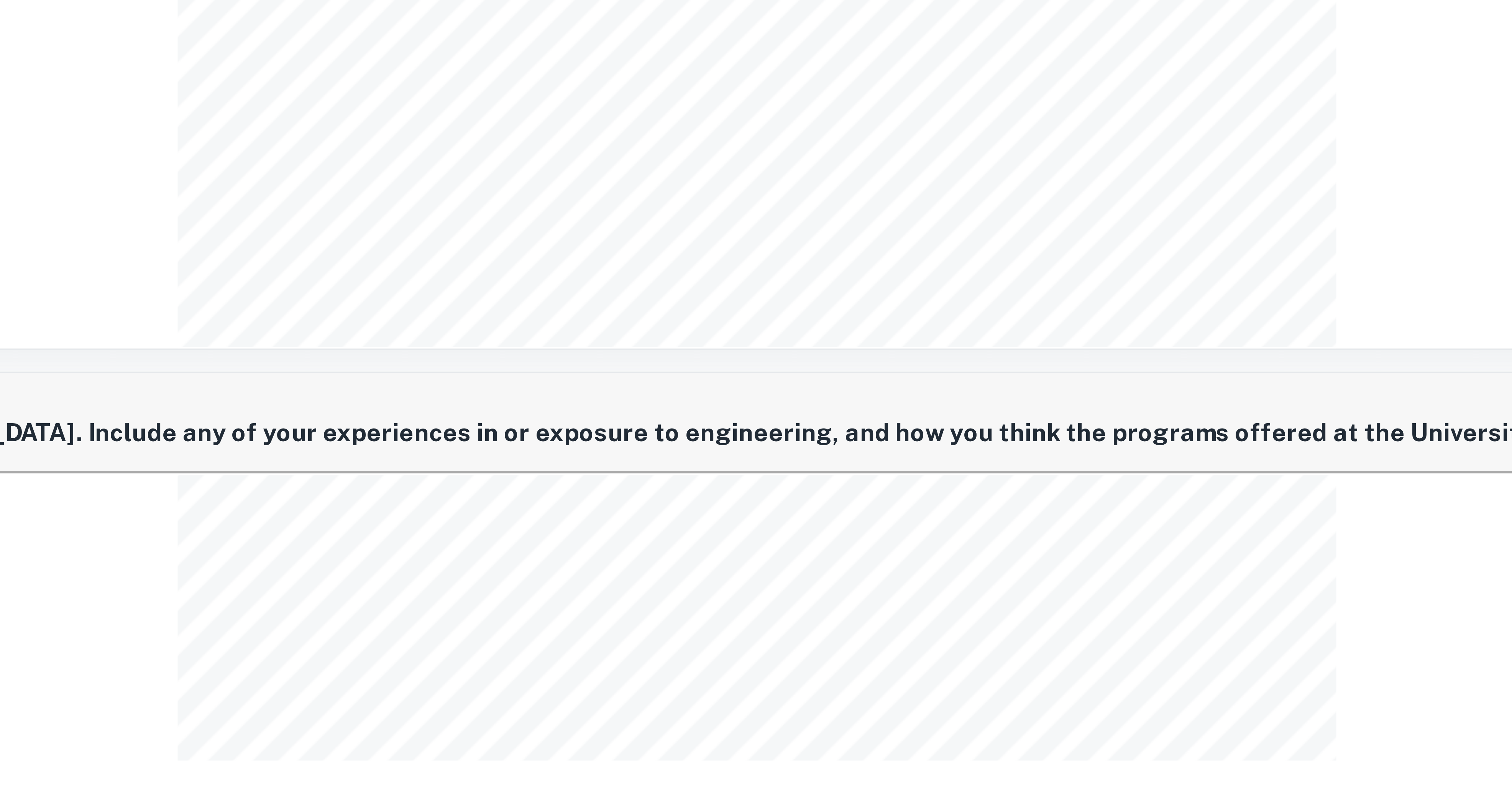
scroll to position [918, 0]
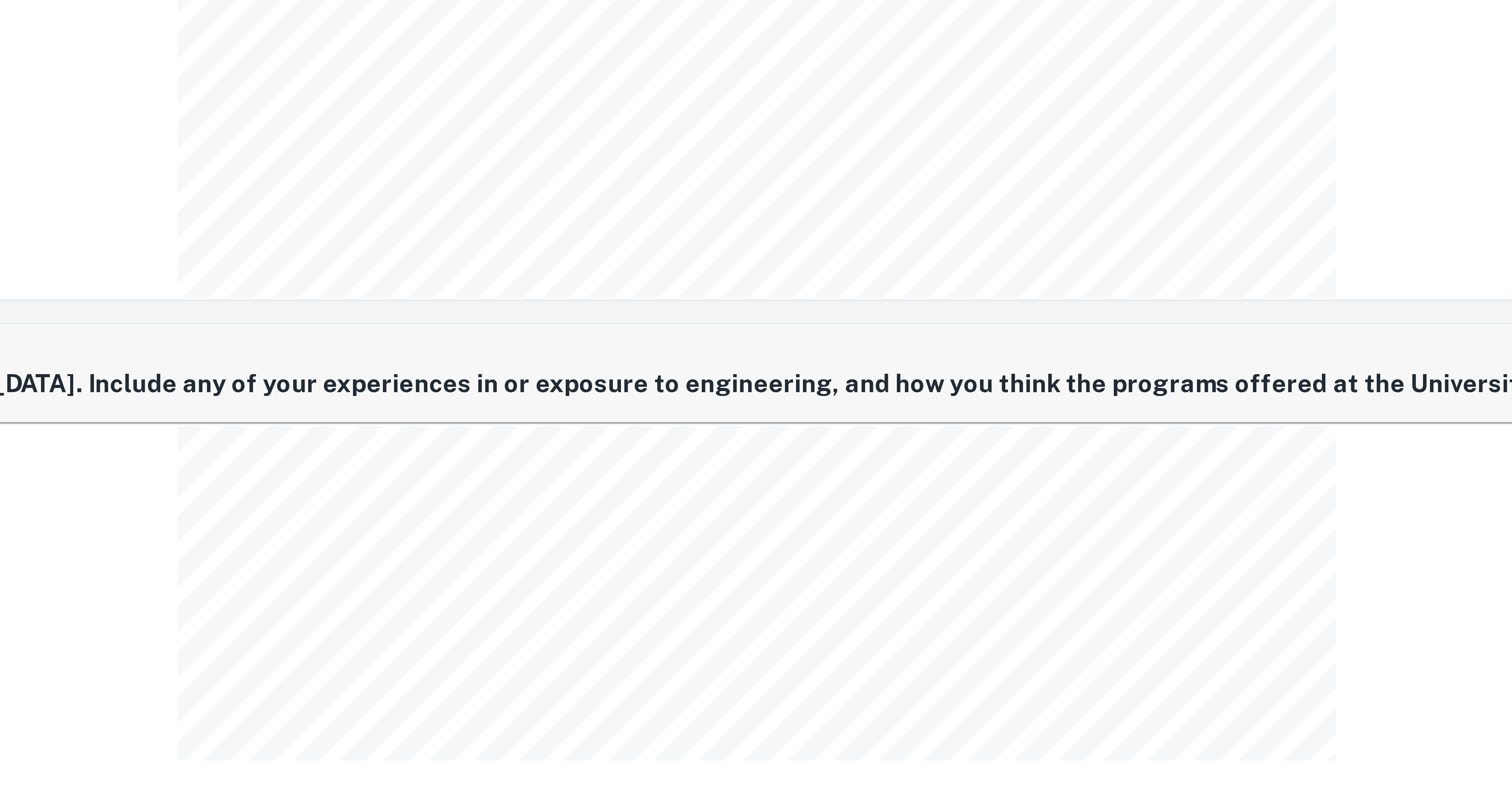
click at [1174, 676] on div "5 What song represents the soundtrack of your life at this moment?" at bounding box center [983, 611] width 1040 height 130
click at [1158, 676] on div "5 What song represents the soundtrack of your life at this moment?" at bounding box center [983, 611] width 1040 height 130
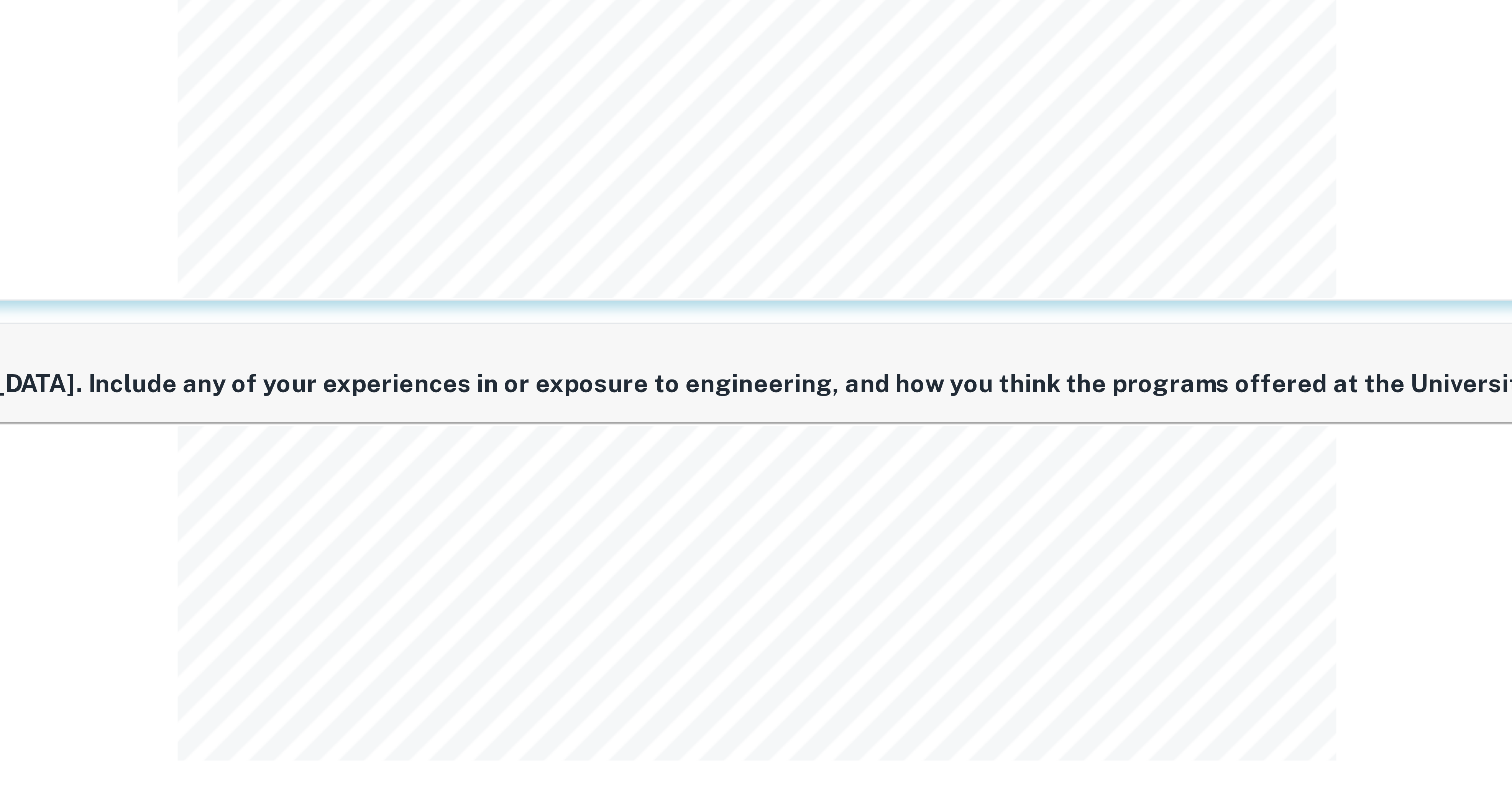
scroll to position [917, 0]
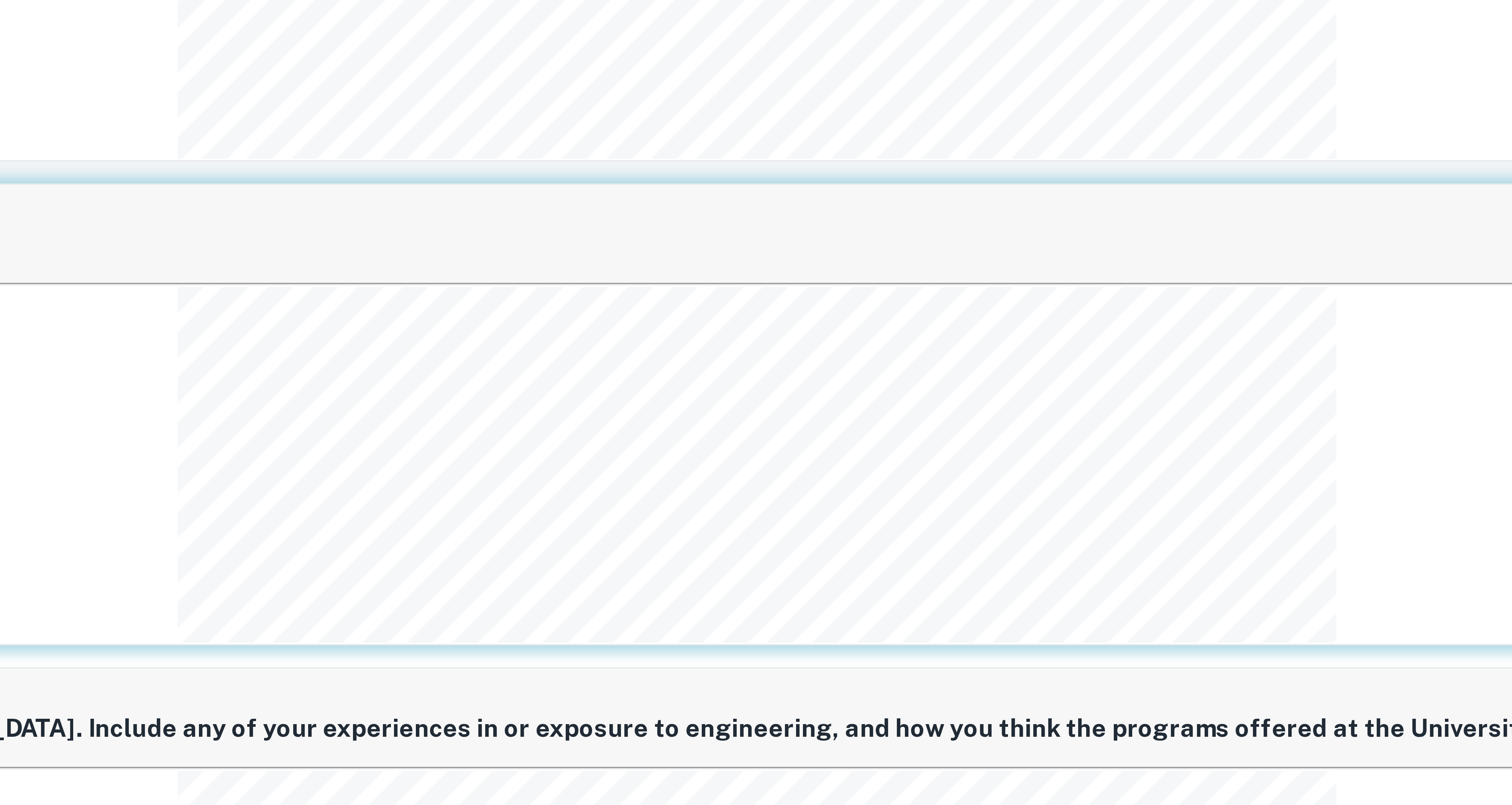
click at [1128, 566] on div "5 What song represents the soundtrack of your life at this moment?" at bounding box center [983, 561] width 1039 height 28
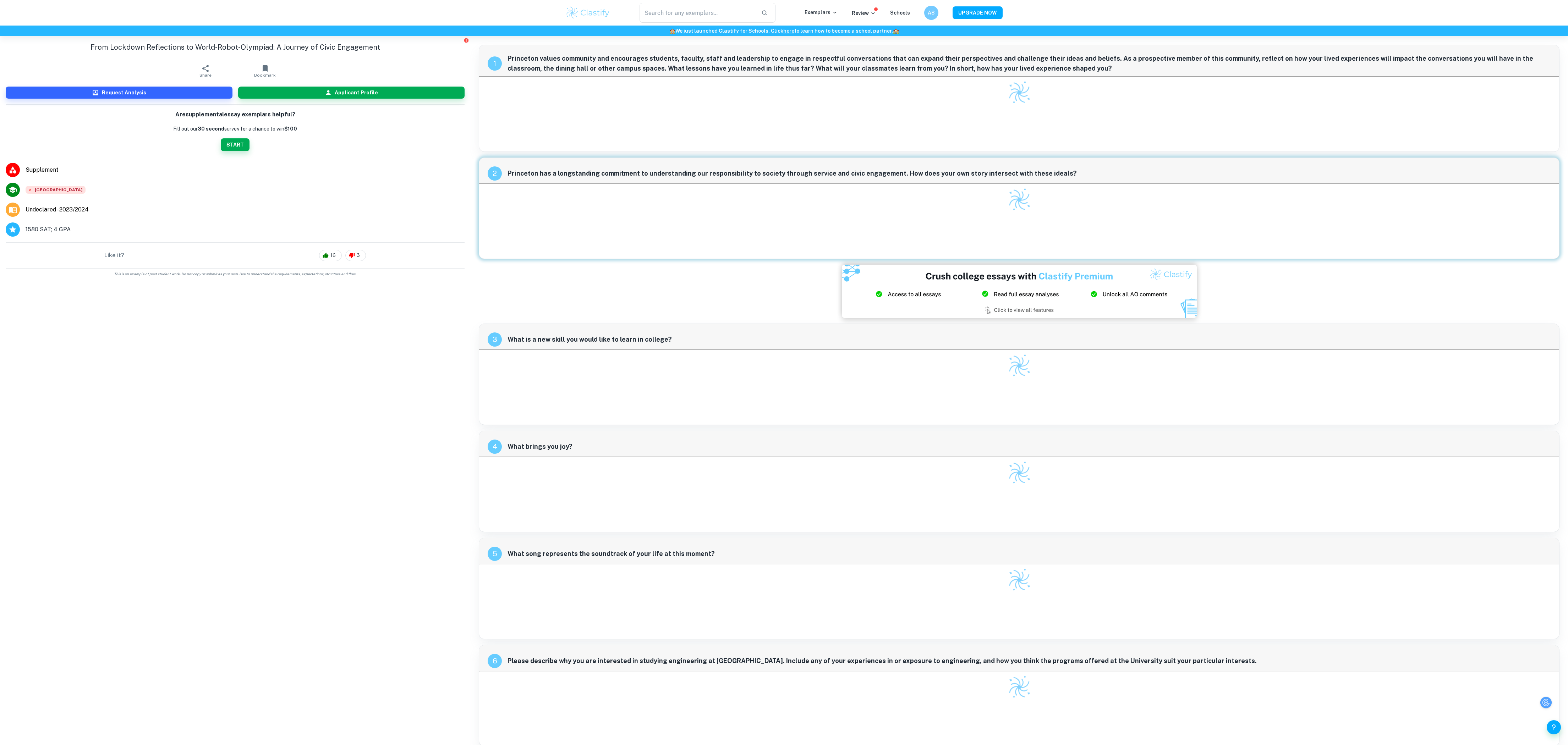
checkbox input "true"
